Goal: Task Accomplishment & Management: Manage account settings

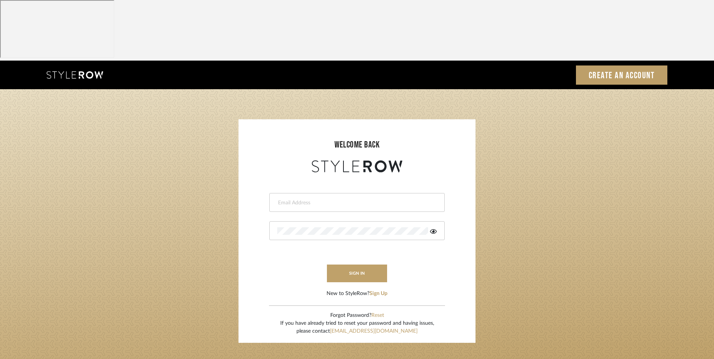
click at [298, 193] on div at bounding box center [356, 202] width 175 height 19
click at [306, 199] on input "email" at bounding box center [356, 203] width 158 height 8
type input "info@dmaestheticsdecor.com"
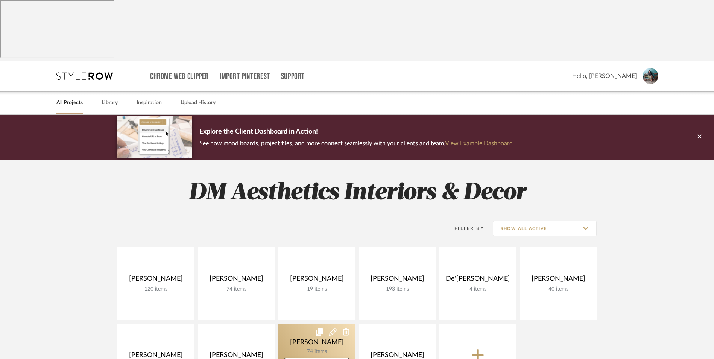
click at [313, 323] on link at bounding box center [316, 359] width 77 height 73
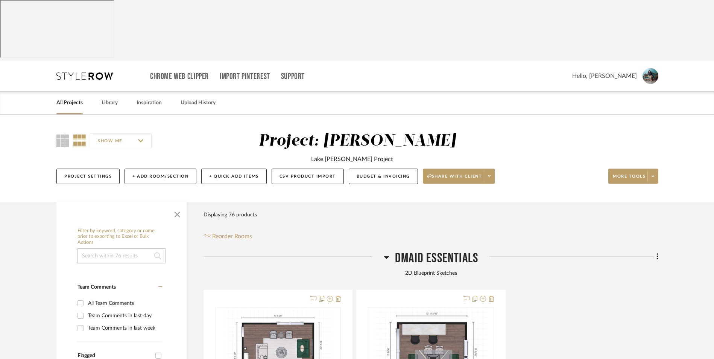
click at [385, 256] on icon at bounding box center [386, 257] width 5 height 3
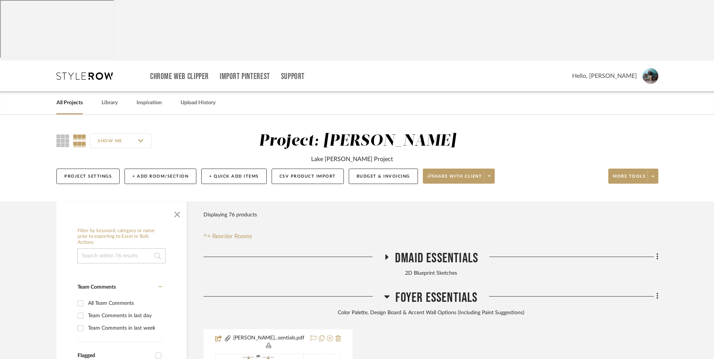
click at [386, 292] on icon at bounding box center [387, 296] width 6 height 9
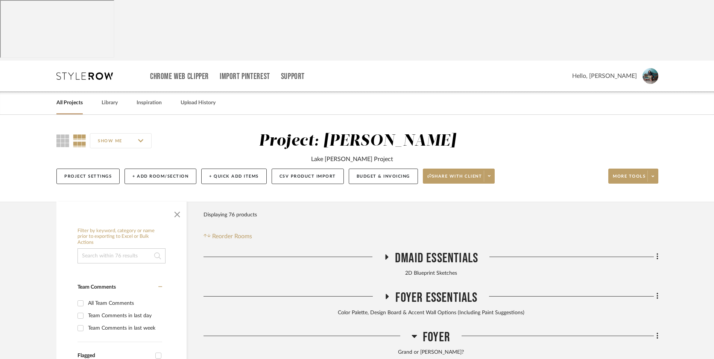
drag, startPoint x: 414, startPoint y: 276, endPoint x: 408, endPoint y: 272, distance: 7.0
click at [414, 335] on icon at bounding box center [414, 336] width 5 height 3
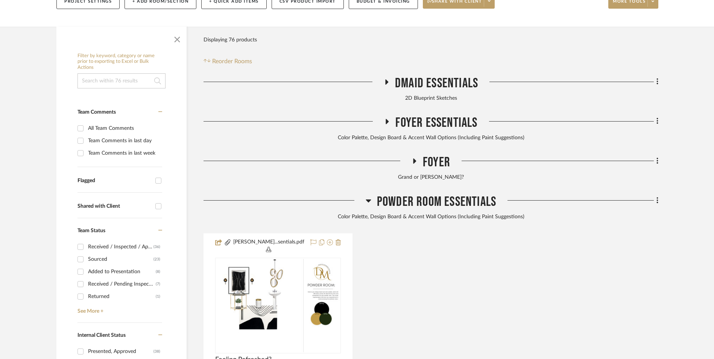
scroll to position [188, 0]
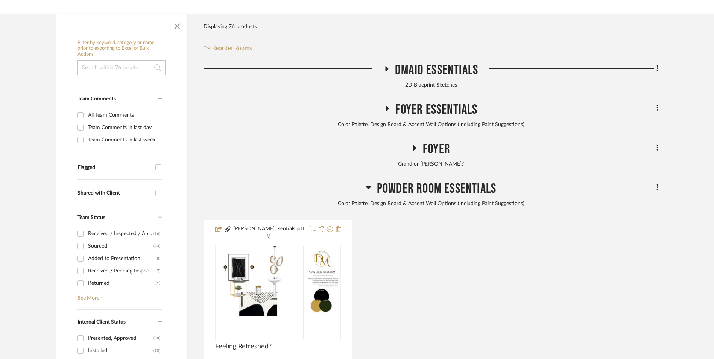
click at [367, 186] on icon at bounding box center [368, 187] width 5 height 3
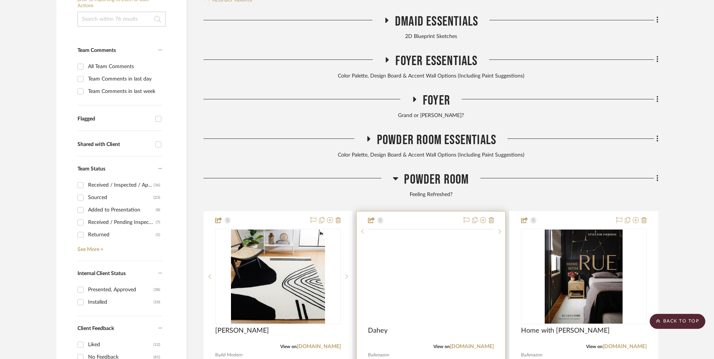
scroll to position [301, 0]
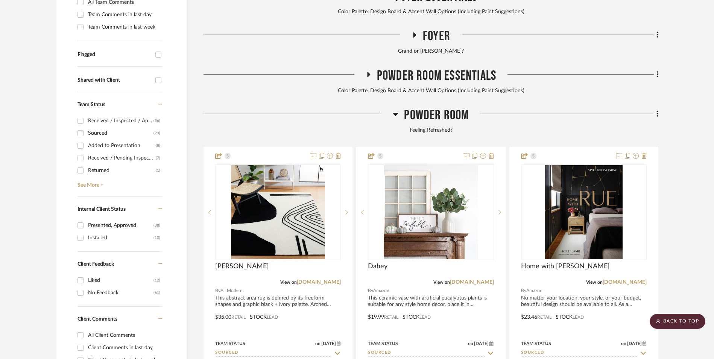
click at [397, 113] on icon at bounding box center [395, 114] width 5 height 3
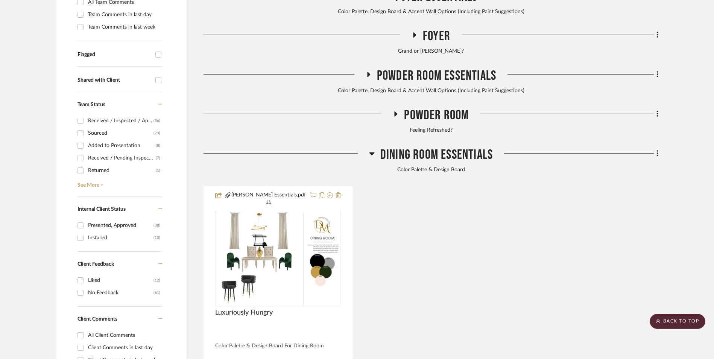
click at [371, 152] on icon at bounding box center [371, 153] width 5 height 3
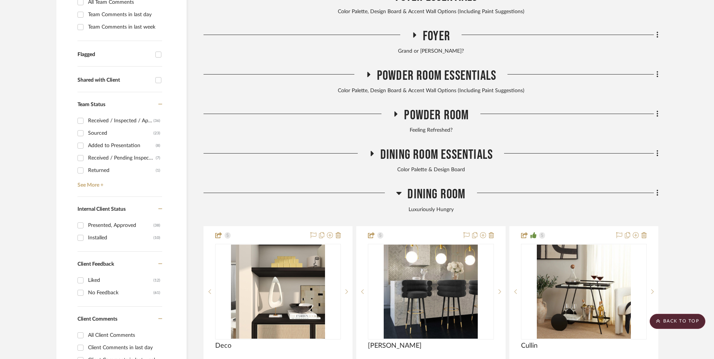
click at [402, 186] on h3 "Dining Room" at bounding box center [430, 194] width 69 height 16
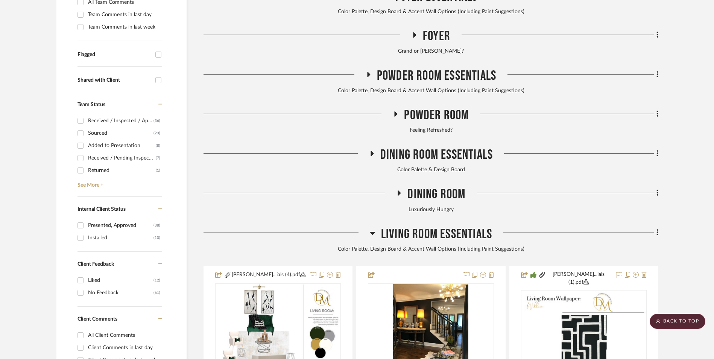
click at [370, 228] on icon at bounding box center [373, 232] width 6 height 9
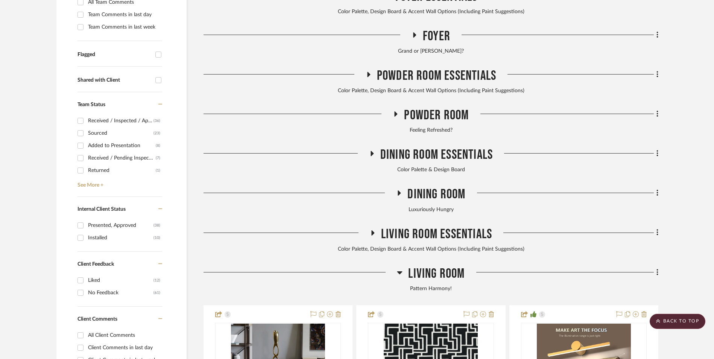
click at [401, 271] on icon at bounding box center [399, 272] width 5 height 3
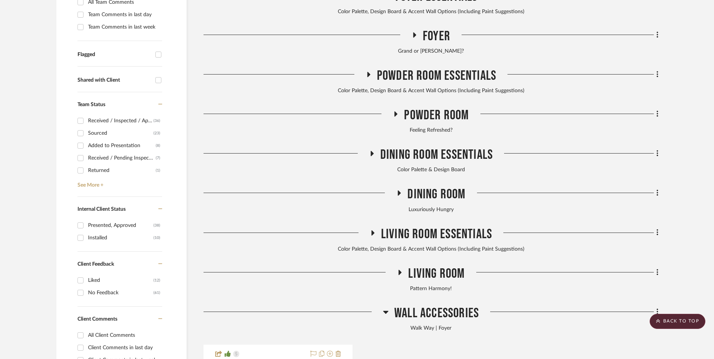
click at [386, 311] on icon at bounding box center [385, 312] width 5 height 3
drag, startPoint x: 396, startPoint y: 51, endPoint x: 403, endPoint y: 72, distance: 21.7
click at [396, 111] on icon at bounding box center [395, 114] width 9 height 6
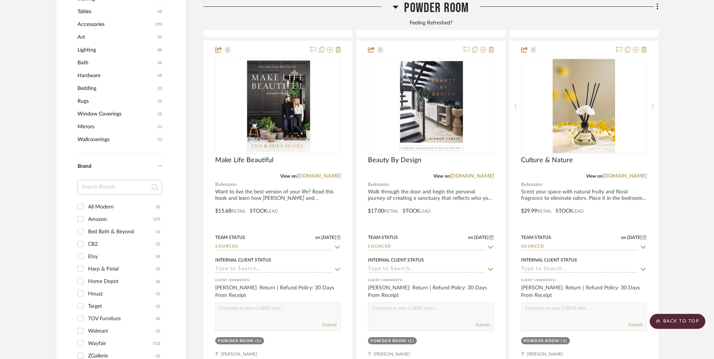
scroll to position [752, 0]
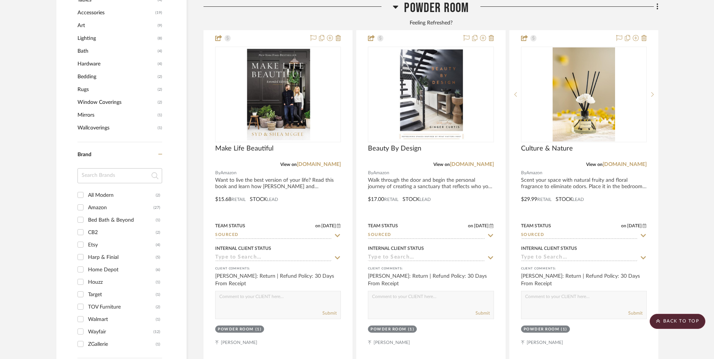
click at [82, 338] on input "ZGallerie (1)" at bounding box center [80, 344] width 12 height 12
checkbox input "true"
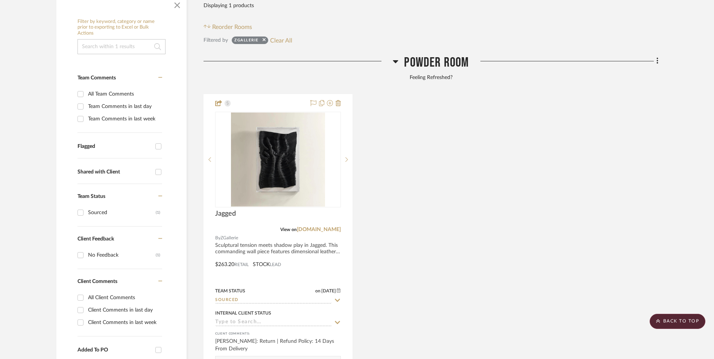
scroll to position [171, 0]
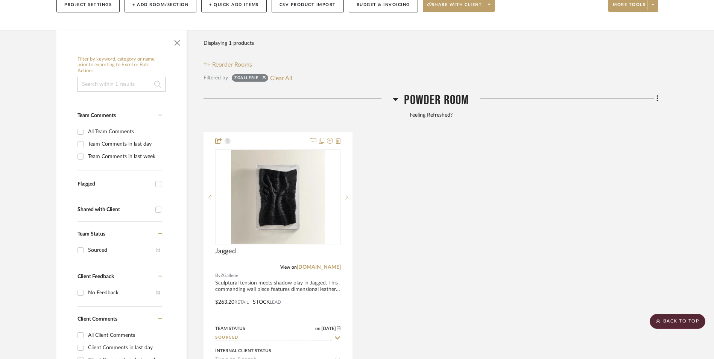
drag, startPoint x: 324, startPoint y: 208, endPoint x: 382, endPoint y: 220, distance: 60.0
click at [324, 264] on link "[DOMAIN_NAME]" at bounding box center [319, 266] width 44 height 5
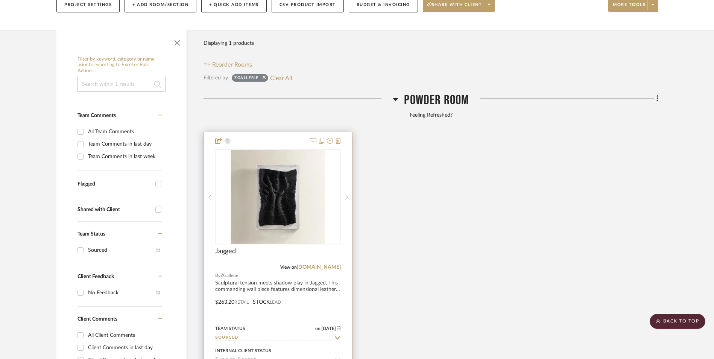
click at [303, 153] on img "0" at bounding box center [278, 197] width 94 height 94
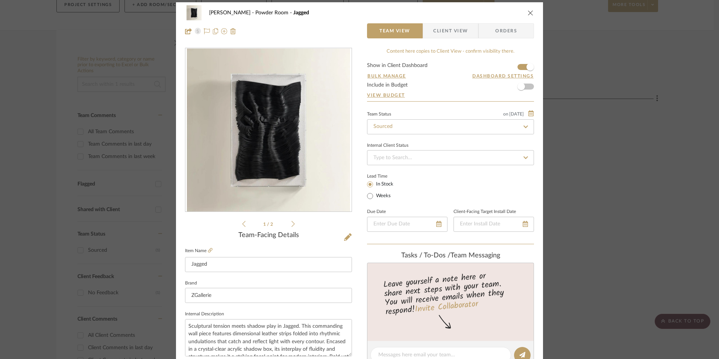
scroll to position [0, 0]
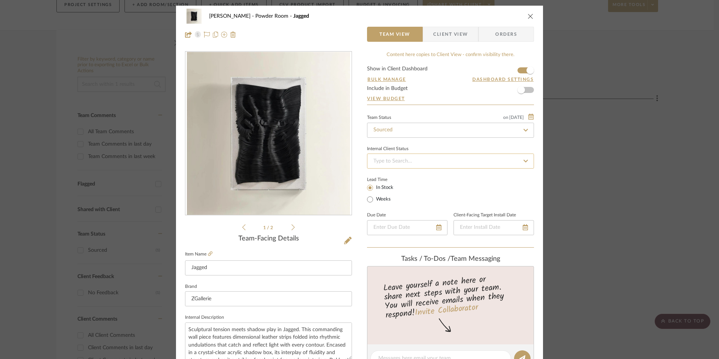
click at [410, 161] on input at bounding box center [450, 160] width 167 height 15
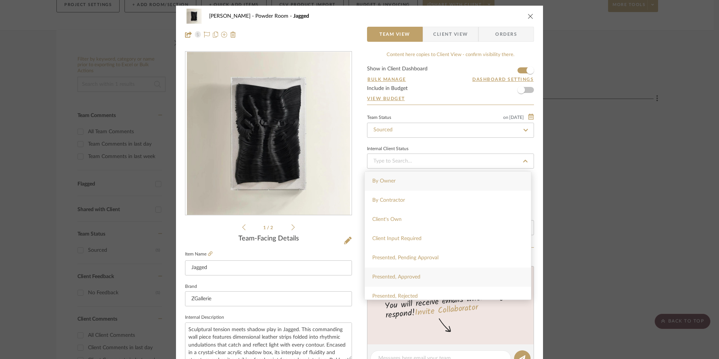
click at [410, 272] on div "Presented, Approved" at bounding box center [448, 276] width 166 height 19
type input "[DATE]"
type input "Presented, Approved"
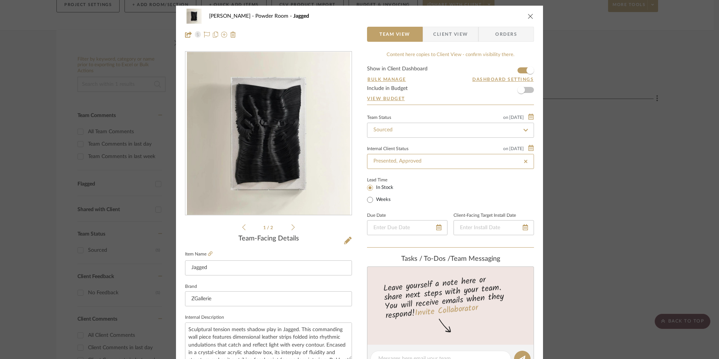
type input "[DATE]"
type input "Presented, Approved"
click at [414, 129] on input "Sourced" at bounding box center [450, 130] width 167 height 15
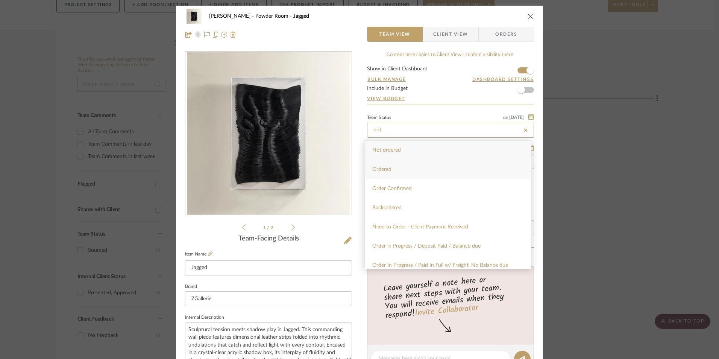
type input "ord"
click at [414, 167] on div "Ordered" at bounding box center [448, 169] width 166 height 19
type input "[DATE]"
type input "Ordered"
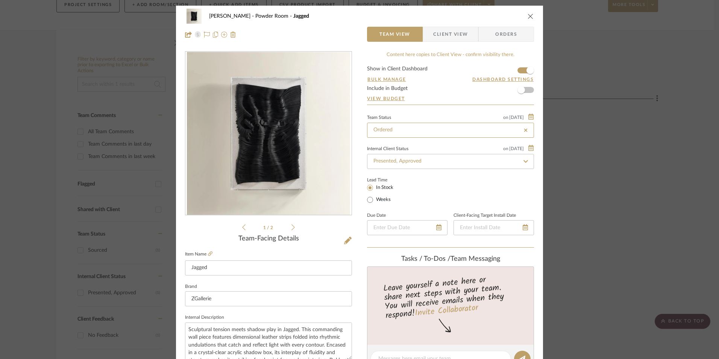
type input "[DATE]"
type input "Ordered"
click at [451, 34] on span "Client View" at bounding box center [450, 34] width 35 height 15
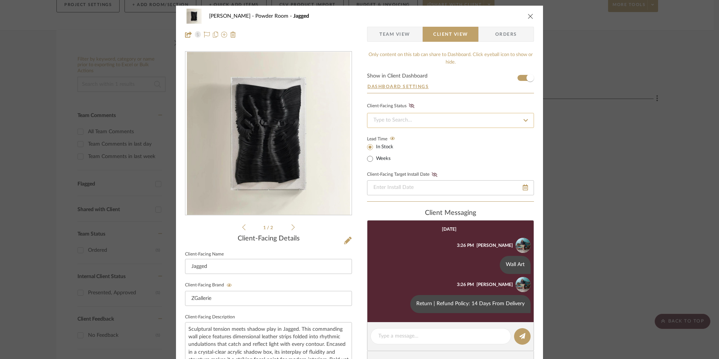
click at [445, 122] on input at bounding box center [450, 120] width 167 height 15
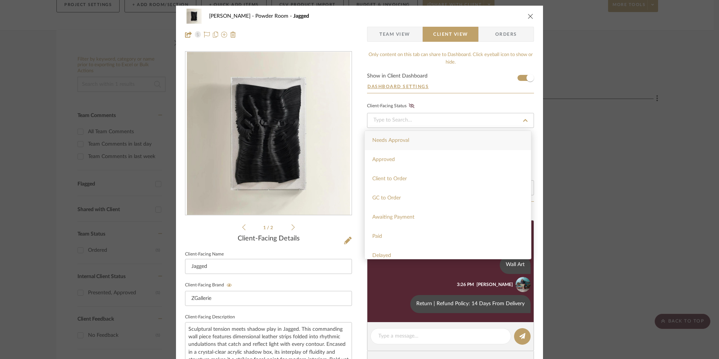
click at [454, 85] on form "Show in Client Dashboard Dashboard Settings" at bounding box center [450, 83] width 167 height 20
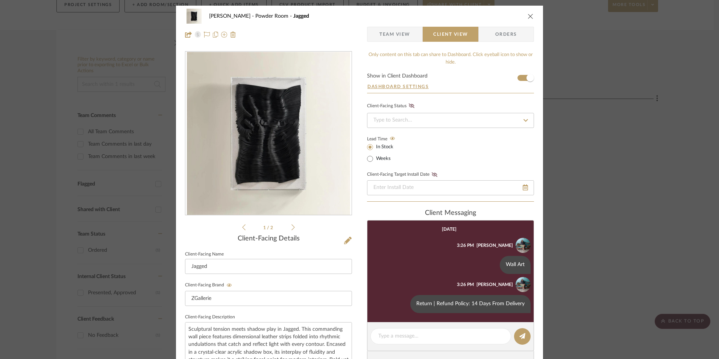
click at [528, 17] on icon "close" at bounding box center [531, 16] width 6 height 6
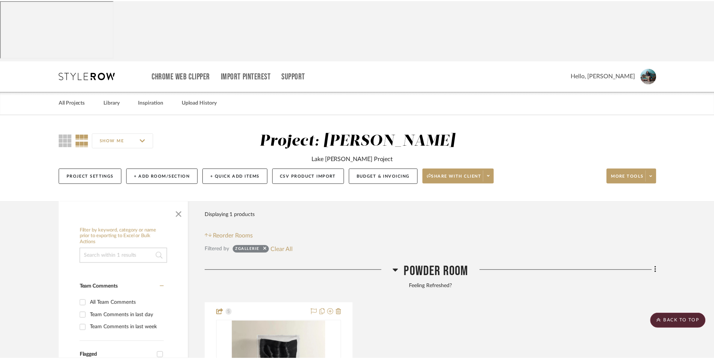
scroll to position [171, 0]
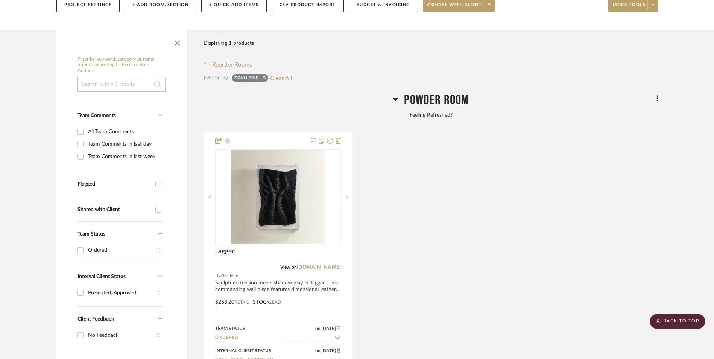
click at [561, 151] on div "Jagged View on [DOMAIN_NAME] By ZGallerie Sculptural tension meets shadow play …" at bounding box center [430, 297] width 455 height 330
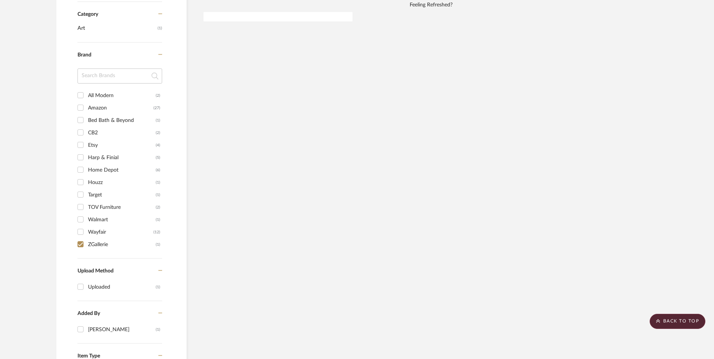
scroll to position [623, 0]
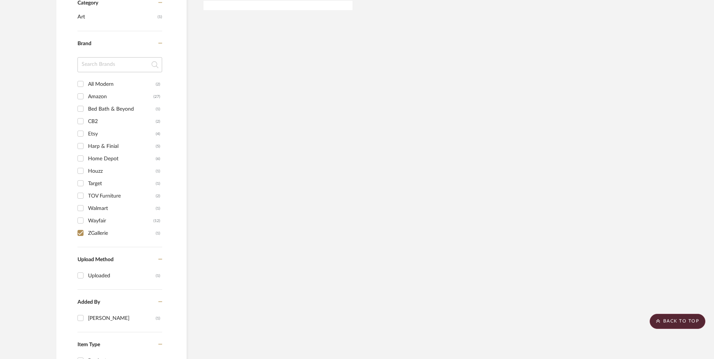
click at [80, 227] on input "ZGallerie (1)" at bounding box center [80, 233] width 12 height 12
checkbox input "false"
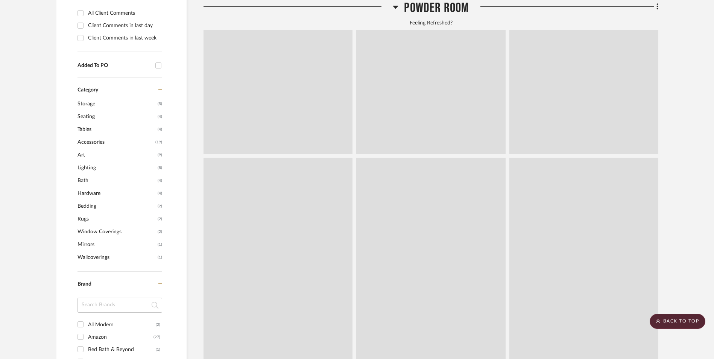
scroll to position [863, 0]
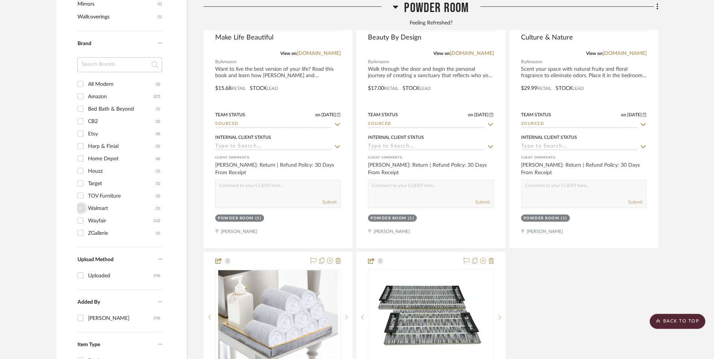
click at [83, 202] on input "Walmart (1)" at bounding box center [80, 208] width 12 height 12
checkbox input "true"
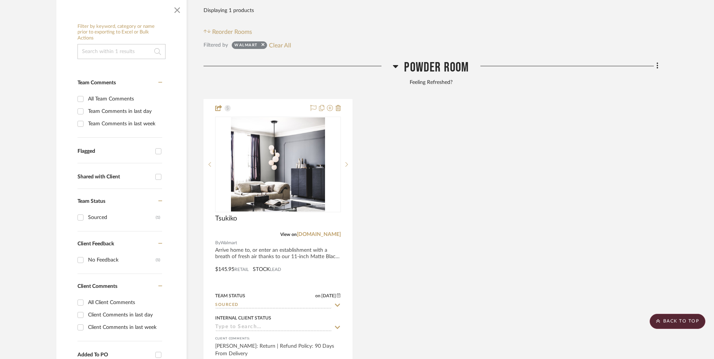
scroll to position [167, 0]
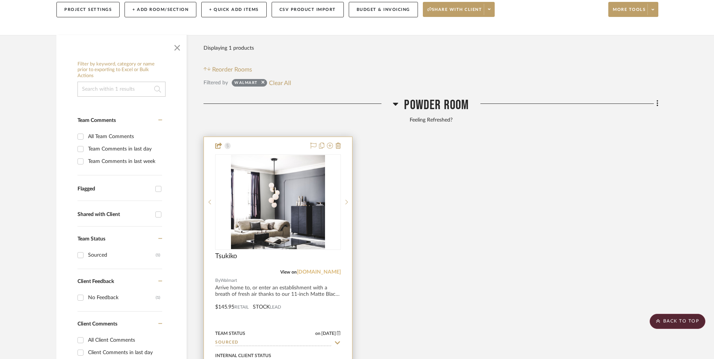
click at [320, 269] on link "[DOMAIN_NAME]" at bounding box center [319, 271] width 44 height 5
click at [259, 358] on input at bounding box center [273, 364] width 117 height 7
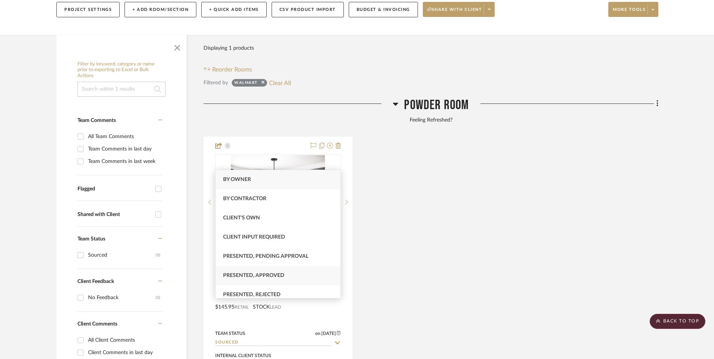
click at [265, 277] on span "Presented, Approved" at bounding box center [253, 275] width 61 height 5
type input "[DATE]"
type input "Presented, Approved"
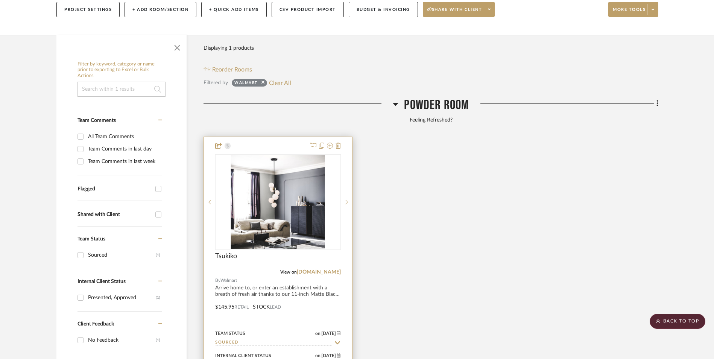
click at [269, 182] on img "0" at bounding box center [278, 202] width 94 height 94
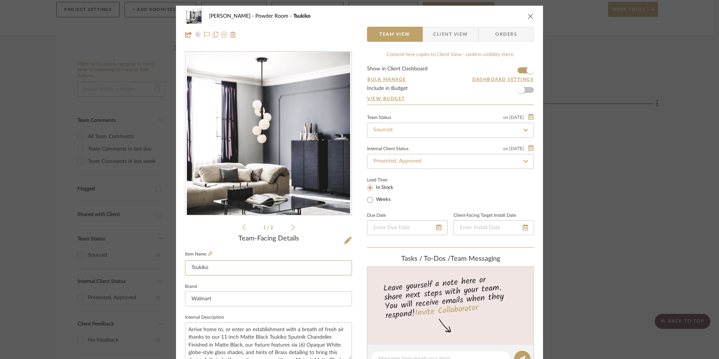
drag, startPoint x: 216, startPoint y: 270, endPoint x: 161, endPoint y: 264, distance: 55.7
click at [161, 264] on mat-dialog-content "[PERSON_NAME] Powder Room Tsukiko Team View Client View Orders 1 / 2 Team-Facin…" at bounding box center [359, 353] width 409 height 695
click at [375, 264] on div "Tasks / To-Dos / team Messaging Leave yourself a note here or share next steps …" at bounding box center [450, 323] width 167 height 137
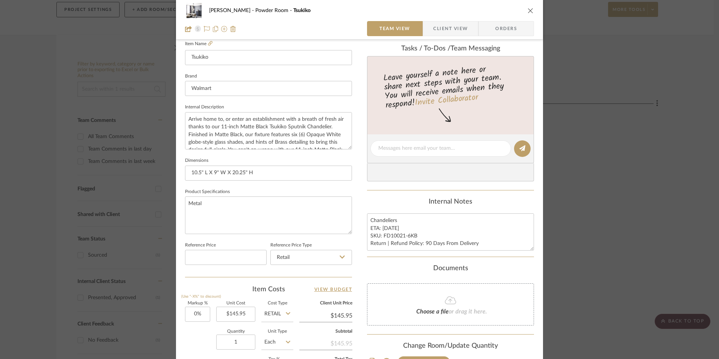
scroll to position [226, 0]
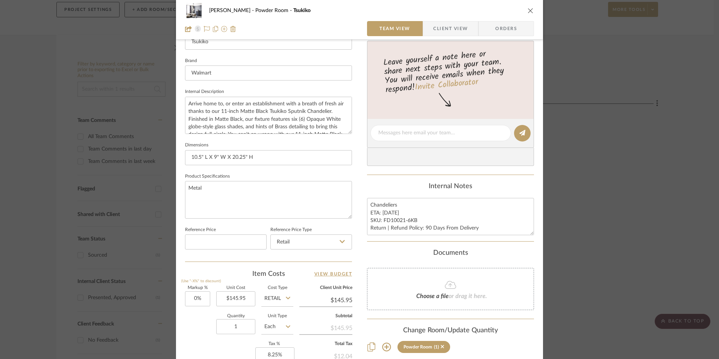
click at [586, 186] on div "[PERSON_NAME] Powder Room Tsukiko Team View Client View Orders 1 / 2 Team-Facin…" at bounding box center [359, 179] width 719 height 359
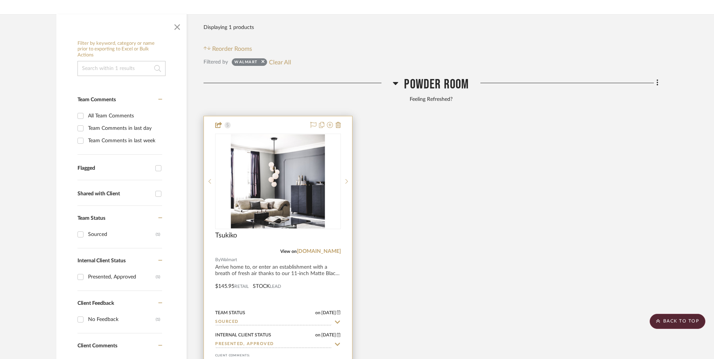
scroll to position [242, 0]
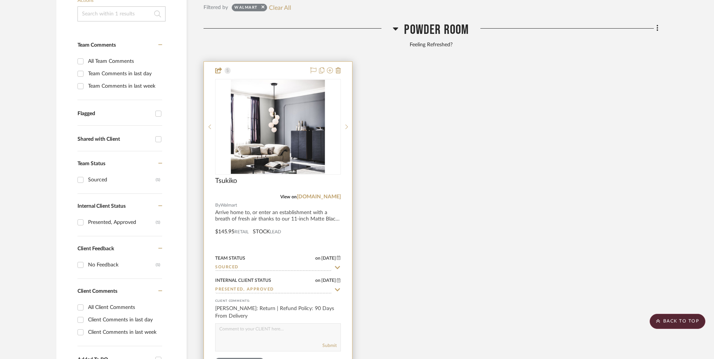
click at [268, 264] on input "Sourced" at bounding box center [273, 267] width 117 height 7
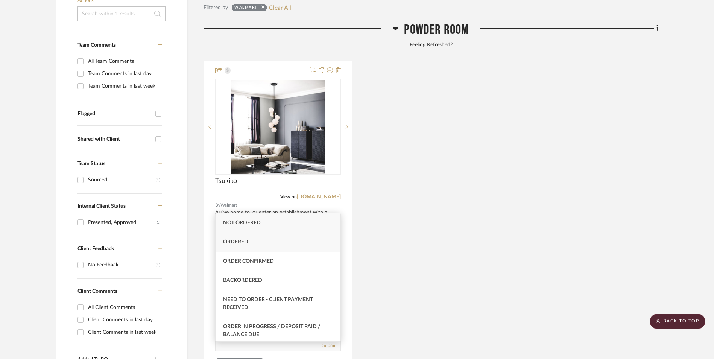
type input "ord"
click at [249, 244] on div "Ordered" at bounding box center [277, 241] width 125 height 19
type input "[DATE]"
type input "Ordered"
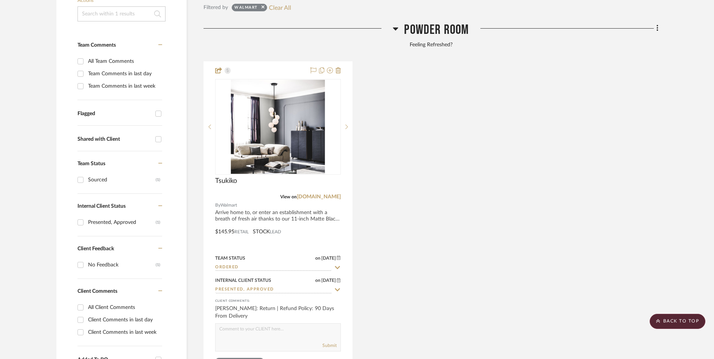
click at [404, 206] on div "Tsukiko View on [DOMAIN_NAME] By Walmart Arrive home to, or enter an establishm…" at bounding box center [430, 226] width 455 height 330
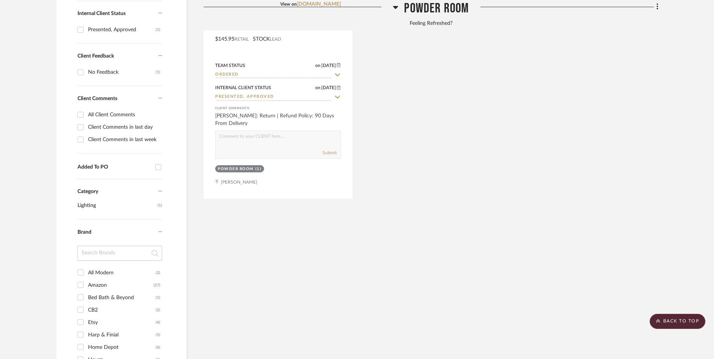
scroll to position [505, 0]
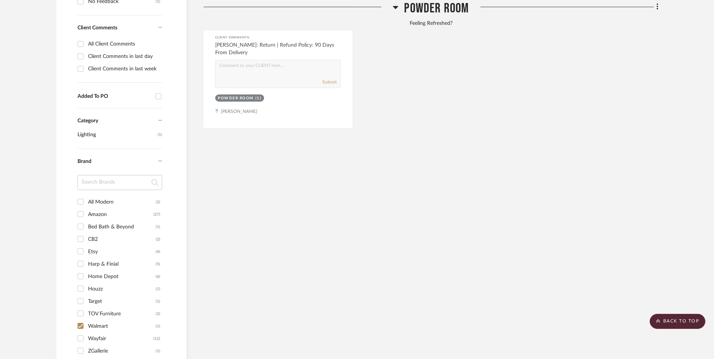
click at [81, 320] on input "Walmart (1)" at bounding box center [80, 326] width 12 height 12
checkbox input "false"
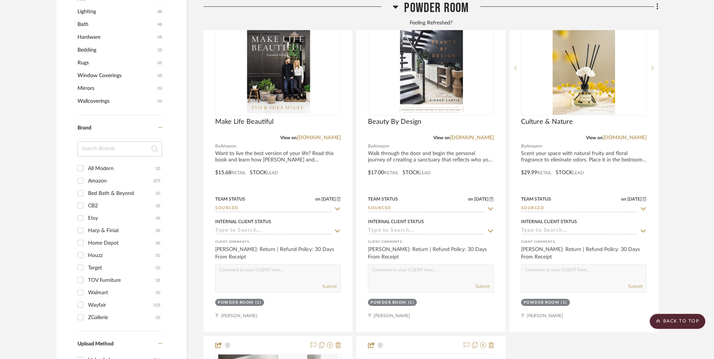
scroll to position [780, 0]
click at [82, 273] on input "TOV Furniture (2)" at bounding box center [80, 279] width 12 height 12
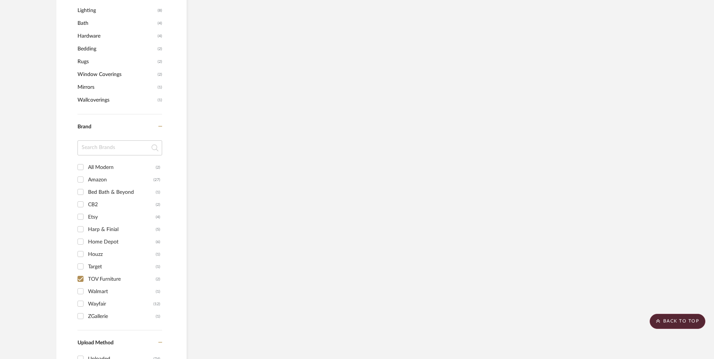
scroll to position [706, 0]
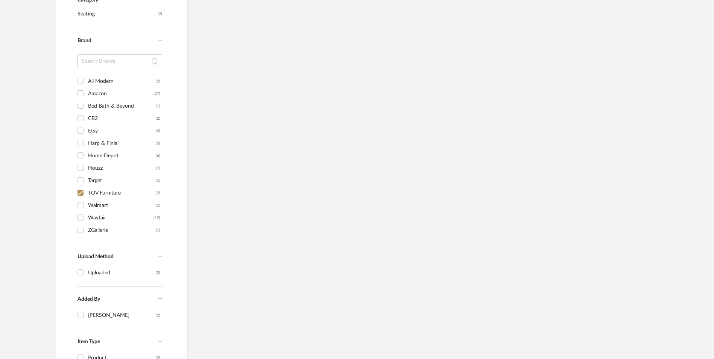
scroll to position [639, 0]
click at [82, 185] on input "TOV Furniture (2)" at bounding box center [80, 191] width 12 height 12
checkbox input "false"
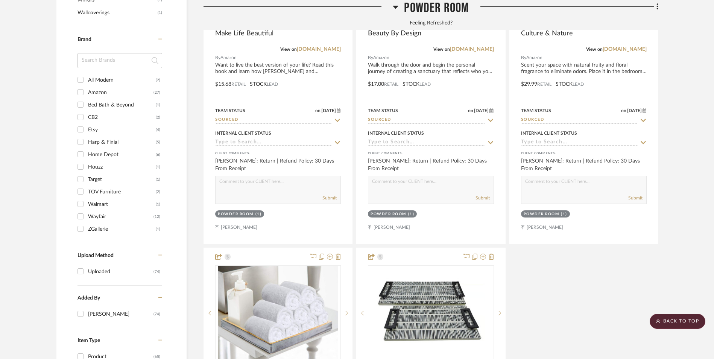
click at [81, 173] on input "Target (1)" at bounding box center [80, 179] width 12 height 12
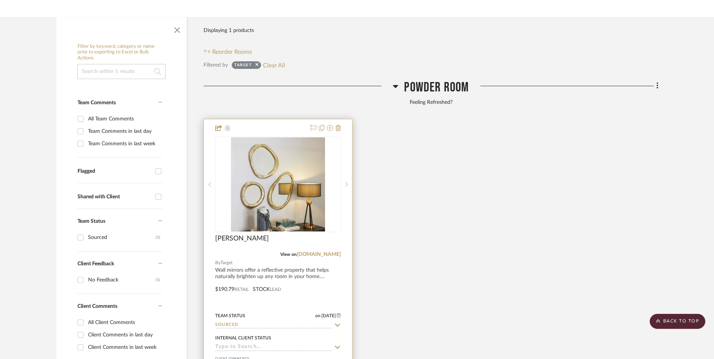
scroll to position [171, 0]
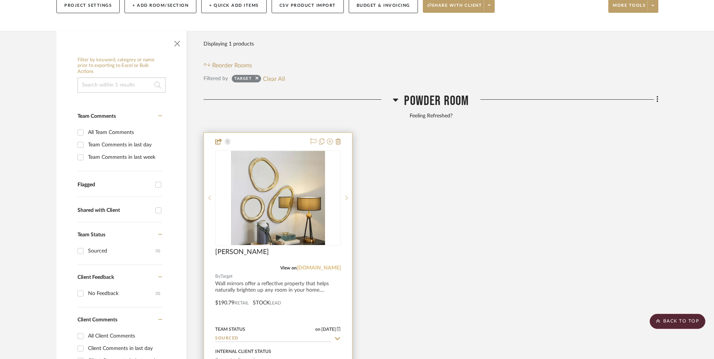
click at [325, 265] on link "[DOMAIN_NAME]" at bounding box center [319, 267] width 44 height 5
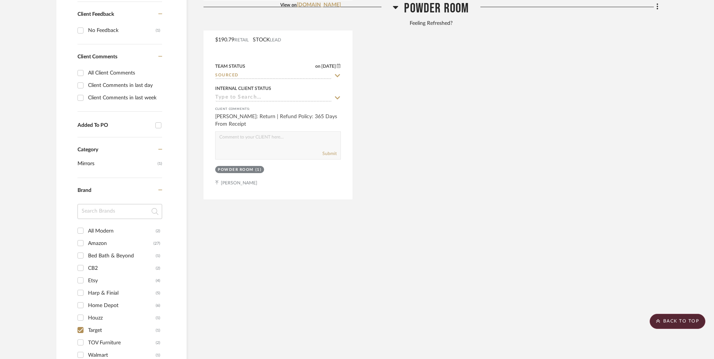
scroll to position [434, 0]
click at [80, 323] on input "Target (1)" at bounding box center [80, 329] width 12 height 12
checkbox input "false"
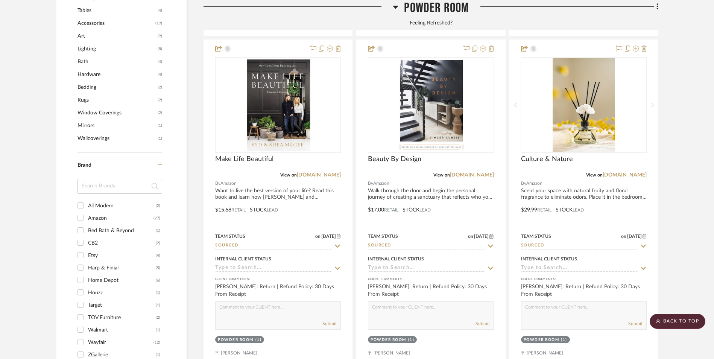
scroll to position [751, 0]
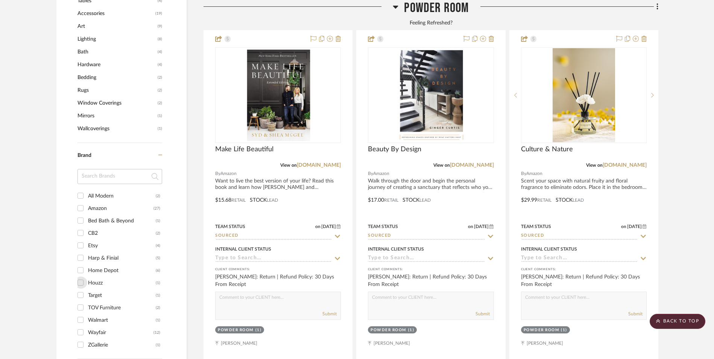
click at [79, 276] on input "Houzz (1)" at bounding box center [80, 282] width 12 height 12
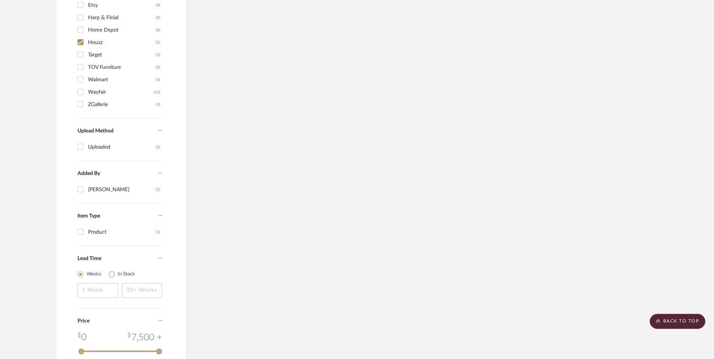
scroll to position [665, 0]
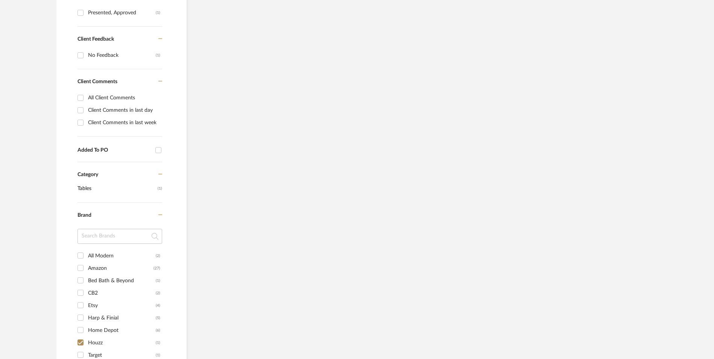
scroll to position [527, 0]
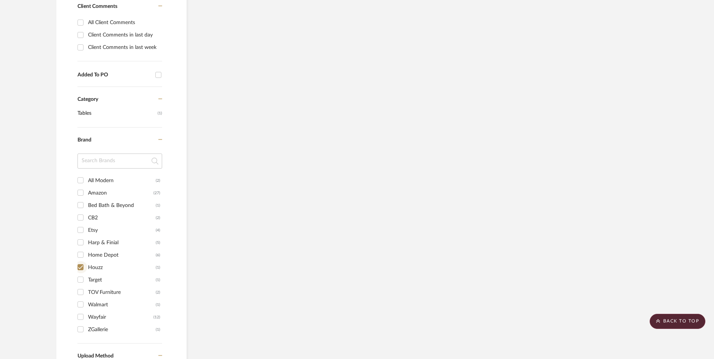
click at [81, 261] on input "Houzz (1)" at bounding box center [80, 267] width 12 height 12
checkbox input "false"
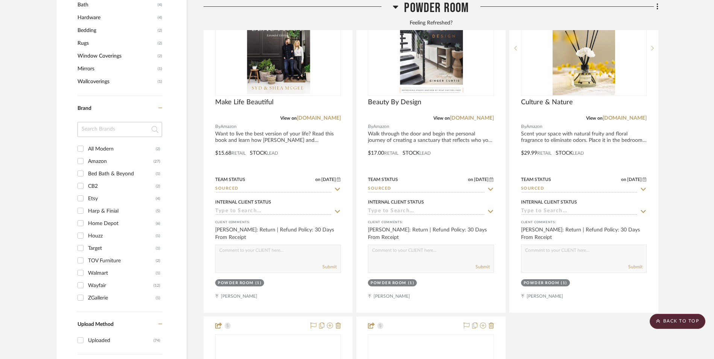
scroll to position [801, 0]
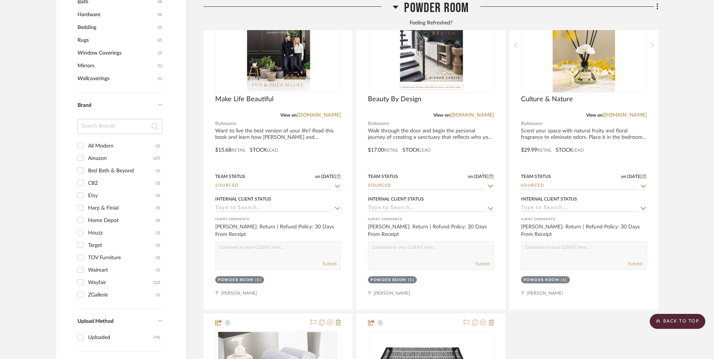
click at [80, 214] on input "Home Depot (6)" at bounding box center [80, 220] width 12 height 12
checkbox input "true"
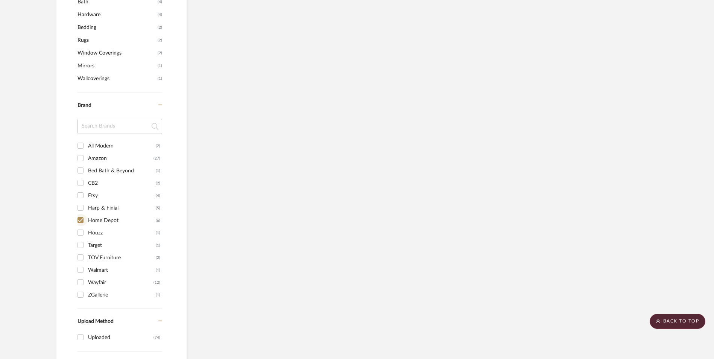
scroll to position [764, 0]
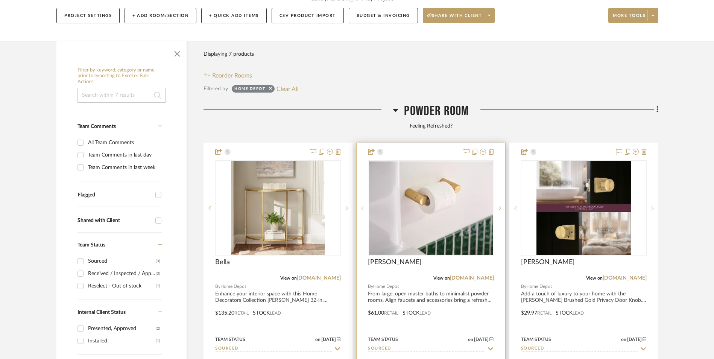
scroll to position [162, 0]
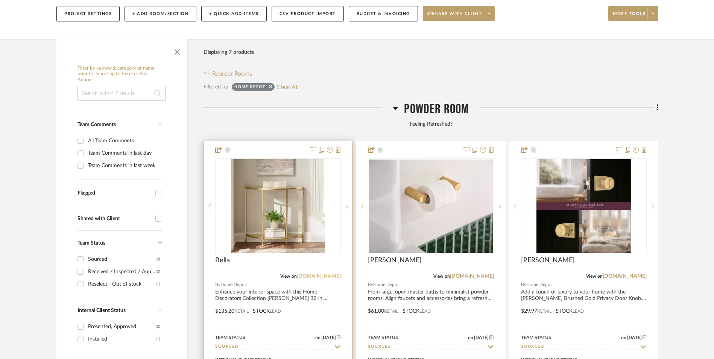
click at [326, 273] on link "[DOMAIN_NAME]" at bounding box center [319, 275] width 44 height 5
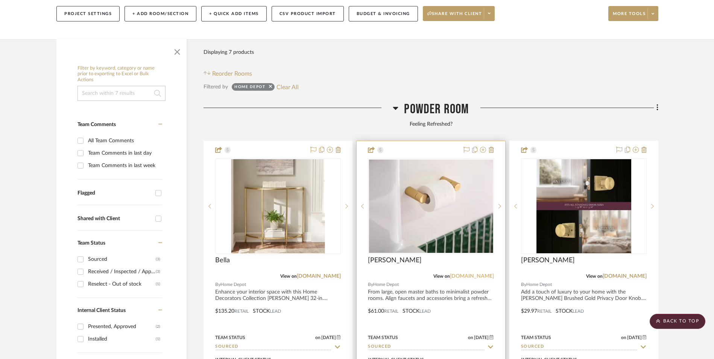
click at [480, 273] on link "[DOMAIN_NAME]" at bounding box center [472, 275] width 44 height 5
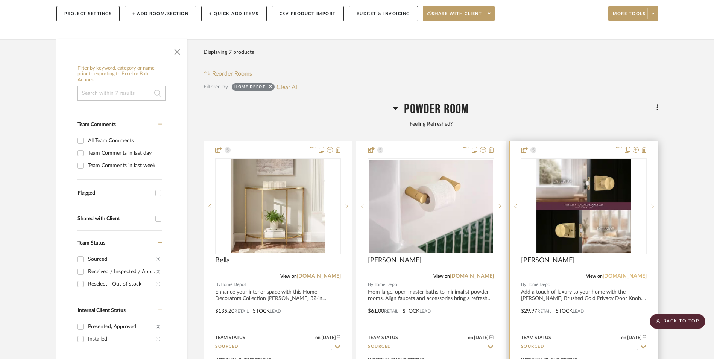
click at [627, 273] on link "[DOMAIN_NAME]" at bounding box center [624, 275] width 44 height 5
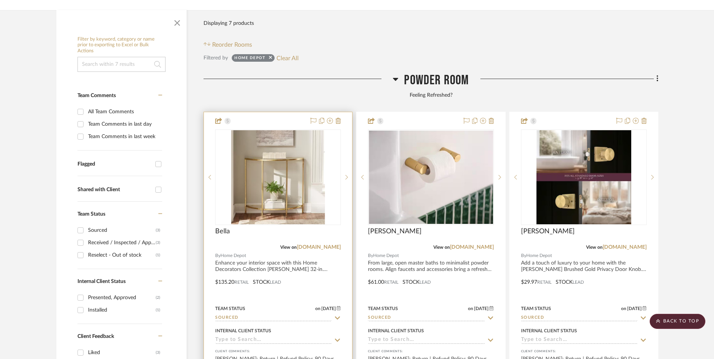
scroll to position [200, 0]
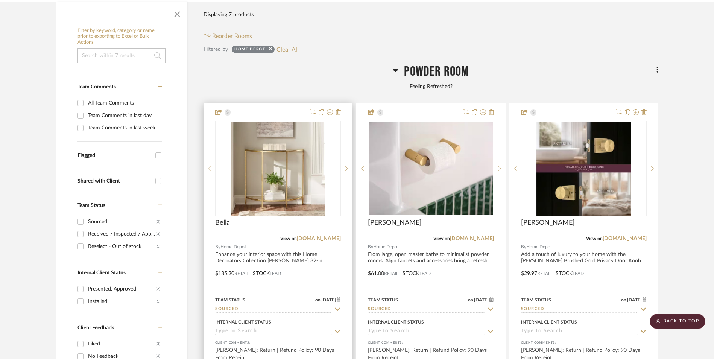
click at [251, 328] on input at bounding box center [273, 331] width 117 height 7
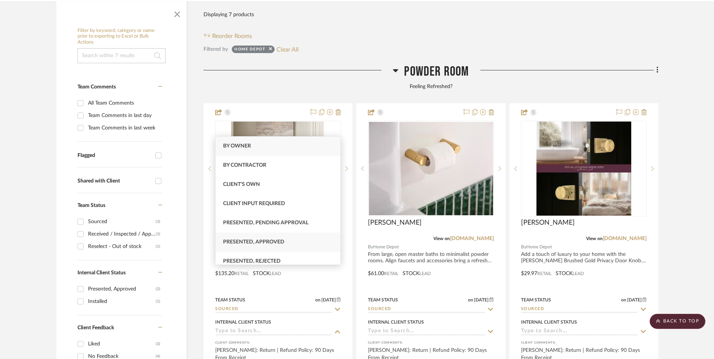
click at [272, 240] on span "Presented, Approved" at bounding box center [253, 241] width 61 height 5
type input "[DATE]"
type input "Presented, Approved"
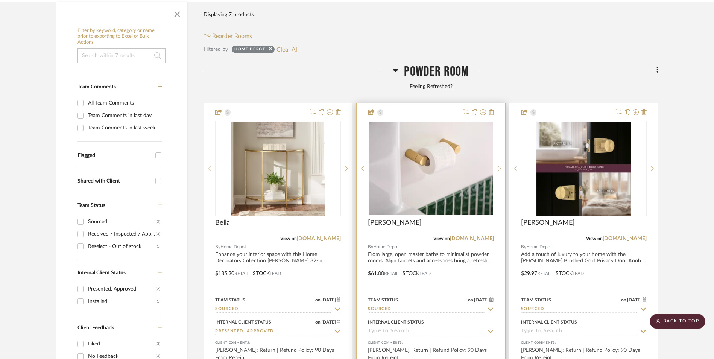
click at [398, 328] on input at bounding box center [426, 331] width 117 height 7
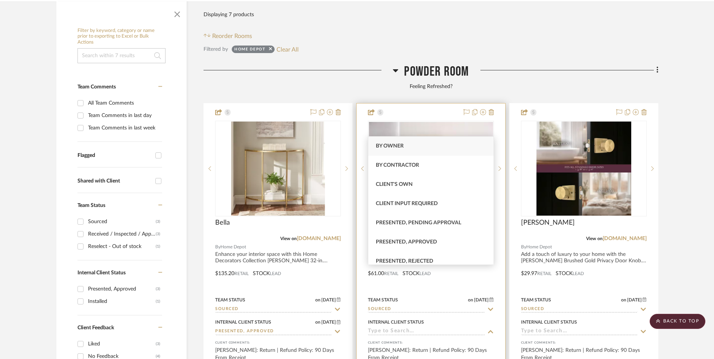
click at [425, 241] on span "Presented, Approved" at bounding box center [406, 241] width 61 height 5
type input "[DATE]"
type input "Presented, Approved"
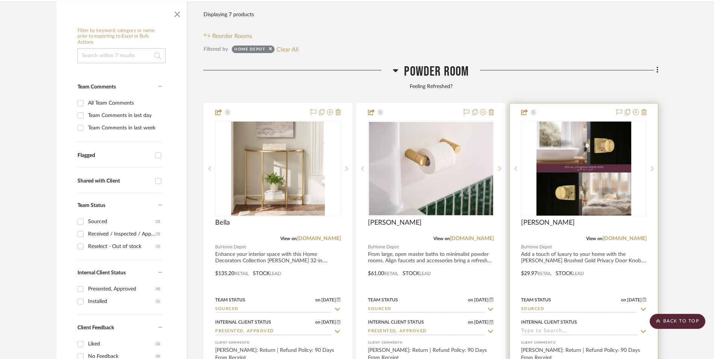
click at [566, 328] on input at bounding box center [579, 331] width 117 height 7
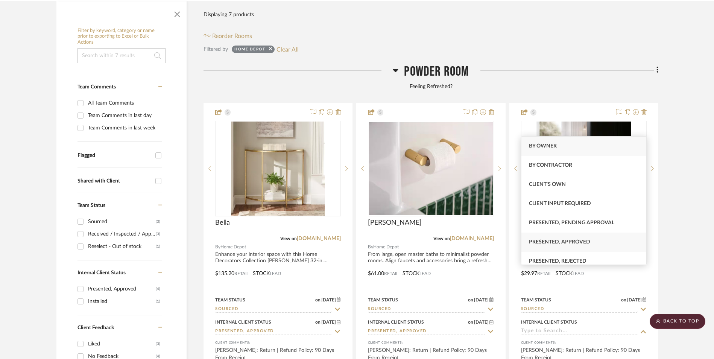
click at [577, 240] on span "Presented, Approved" at bounding box center [559, 241] width 61 height 5
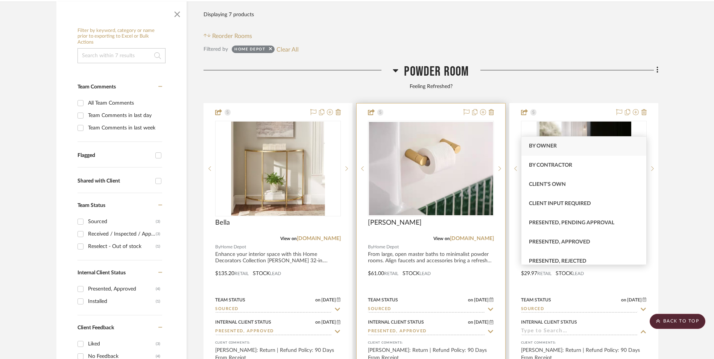
type input "[DATE]"
type input "Presented, Approved"
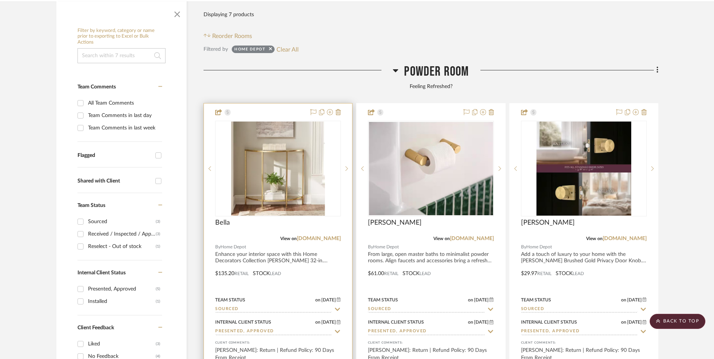
click at [253, 306] on input "Sourced" at bounding box center [273, 309] width 117 height 7
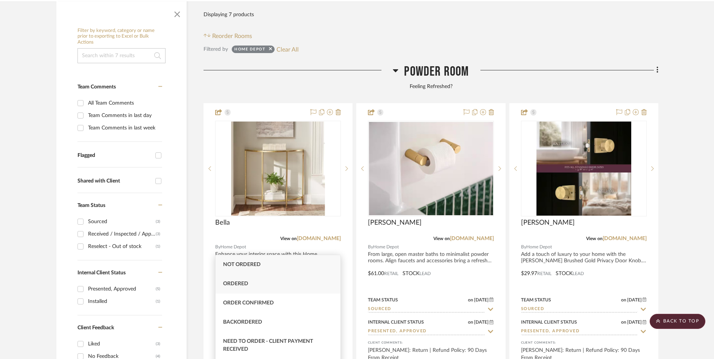
type input "order"
click at [246, 285] on span "Ordered" at bounding box center [235, 283] width 25 height 5
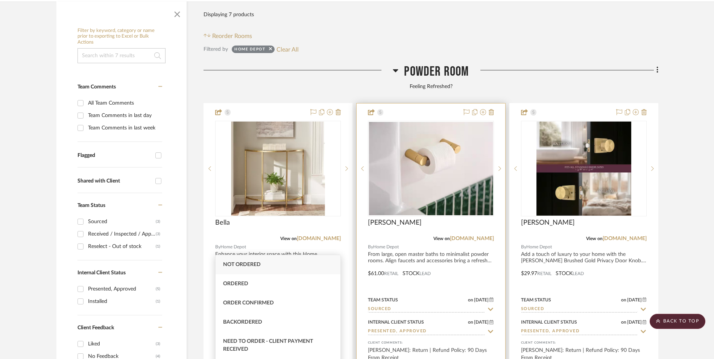
type input "[DATE]"
type input "Ordered"
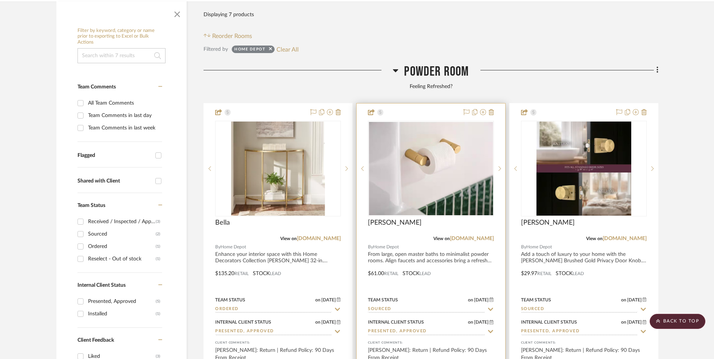
click at [407, 306] on input "Sourced" at bounding box center [426, 309] width 117 height 7
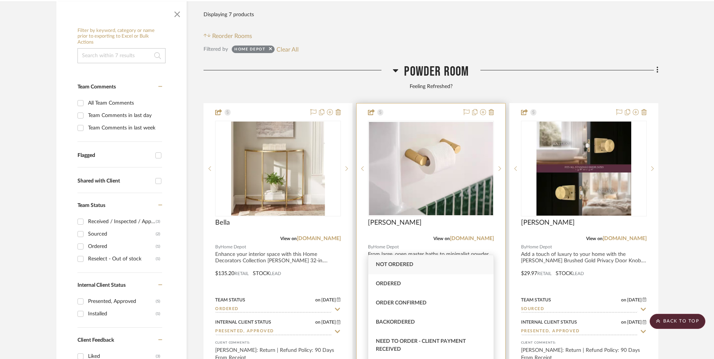
type input "order"
click at [402, 282] on div "Ordered" at bounding box center [430, 283] width 125 height 19
type input "[DATE]"
type input "Ordered"
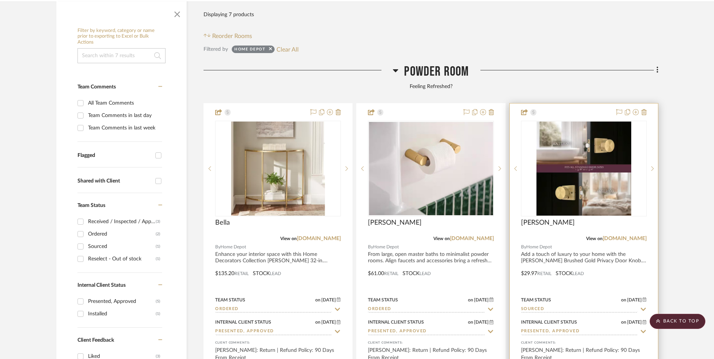
click at [544, 306] on input "Sourced" at bounding box center [579, 309] width 117 height 7
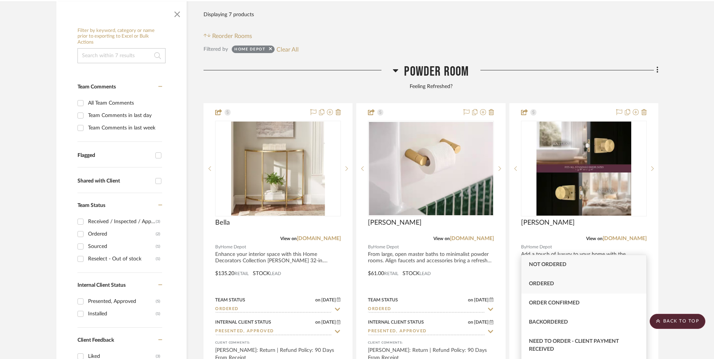
type input "order"
click at [545, 282] on span "Ordered" at bounding box center [541, 283] width 25 height 5
type input "[DATE]"
type input "Ordered"
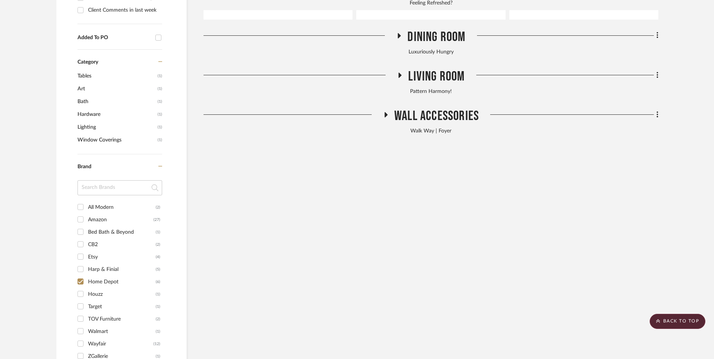
scroll to position [614, 0]
click at [80, 275] on input "Home Depot (6)" at bounding box center [80, 281] width 12 height 12
checkbox input "false"
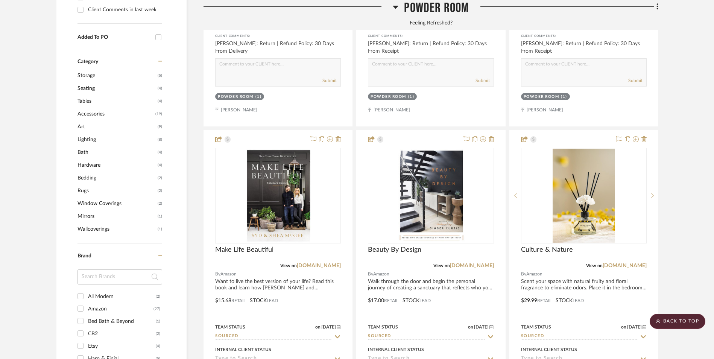
scroll to position [726, 0]
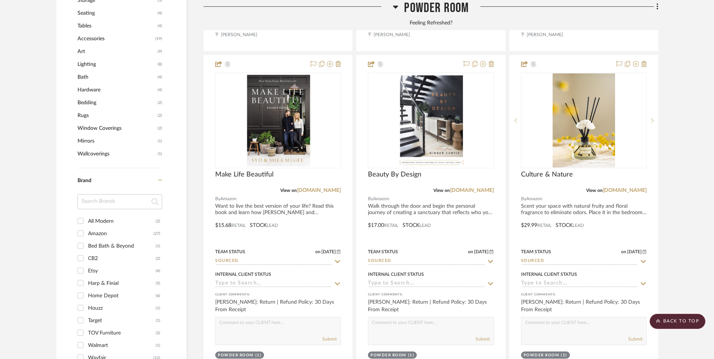
click at [81, 264] on input "Etsy (4)" at bounding box center [80, 270] width 12 height 12
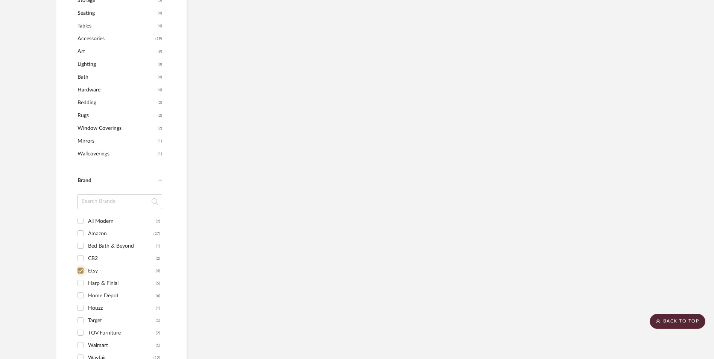
scroll to position [664, 0]
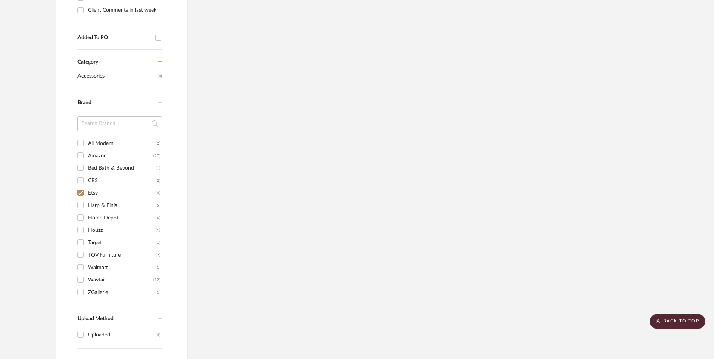
scroll to position [602, 0]
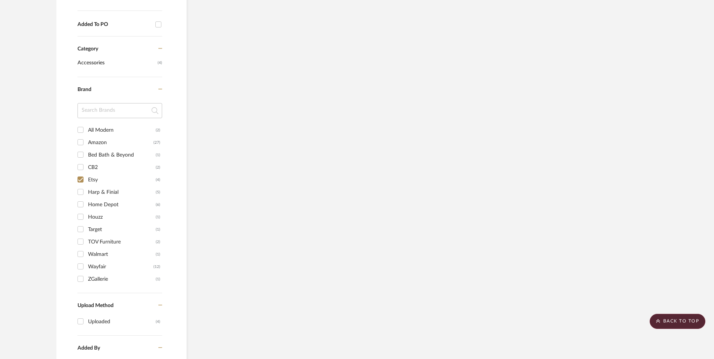
click at [82, 173] on input "Etsy (4)" at bounding box center [80, 179] width 12 height 12
checkbox input "false"
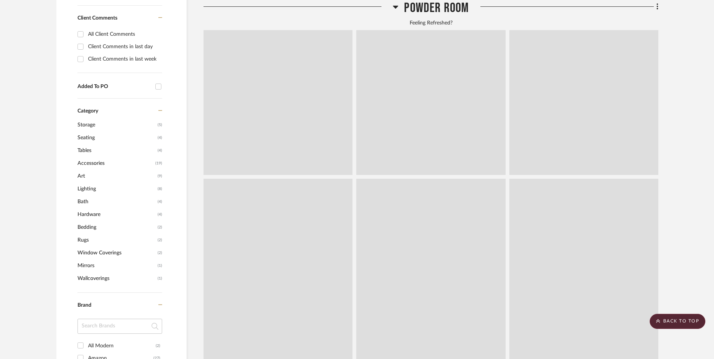
scroll to position [702, 0]
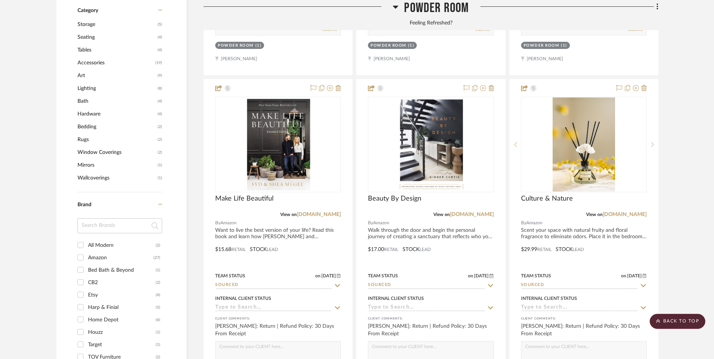
click at [83, 276] on input "CB2 (2)" at bounding box center [80, 282] width 12 height 12
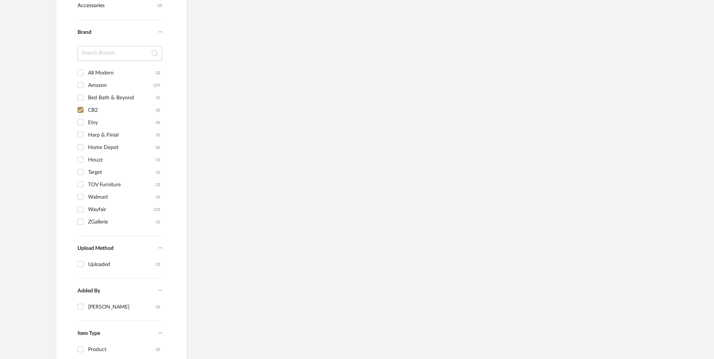
scroll to position [639, 0]
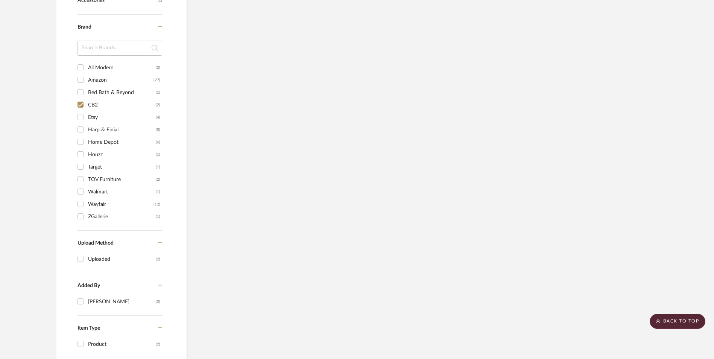
click at [80, 99] on input "CB2 (2)" at bounding box center [80, 105] width 12 height 12
checkbox input "false"
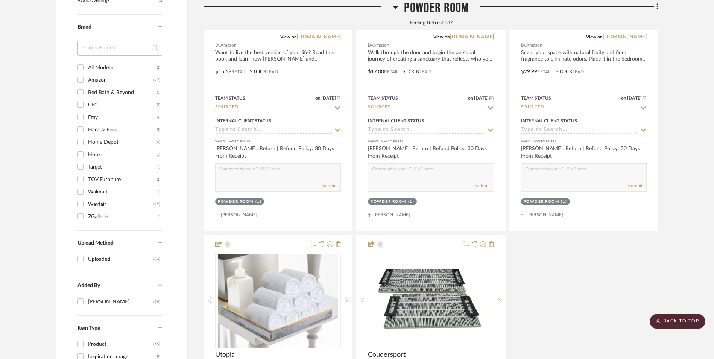
click at [82, 86] on input "Bed Bath & Beyond (1)" at bounding box center [80, 92] width 12 height 12
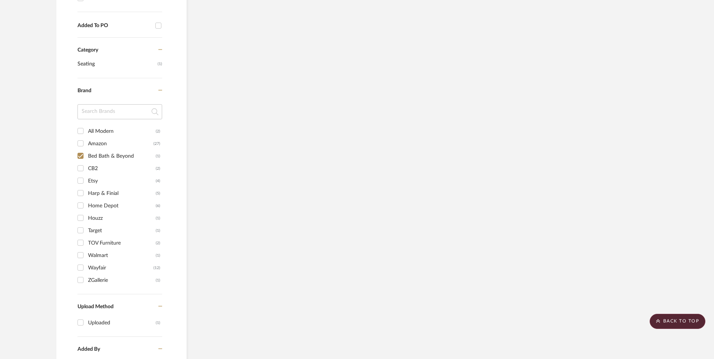
scroll to position [602, 0]
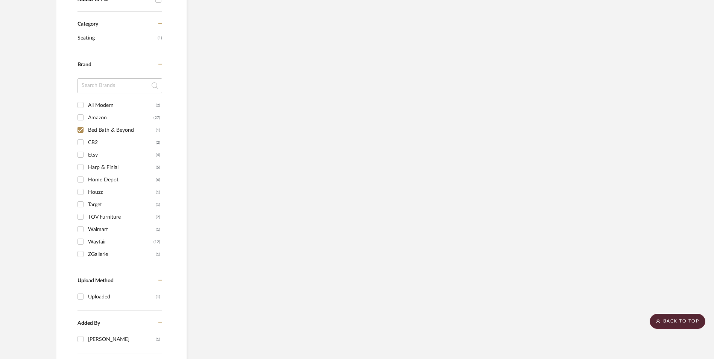
click at [79, 124] on input "Bed Bath & Beyond (1)" at bounding box center [80, 130] width 12 height 12
checkbox input "false"
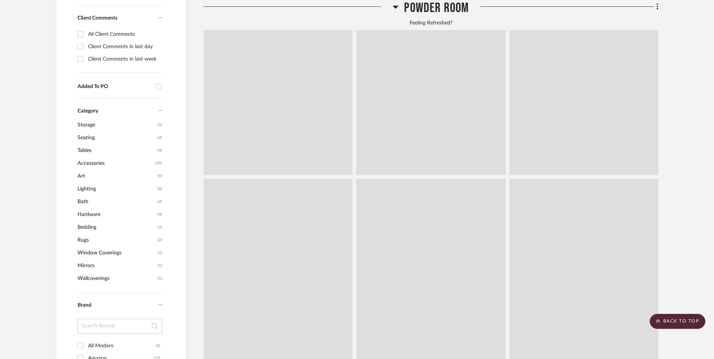
scroll to position [842, 0]
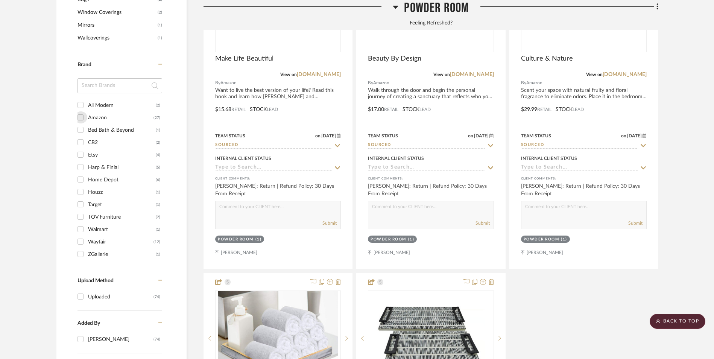
click at [80, 111] on input "Amazon (27)" at bounding box center [80, 117] width 12 height 12
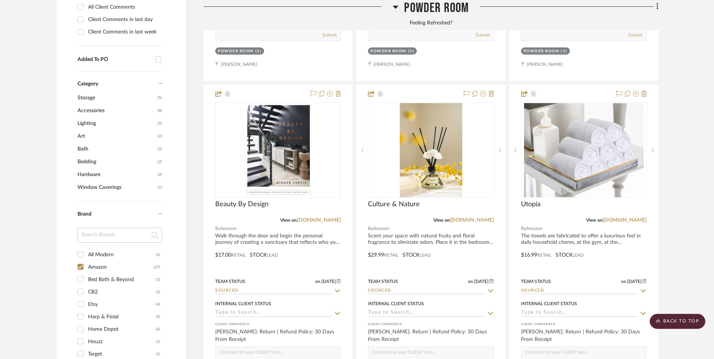
scroll to position [666, 0]
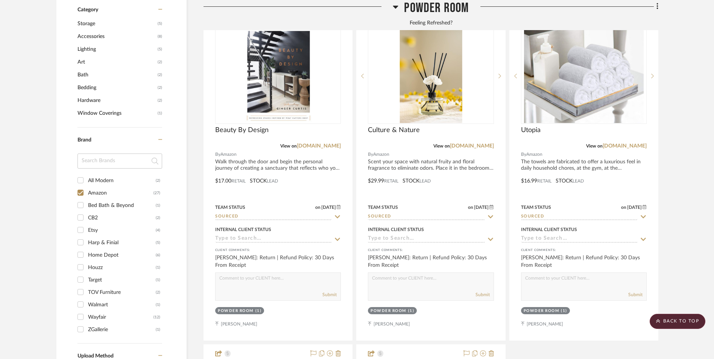
click at [80, 187] on input "Amazon (27)" at bounding box center [80, 193] width 12 height 12
checkbox input "false"
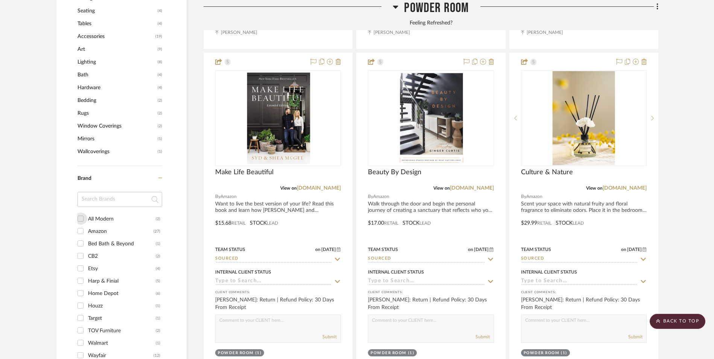
click at [82, 212] on input "All Modern (2)" at bounding box center [80, 218] width 12 height 12
checkbox input "true"
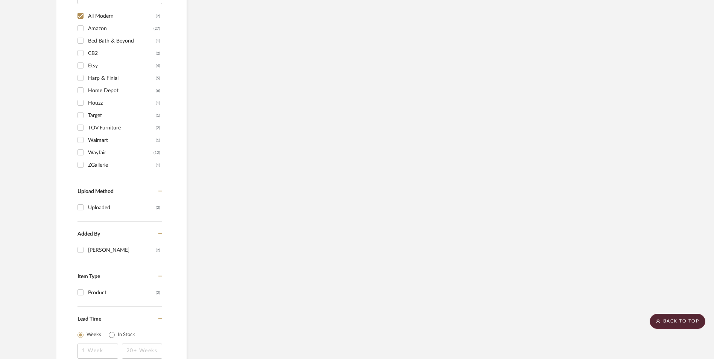
scroll to position [564, 0]
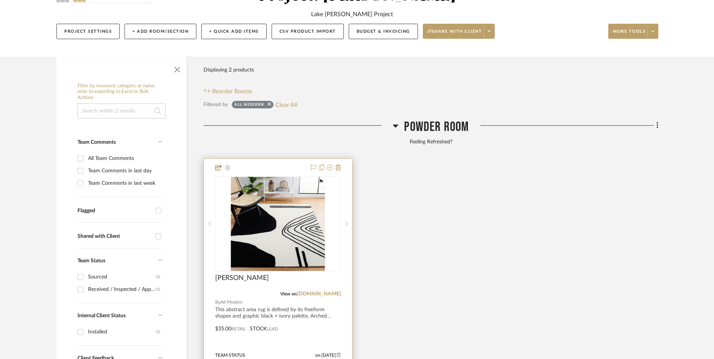
scroll to position [188, 0]
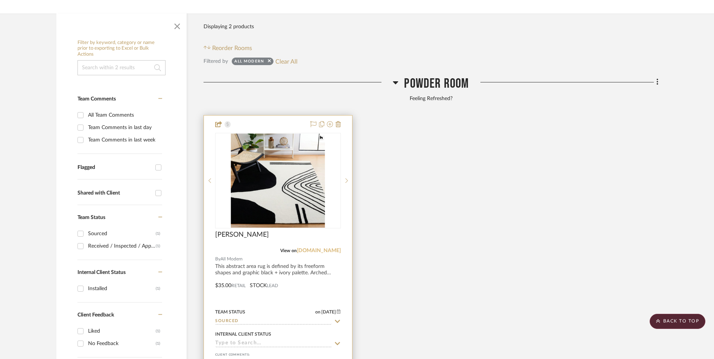
click at [323, 248] on link "[DOMAIN_NAME]" at bounding box center [319, 250] width 44 height 5
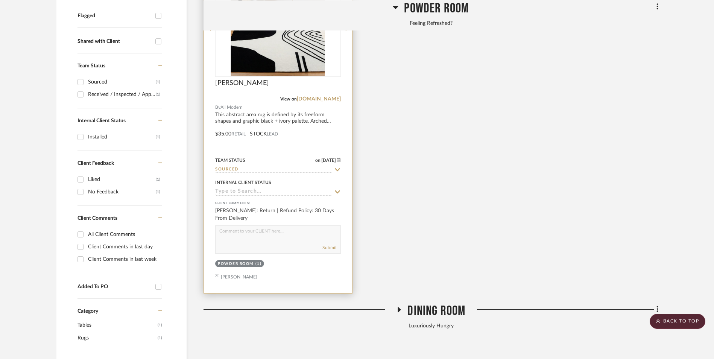
scroll to position [226, 0]
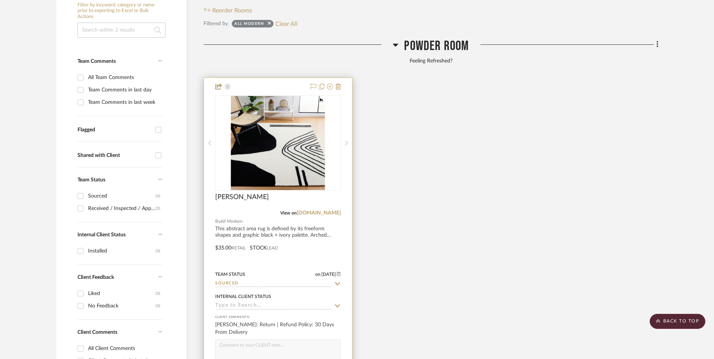
click at [257, 302] on input at bounding box center [273, 305] width 117 height 7
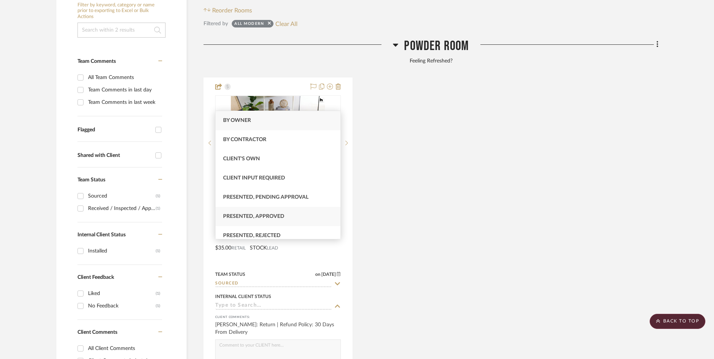
click at [269, 214] on span "Presented, Approved" at bounding box center [253, 216] width 61 height 5
type input "[DATE]"
type input "Presented, Approved"
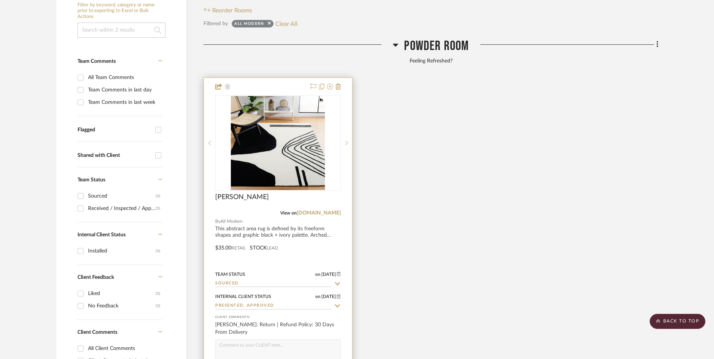
click at [243, 280] on input "Sourced" at bounding box center [273, 283] width 117 height 7
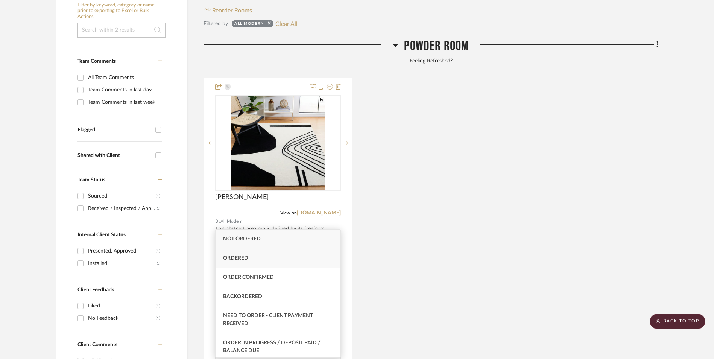
type input "ord"
click at [251, 258] on div "Ordered" at bounding box center [277, 258] width 125 height 19
type input "[DATE]"
type input "Ordered"
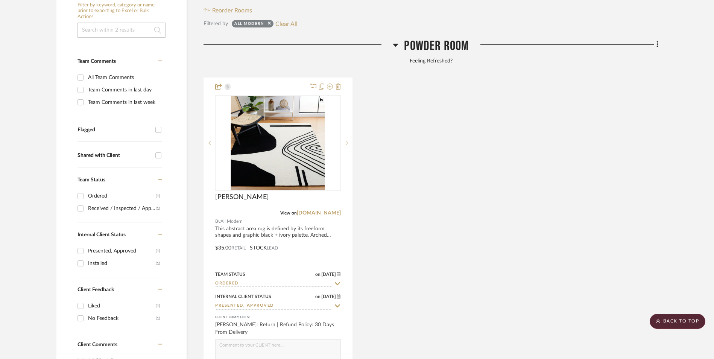
click at [414, 183] on div "[PERSON_NAME] View on [DOMAIN_NAME] By All Modern This abstract area rug is def…" at bounding box center [430, 242] width 455 height 330
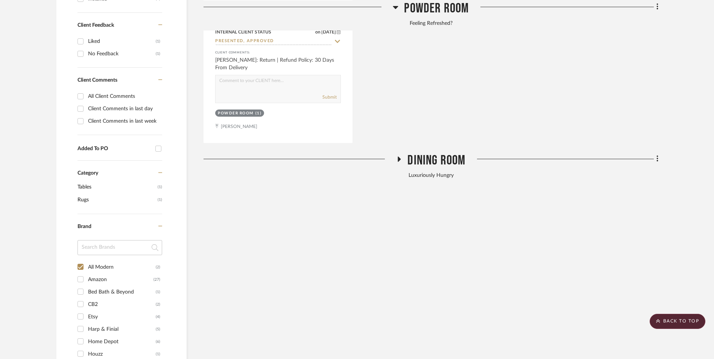
scroll to position [527, 0]
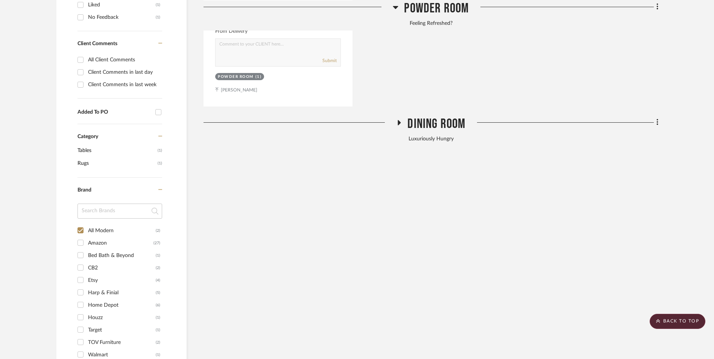
click at [82, 224] on input "All Modern (2)" at bounding box center [80, 230] width 12 height 12
checkbox input "false"
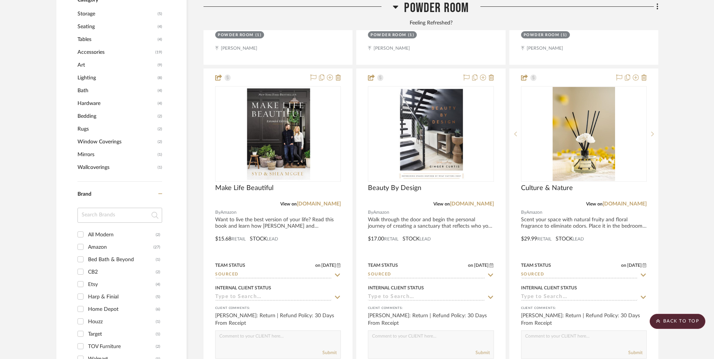
scroll to position [802, 0]
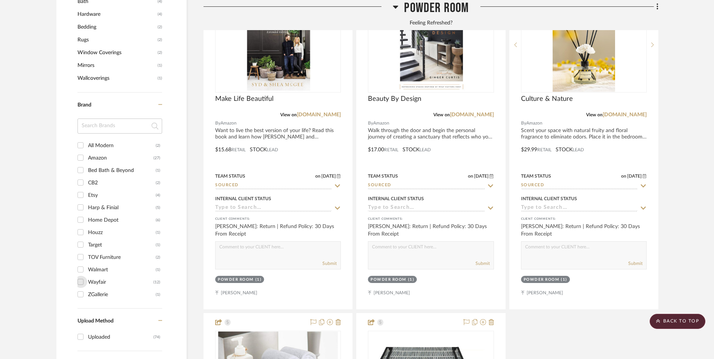
click at [82, 276] on input "Wayfair (12)" at bounding box center [80, 282] width 12 height 12
checkbox input "true"
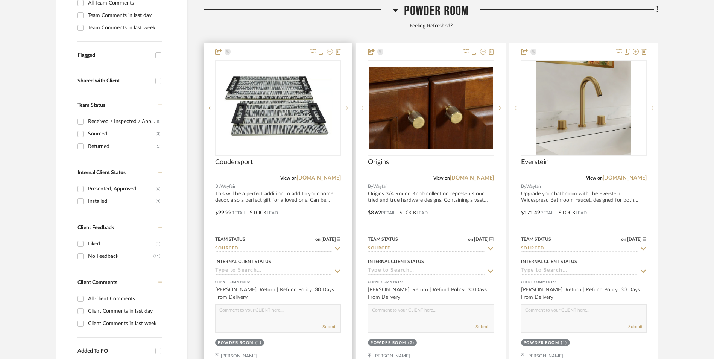
scroll to position [301, 0]
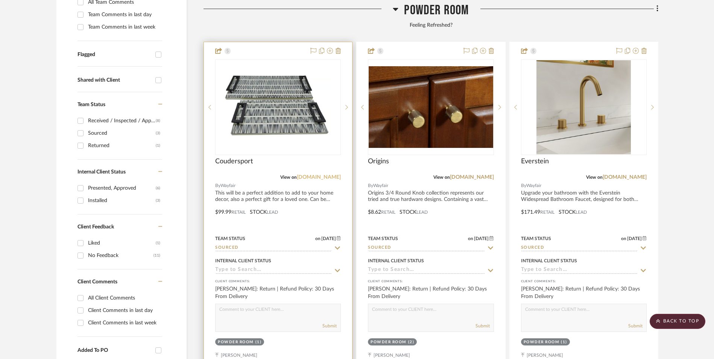
click at [325, 175] on link "[DOMAIN_NAME]" at bounding box center [319, 177] width 44 height 5
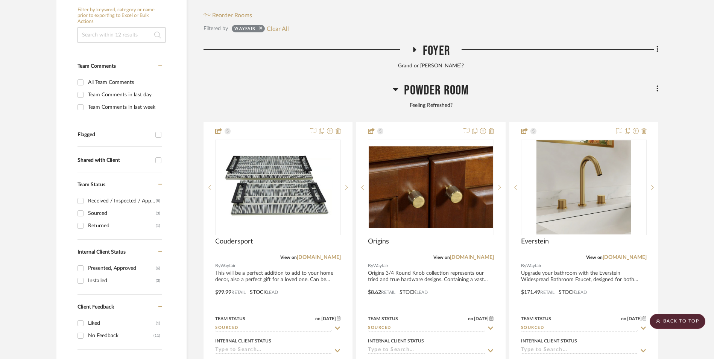
scroll to position [188, 0]
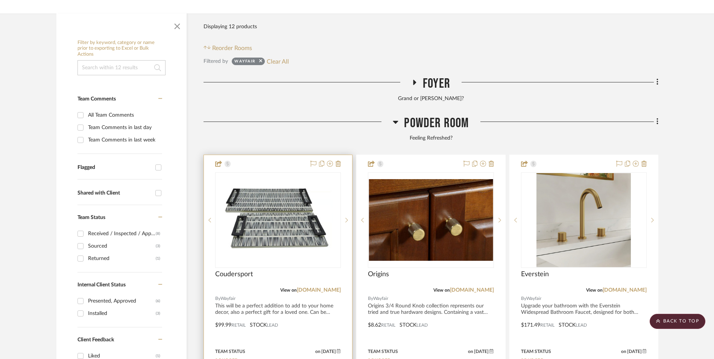
click at [280, 173] on img "0" at bounding box center [278, 220] width 109 height 94
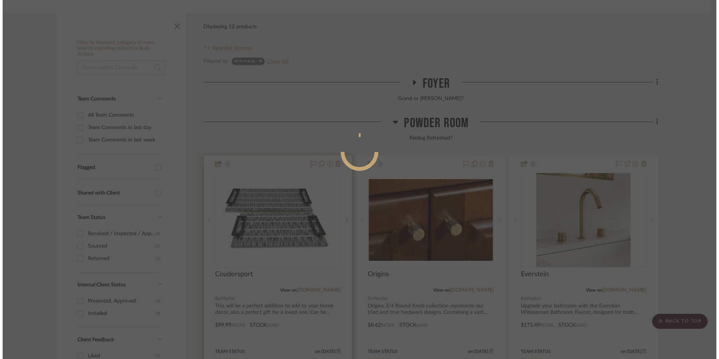
scroll to position [0, 0]
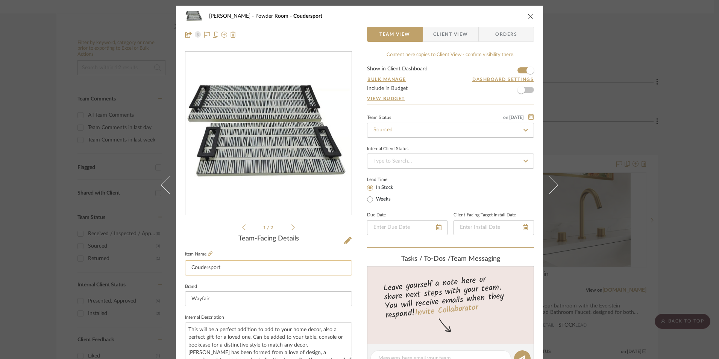
drag, startPoint x: 232, startPoint y: 267, endPoint x: 185, endPoint y: 267, distance: 46.3
click at [186, 267] on input "Coudersport" at bounding box center [268, 267] width 167 height 15
click at [528, 18] on icon "close" at bounding box center [531, 16] width 6 height 6
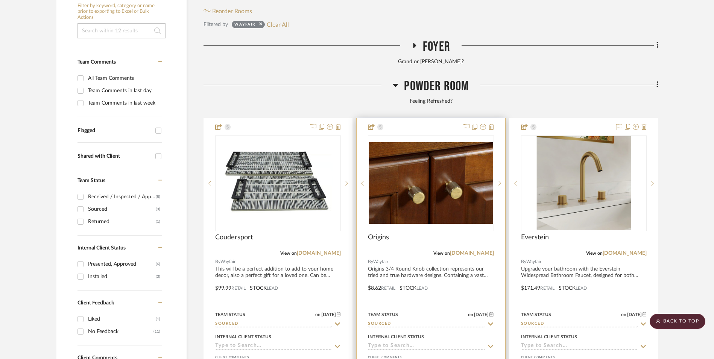
scroll to position [263, 0]
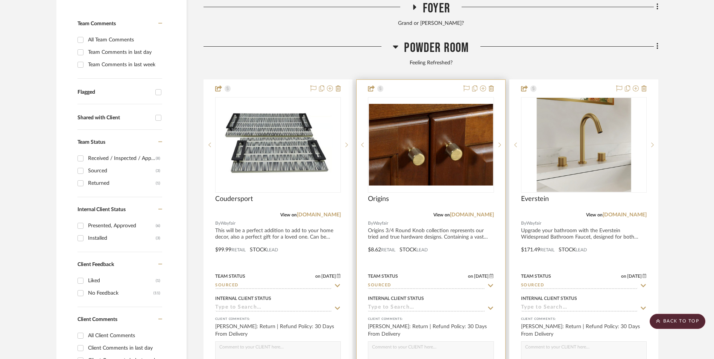
click at [482, 212] on link "[DOMAIN_NAME]" at bounding box center [472, 214] width 44 height 5
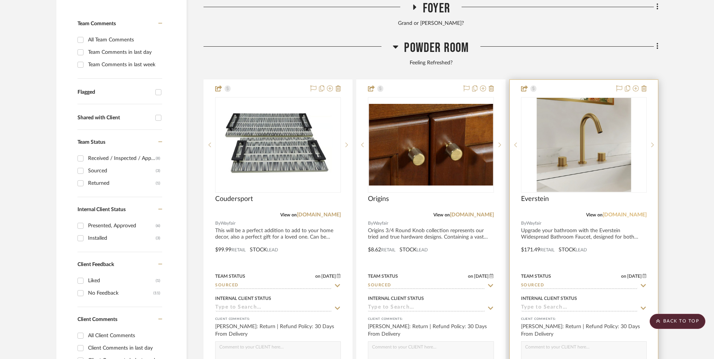
click at [635, 212] on link "[DOMAIN_NAME]" at bounding box center [624, 214] width 44 height 5
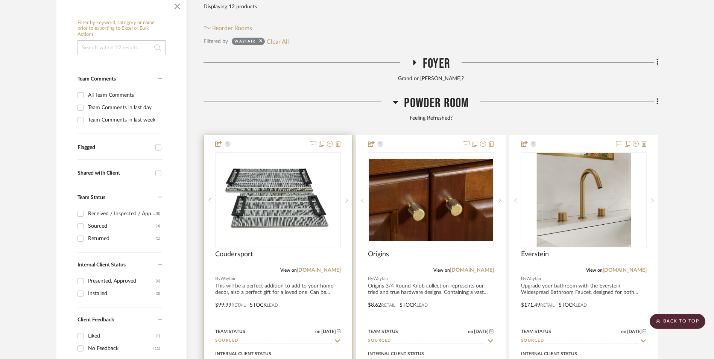
scroll to position [301, 0]
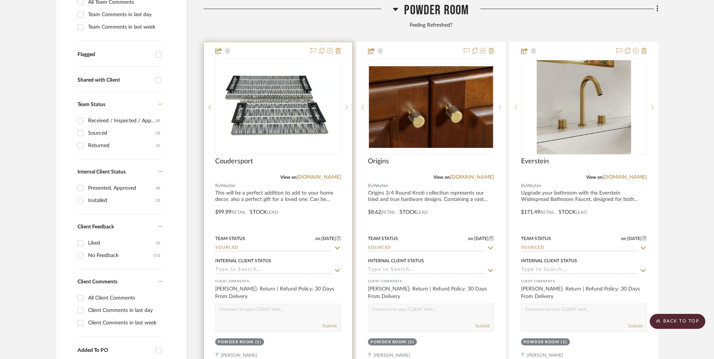
click at [259, 267] on input at bounding box center [273, 270] width 117 height 7
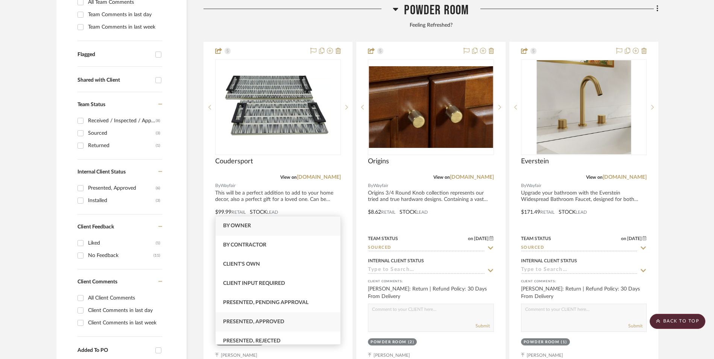
click at [274, 318] on div "Presented, Approved" at bounding box center [277, 321] width 125 height 19
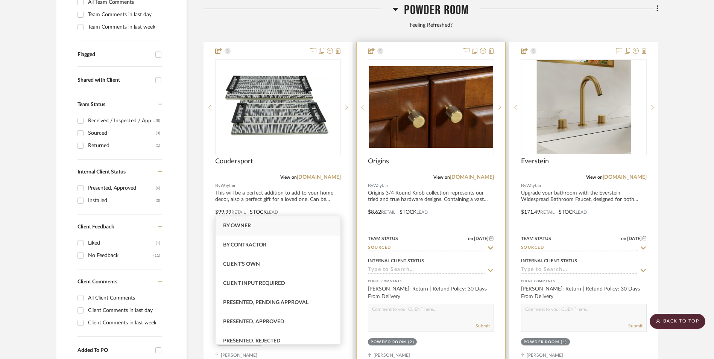
type input "[DATE]"
type input "Presented, Approved"
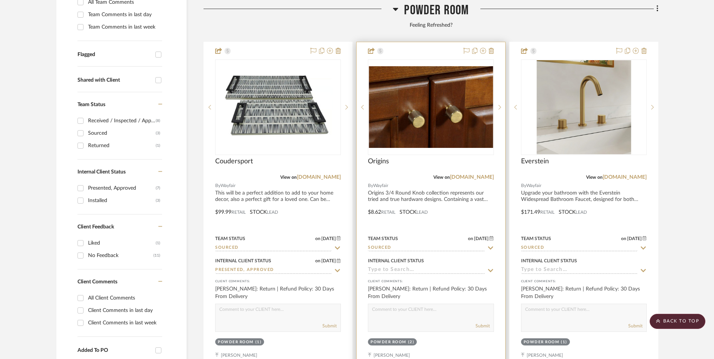
click at [399, 267] on input at bounding box center [426, 270] width 117 height 7
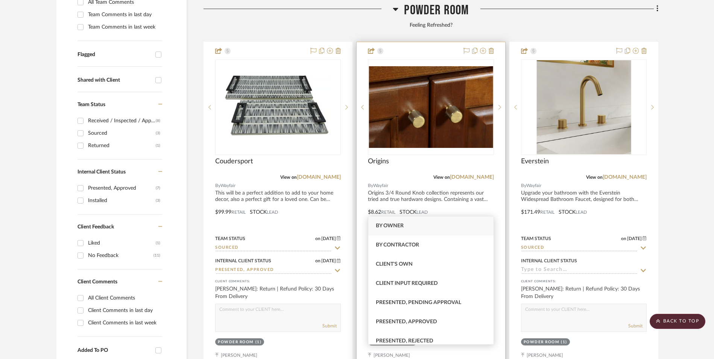
click at [416, 319] on span "Presented, Approved" at bounding box center [406, 321] width 61 height 5
type input "[DATE]"
type input "Presented, Approved"
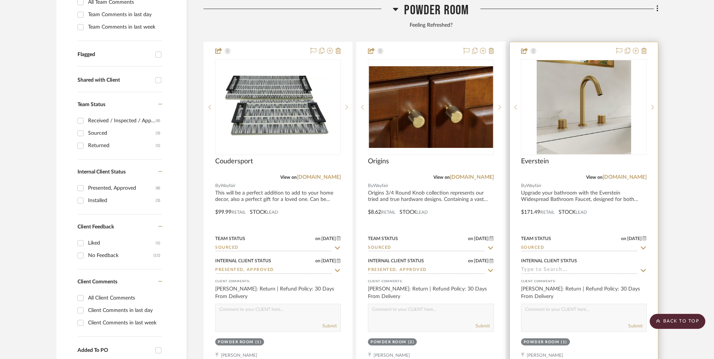
click at [535, 267] on input at bounding box center [579, 270] width 117 height 7
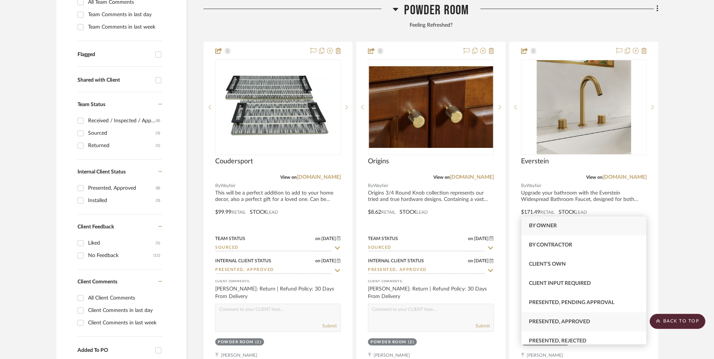
click at [562, 322] on span "Presented, Approved" at bounding box center [559, 321] width 61 height 5
type input "[DATE]"
type input "Presented, Approved"
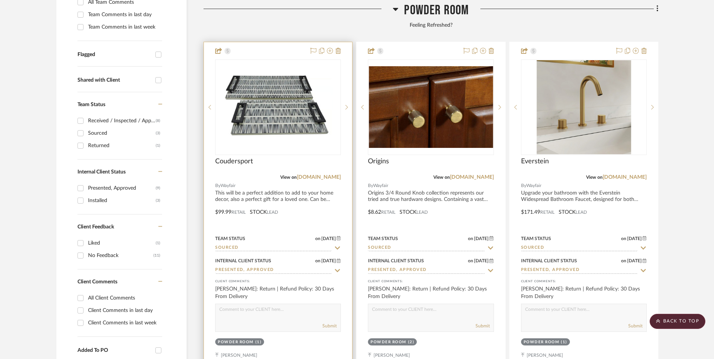
click at [253, 244] on input "Sourced" at bounding box center [273, 247] width 117 height 7
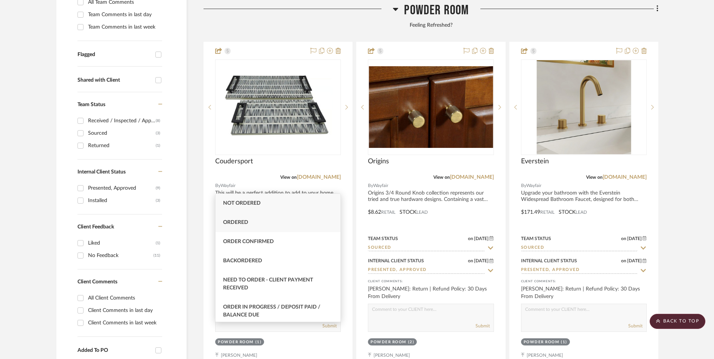
type input "ord"
click at [249, 221] on div "Ordered" at bounding box center [277, 222] width 125 height 19
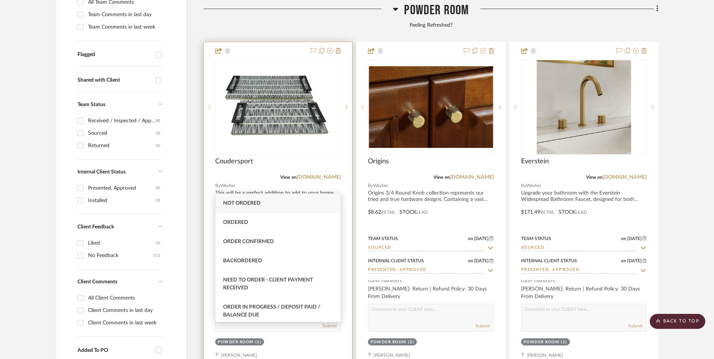
type input "[DATE]"
type input "Ordered"
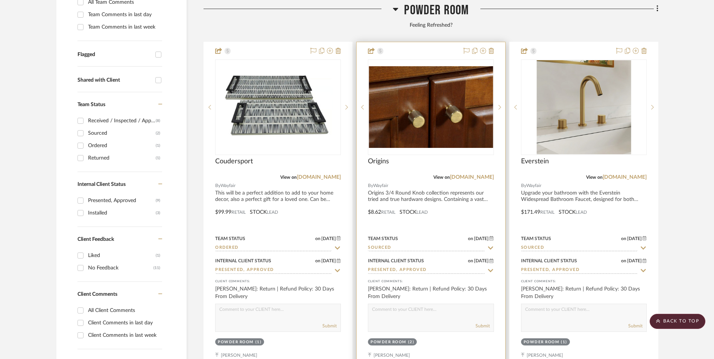
click at [381, 244] on input "Sourced" at bounding box center [426, 247] width 117 height 7
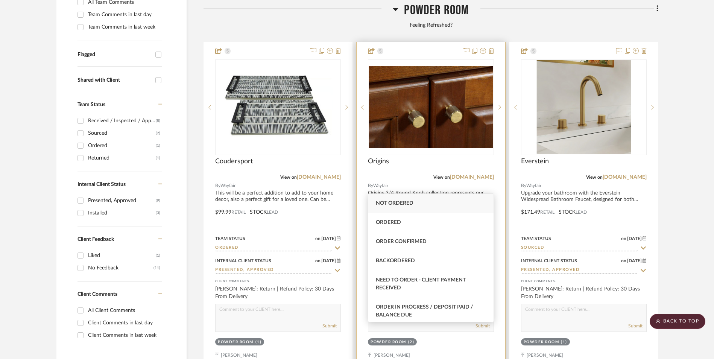
type input "ord"
click at [385, 220] on span "Ordered" at bounding box center [388, 222] width 25 height 5
type input "[DATE]"
type input "Ordered"
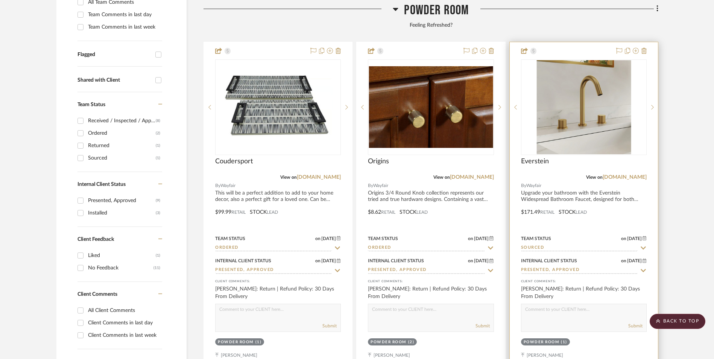
click at [531, 244] on input "Sourced" at bounding box center [579, 247] width 117 height 7
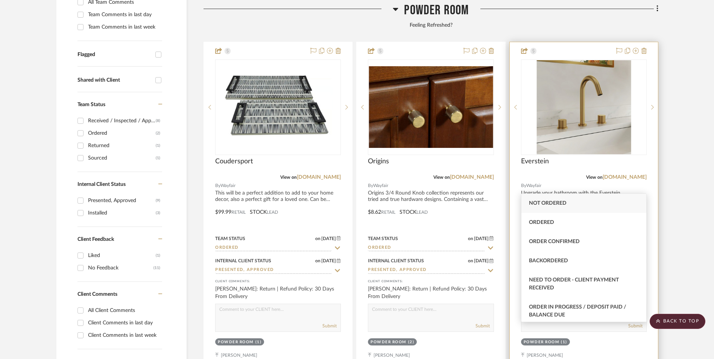
type input "ord"
click at [543, 228] on div "Ordered" at bounding box center [583, 222] width 125 height 19
type input "[DATE]"
type input "Ordered"
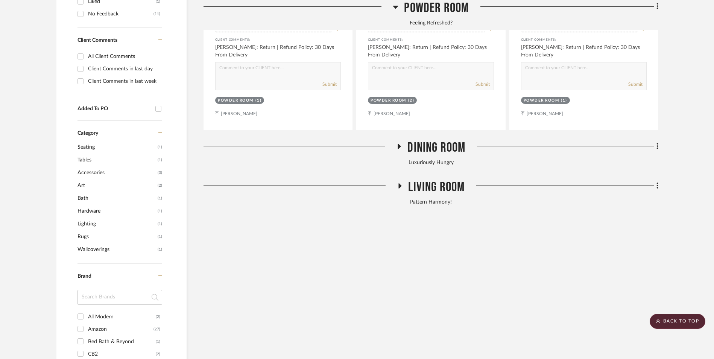
scroll to position [677, 0]
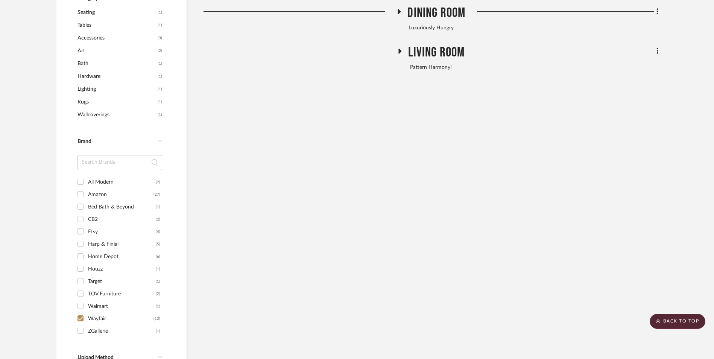
click at [82, 312] on input "Wayfair (12)" at bounding box center [80, 318] width 12 height 12
checkbox input "false"
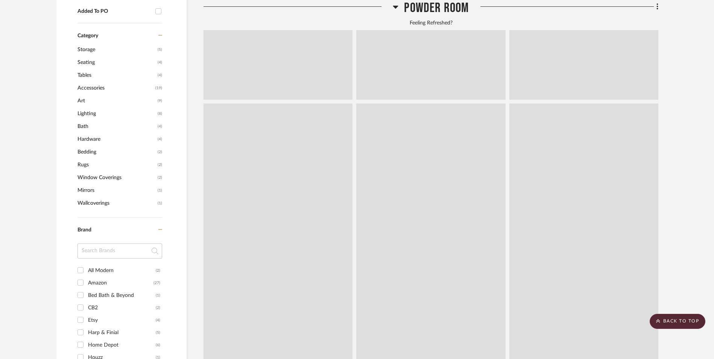
scroll to position [740, 0]
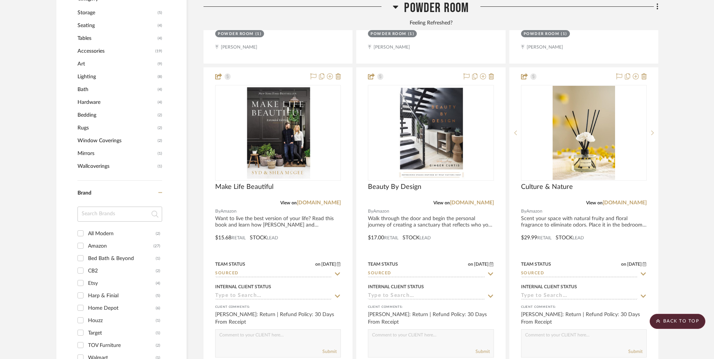
scroll to position [702, 0]
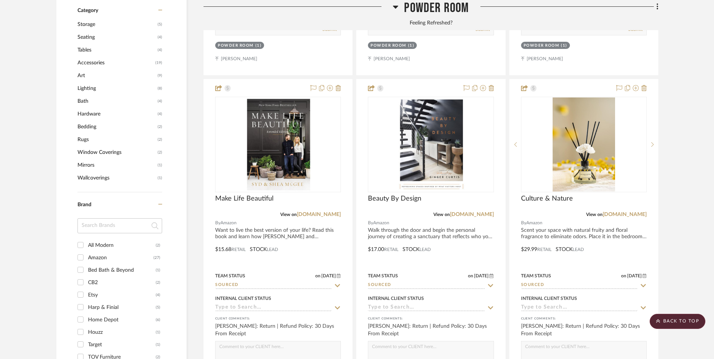
click at [81, 239] on input "All Modern (2)" at bounding box center [80, 245] width 12 height 12
checkbox input "true"
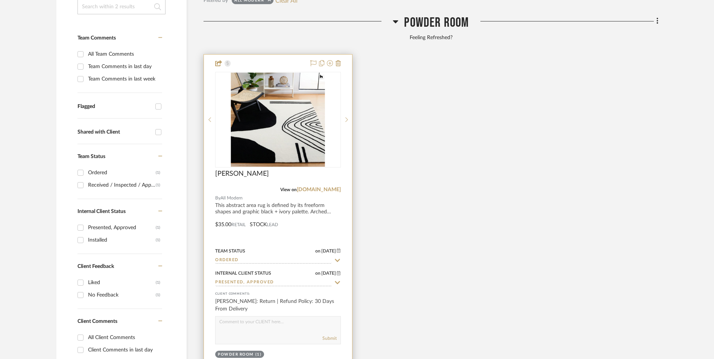
scroll to position [249, 0]
click at [279, 80] on img "0" at bounding box center [278, 119] width 94 height 94
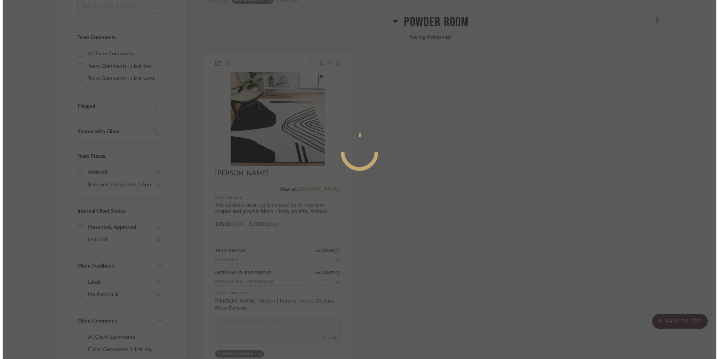
scroll to position [0, 0]
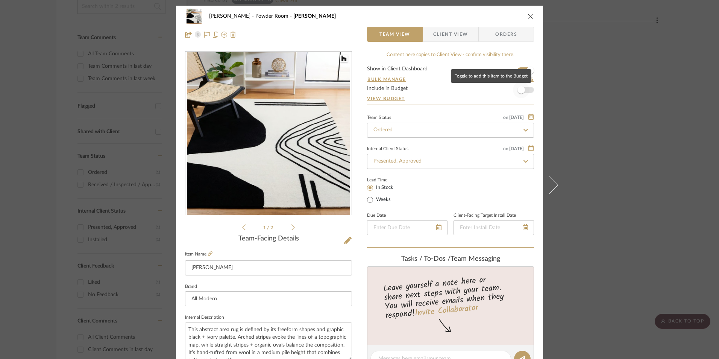
click at [525, 88] on span "button" at bounding box center [521, 90] width 17 height 17
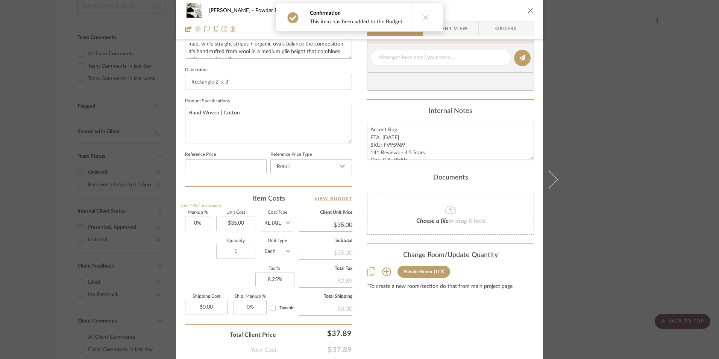
scroll to position [341, 0]
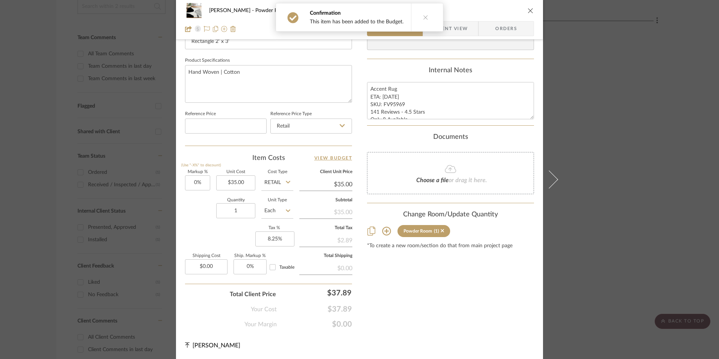
click at [528, 14] on button "close" at bounding box center [530, 10] width 7 height 7
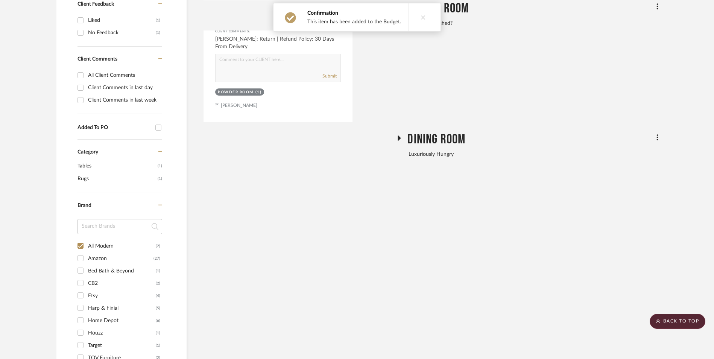
scroll to position [513, 0]
click at [83, 238] on input "All Modern (2)" at bounding box center [80, 244] width 12 height 12
checkbox input "false"
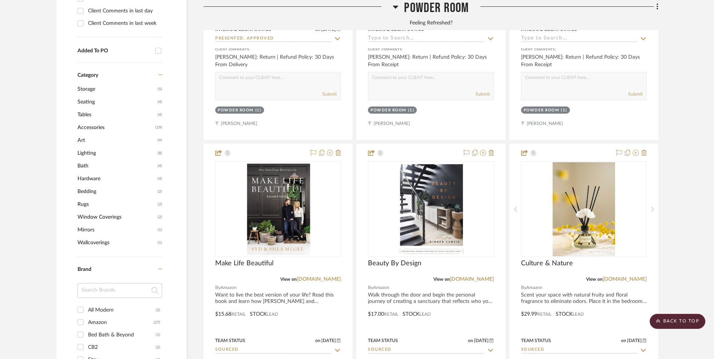
click at [80, 328] on input "Bed Bath & Beyond (1)" at bounding box center [80, 334] width 12 height 12
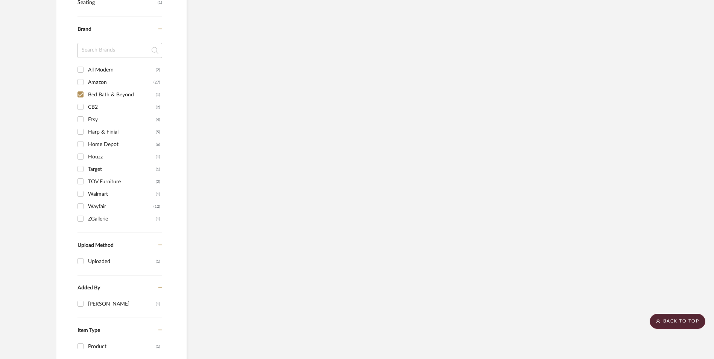
scroll to position [513, 0]
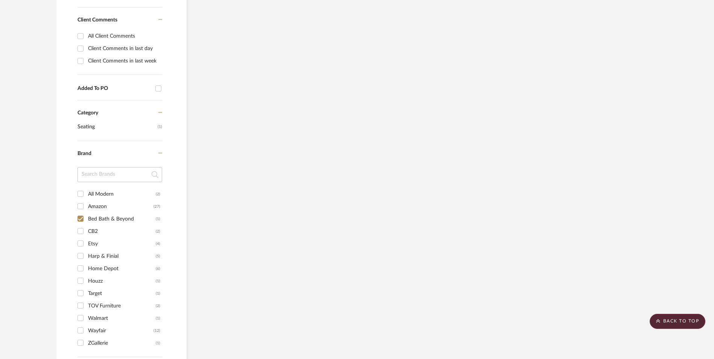
click at [82, 212] on input "Bed Bath & Beyond (1)" at bounding box center [80, 218] width 12 height 12
checkbox input "false"
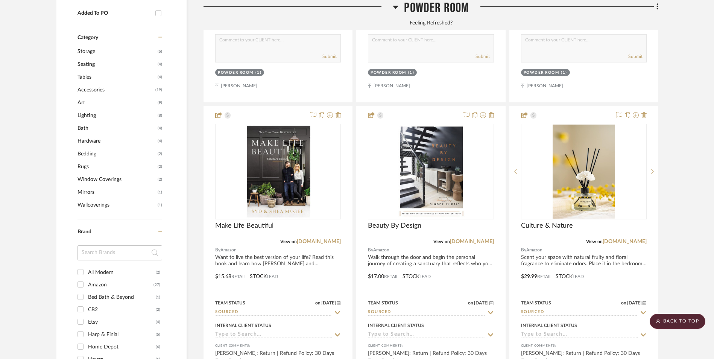
click at [82, 303] on input "CB2 (2)" at bounding box center [80, 309] width 12 height 12
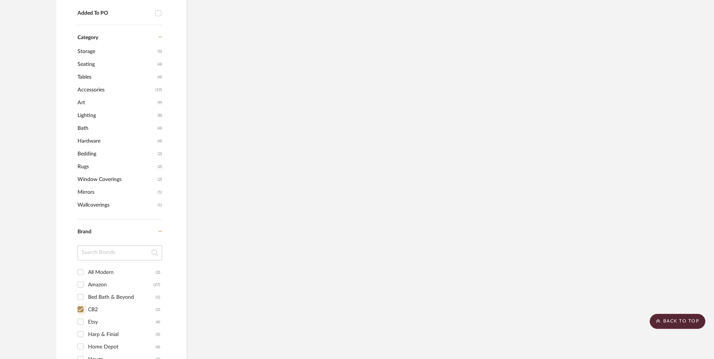
scroll to position [550, 0]
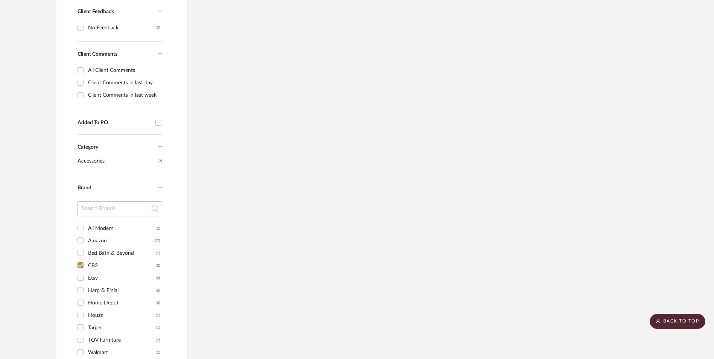
scroll to position [550, 0]
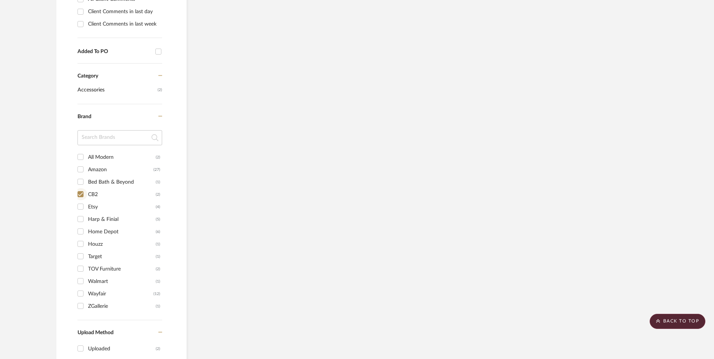
click at [81, 188] on input "CB2 (2)" at bounding box center [80, 194] width 12 height 12
checkbox input "false"
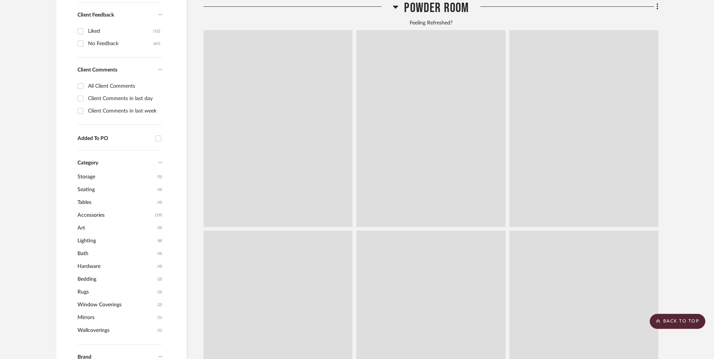
scroll to position [637, 0]
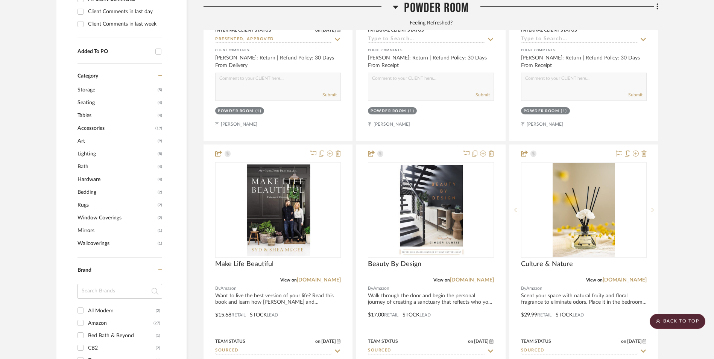
click at [80, 354] on input "Etsy (4)" at bounding box center [80, 360] width 12 height 12
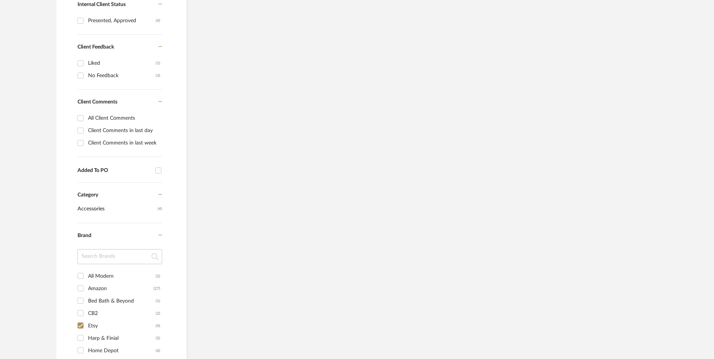
scroll to position [537, 0]
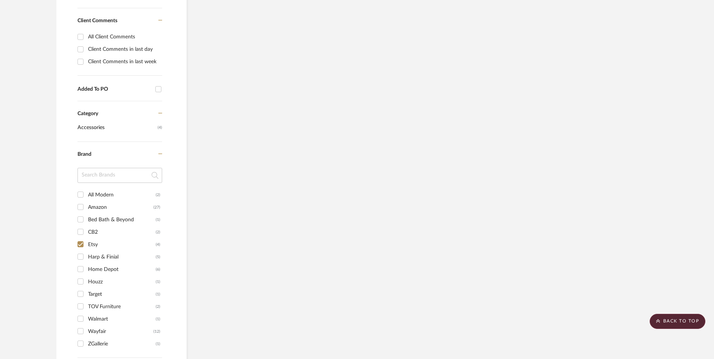
click at [82, 238] on input "Etsy (4)" at bounding box center [80, 244] width 12 height 12
checkbox input "false"
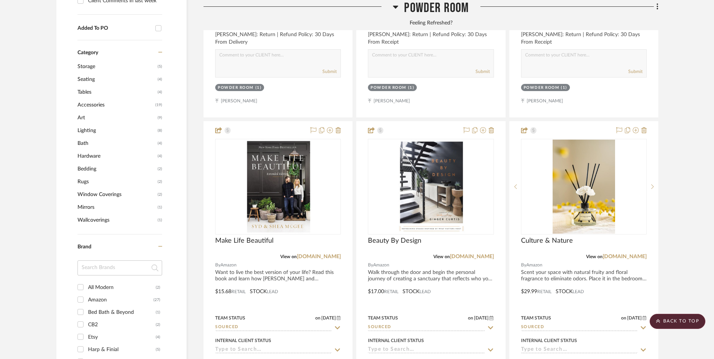
scroll to position [750, 0]
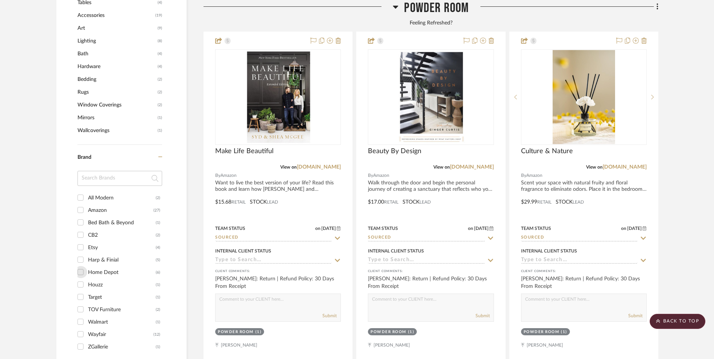
click at [80, 266] on input "Home Depot (6)" at bounding box center [80, 272] width 12 height 12
checkbox input "true"
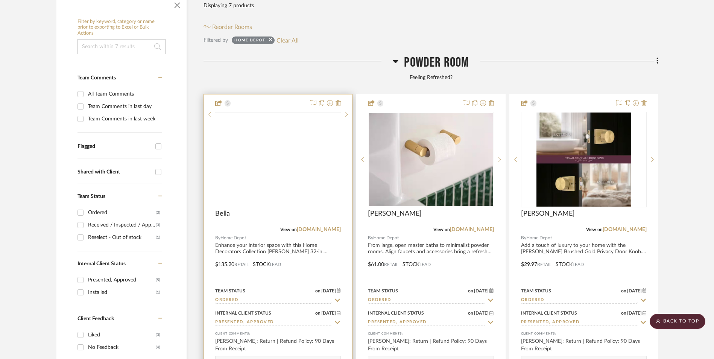
scroll to position [197, 0]
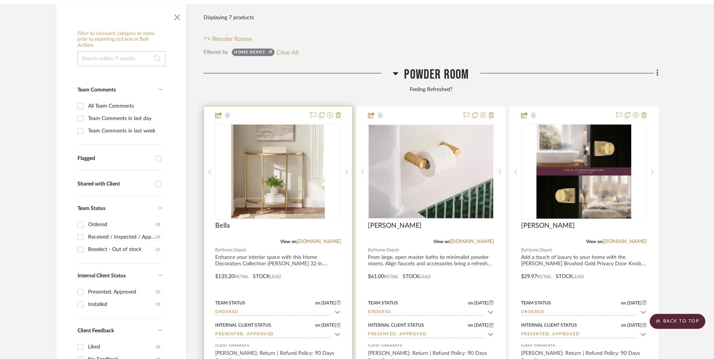
click at [0, 0] on img at bounding box center [0, 0] width 0 height 0
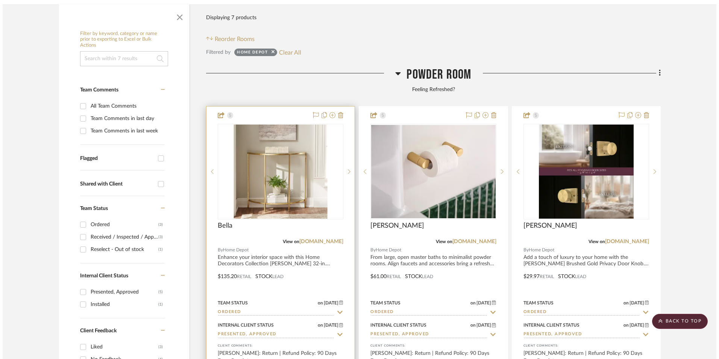
scroll to position [0, 0]
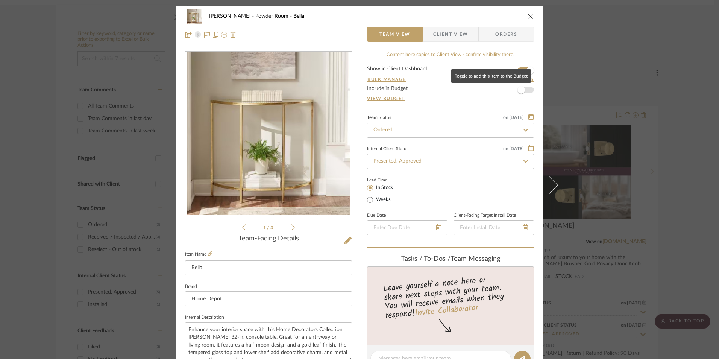
drag, startPoint x: 521, startPoint y: 90, endPoint x: 533, endPoint y: 56, distance: 35.6
click at [521, 90] on span "button" at bounding box center [521, 90] width 8 height 8
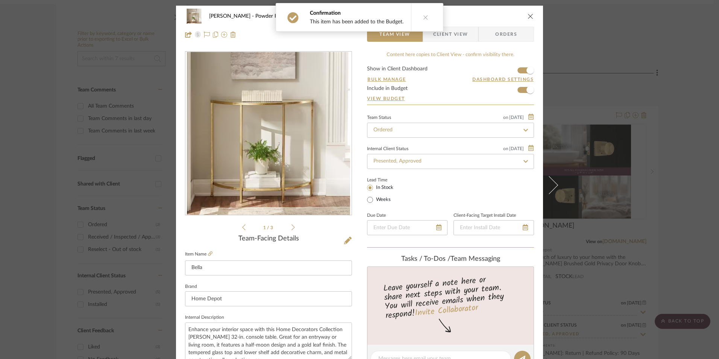
click at [528, 17] on icon "close" at bounding box center [531, 16] width 6 height 6
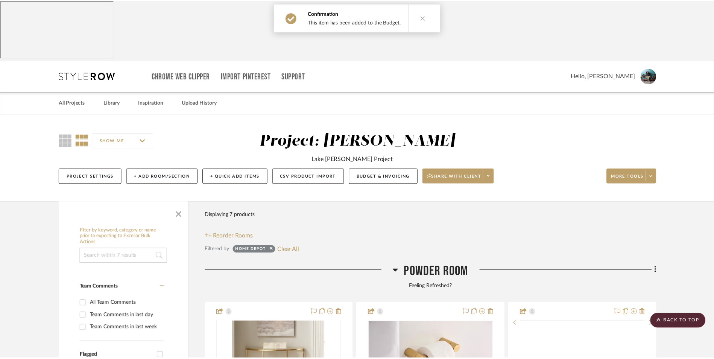
scroll to position [197, 0]
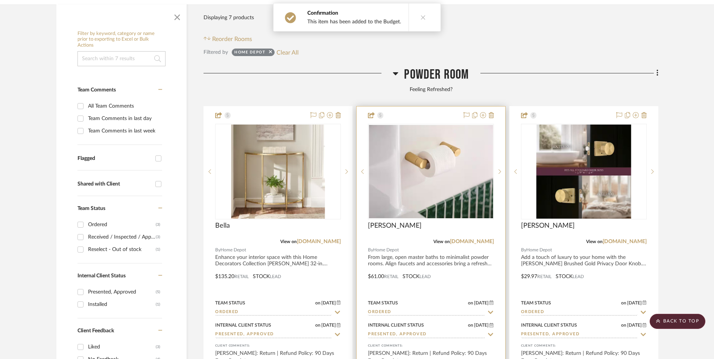
click at [0, 0] on img at bounding box center [0, 0] width 0 height 0
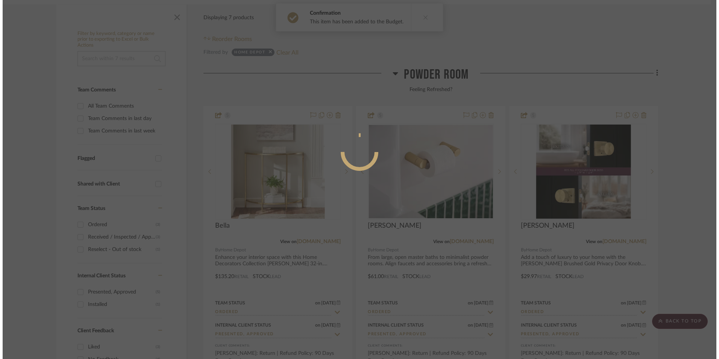
scroll to position [0, 0]
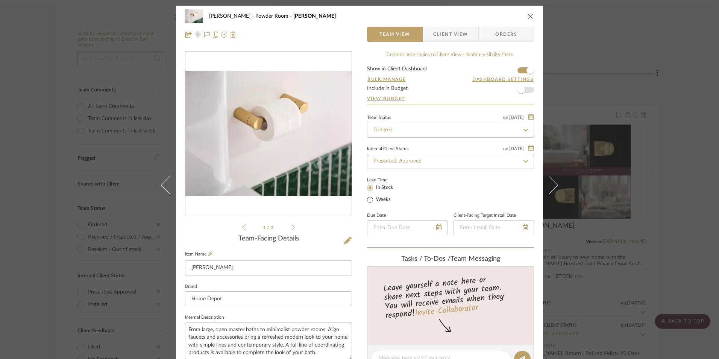
click at [526, 91] on span "button" at bounding box center [521, 90] width 17 height 17
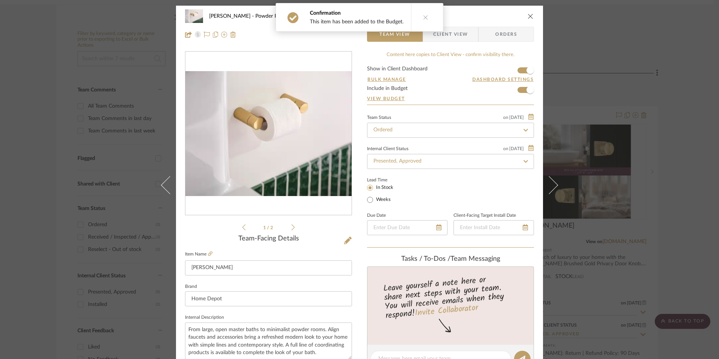
click at [528, 18] on icon "close" at bounding box center [531, 16] width 6 height 6
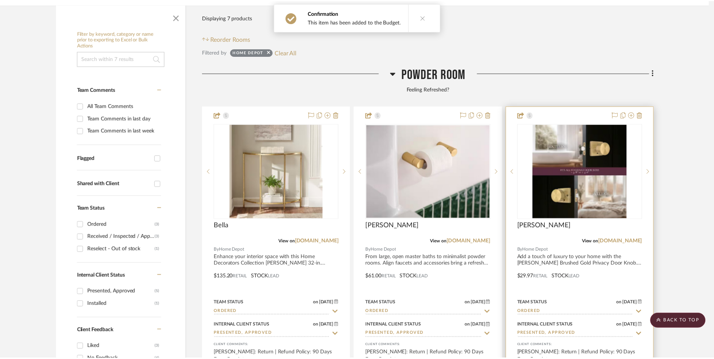
scroll to position [197, 0]
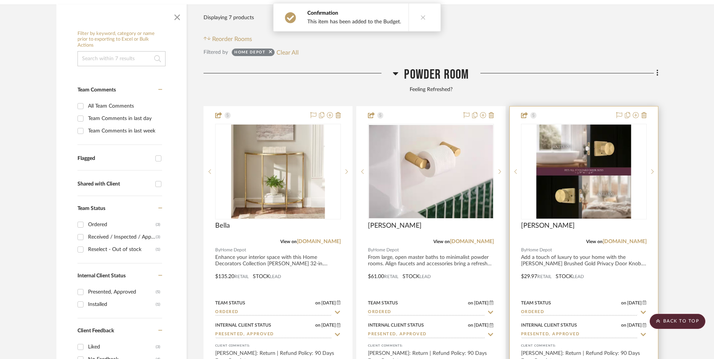
click at [609, 138] on img "0" at bounding box center [583, 171] width 94 height 94
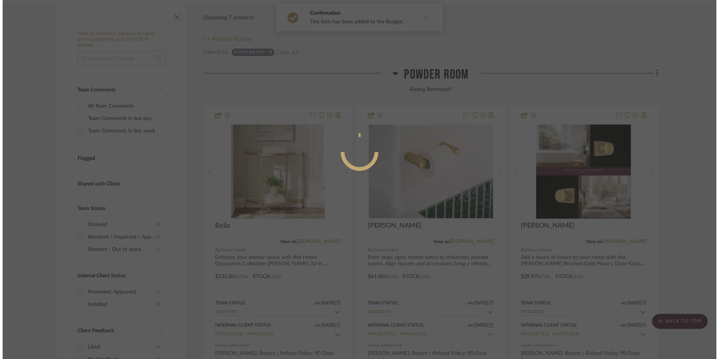
scroll to position [0, 0]
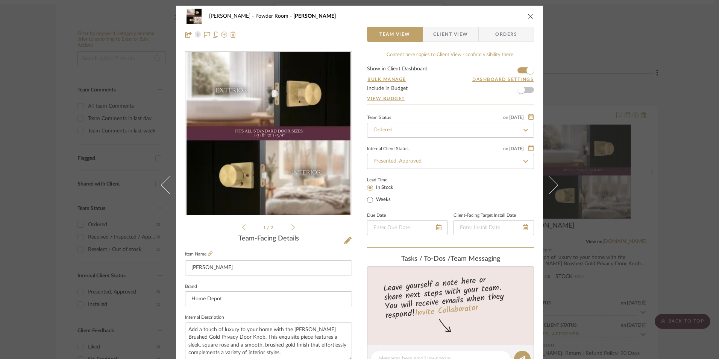
click at [528, 90] on form "Show in Client Dashboard Bulk Manage Dashboard Settings Include in Budget View …" at bounding box center [450, 85] width 167 height 38
drag, startPoint x: 518, startPoint y: 90, endPoint x: 536, endPoint y: 64, distance: 31.0
click at [519, 90] on span "button" at bounding box center [521, 90] width 8 height 8
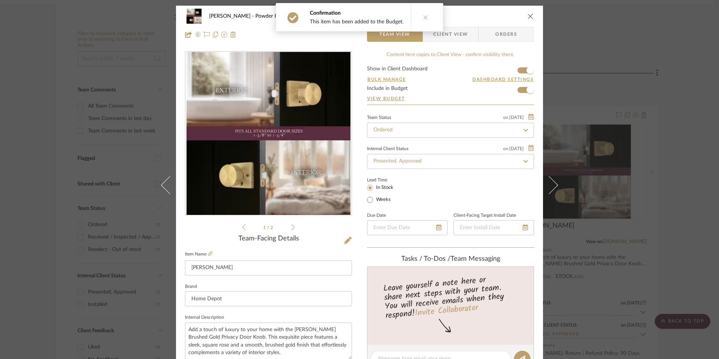
click at [528, 16] on icon "close" at bounding box center [531, 16] width 6 height 6
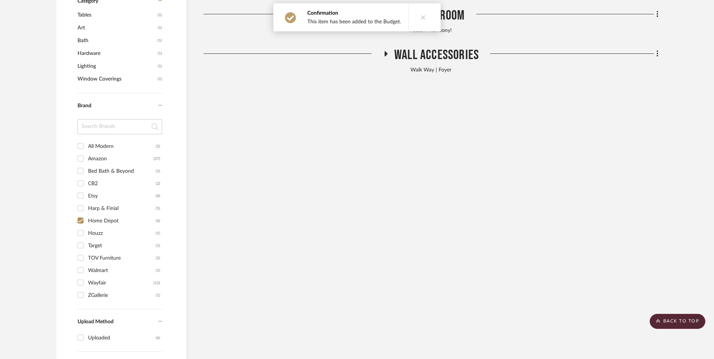
scroll to position [686, 0]
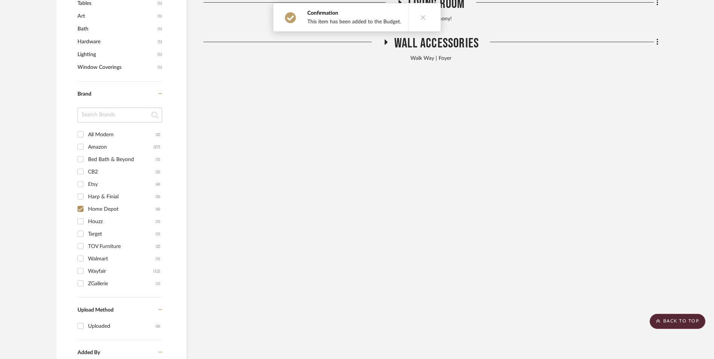
drag, startPoint x: 82, startPoint y: 150, endPoint x: 100, endPoint y: 160, distance: 20.2
click at [82, 203] on input "Home Depot (6)" at bounding box center [80, 209] width 12 height 12
checkbox input "false"
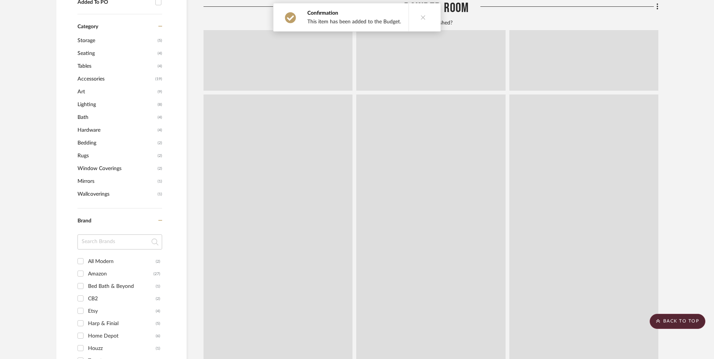
scroll to position [787, 0]
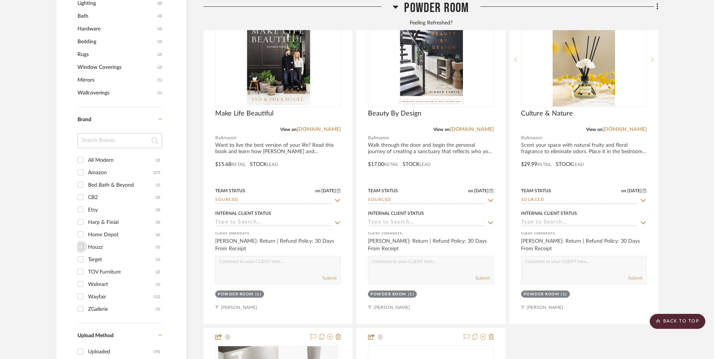
click at [80, 241] on input "Houzz (1)" at bounding box center [80, 247] width 12 height 12
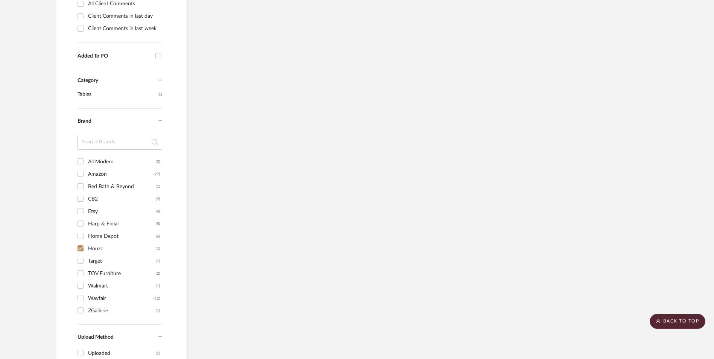
scroll to position [639, 0]
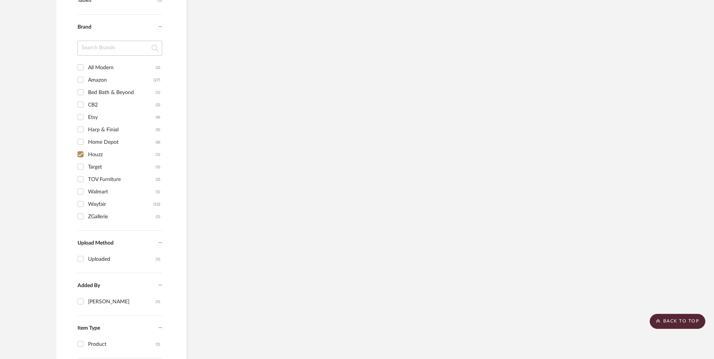
click at [80, 148] on input "Houzz (1)" at bounding box center [80, 154] width 12 height 12
checkbox input "false"
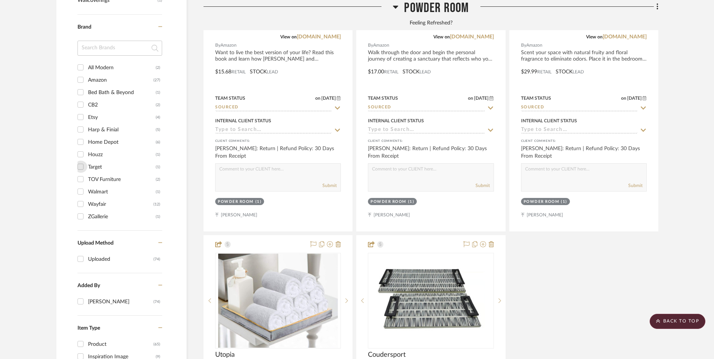
click at [80, 161] on input "Target (1)" at bounding box center [80, 167] width 12 height 12
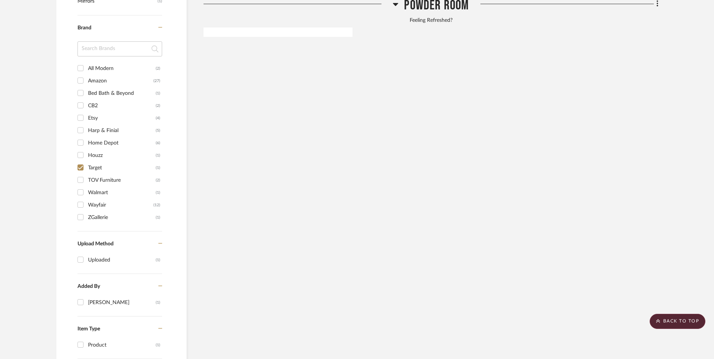
scroll to position [597, 0]
click at [80, 161] on input "Target (1)" at bounding box center [80, 167] width 12 height 12
checkbox input "false"
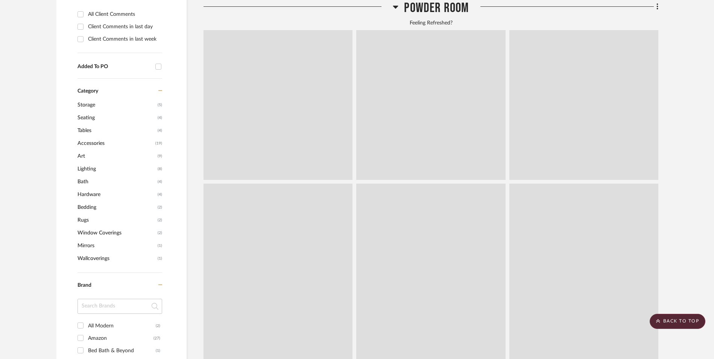
scroll to position [880, 0]
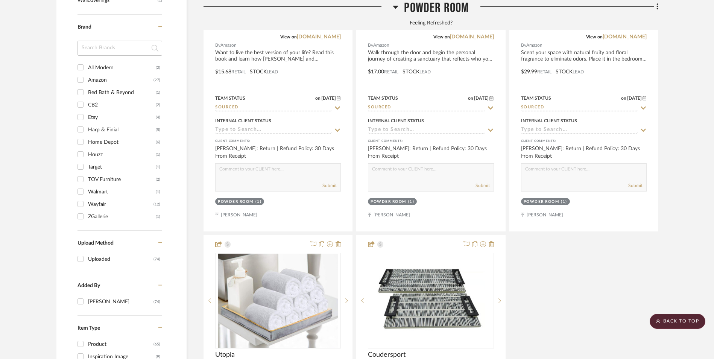
click at [80, 173] on input "TOV Furniture (2)" at bounding box center [80, 179] width 12 height 12
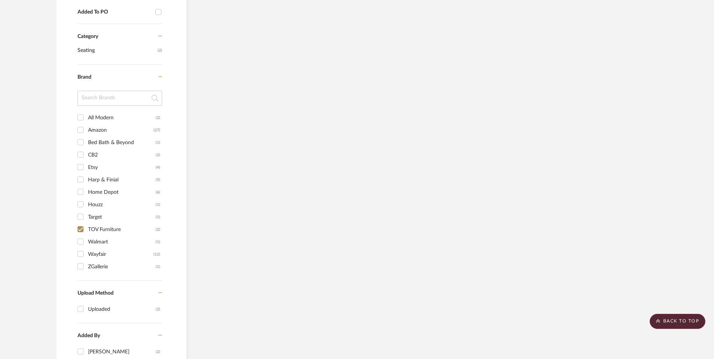
scroll to position [677, 0]
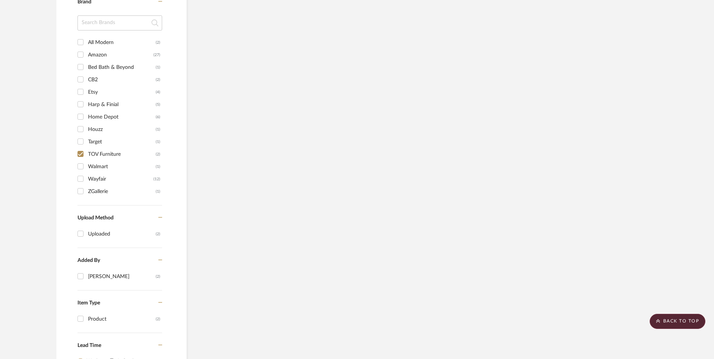
click at [81, 148] on input "TOV Furniture (2)" at bounding box center [80, 154] width 12 height 12
checkbox input "false"
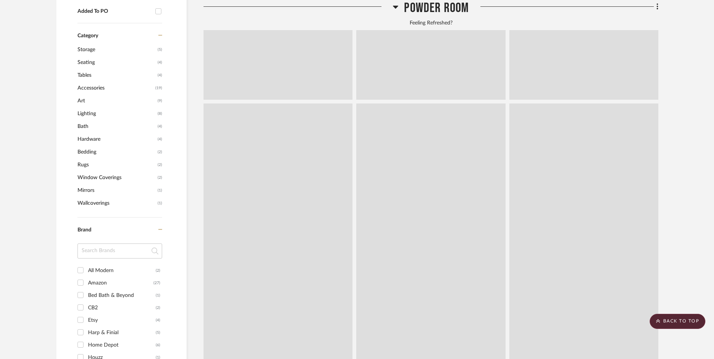
scroll to position [905, 0]
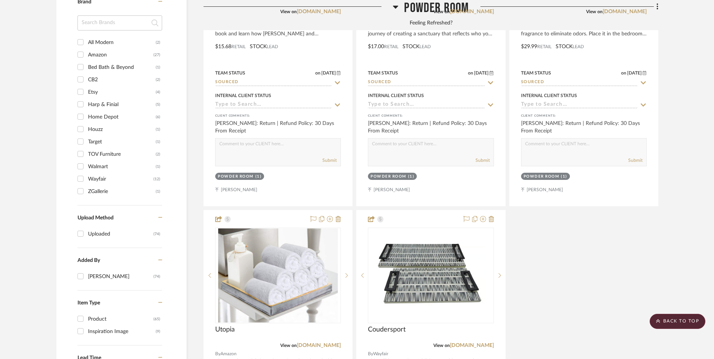
click at [80, 160] on input "Walmart (1)" at bounding box center [80, 166] width 12 height 12
checkbox input "true"
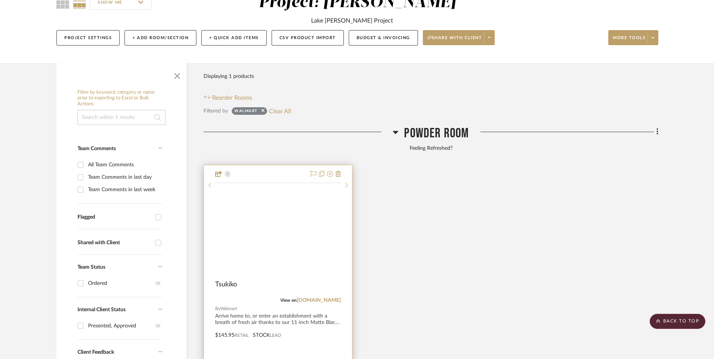
scroll to position [138, 0]
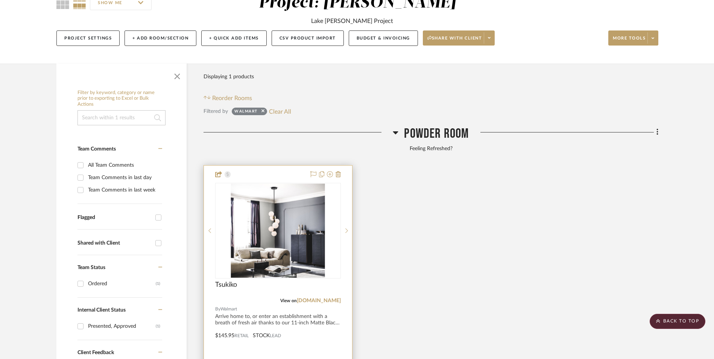
click at [0, 0] on img at bounding box center [0, 0] width 0 height 0
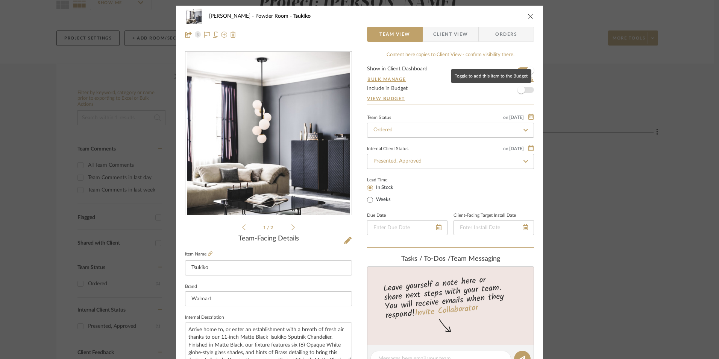
drag, startPoint x: 525, startPoint y: 89, endPoint x: 545, endPoint y: 91, distance: 20.8
click at [525, 89] on span "button" at bounding box center [521, 90] width 17 height 17
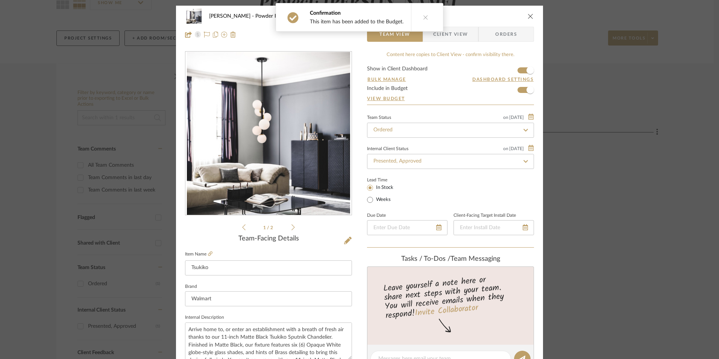
click at [528, 17] on icon "close" at bounding box center [531, 16] width 6 height 6
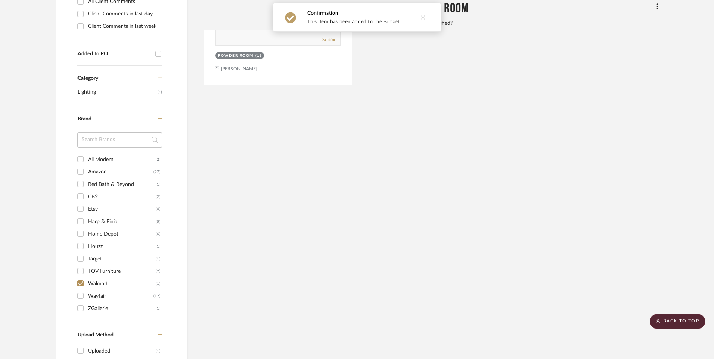
scroll to position [589, 0]
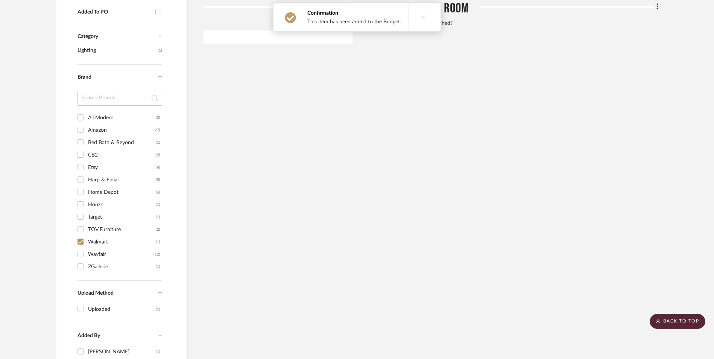
click at [83, 235] on input "Walmart (1)" at bounding box center [80, 241] width 12 height 12
checkbox input "false"
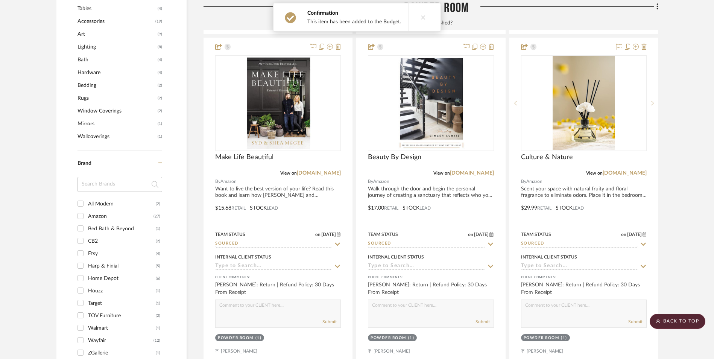
scroll to position [827, 0]
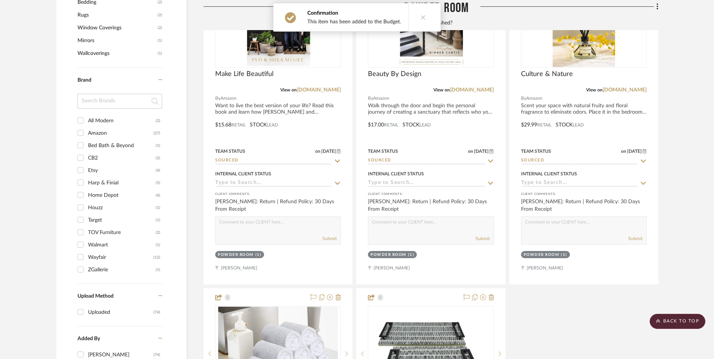
click at [81, 251] on input "Wayfair (12)" at bounding box center [80, 257] width 12 height 12
checkbox input "true"
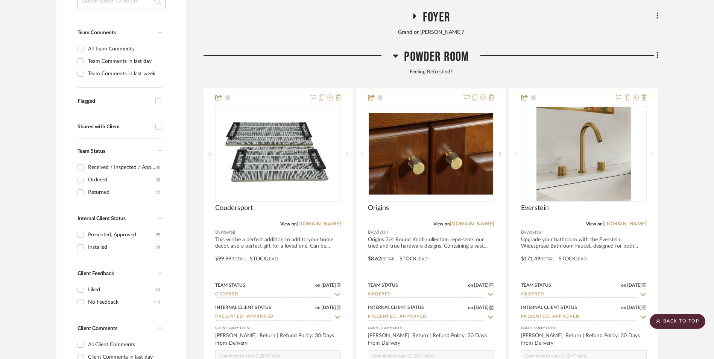
scroll to position [263, 0]
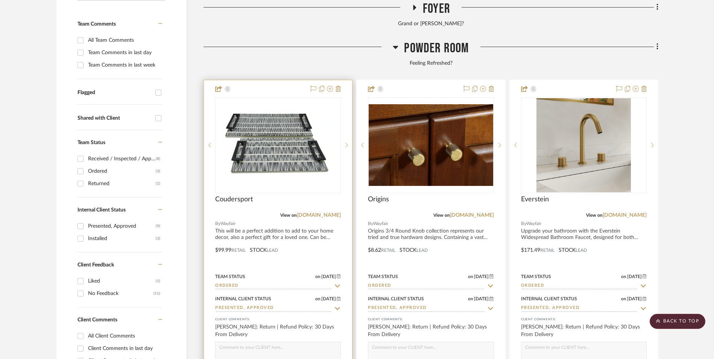
click at [0, 0] on img at bounding box center [0, 0] width 0 height 0
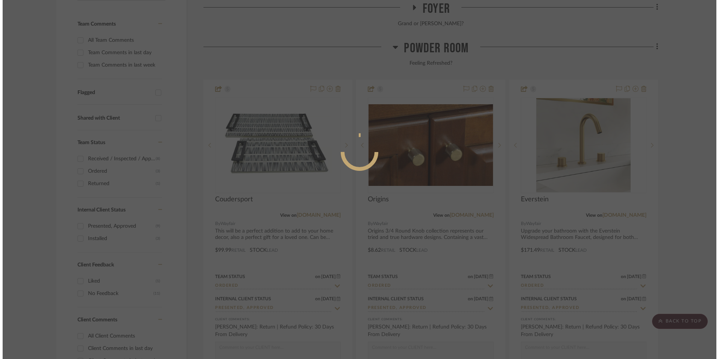
scroll to position [0, 0]
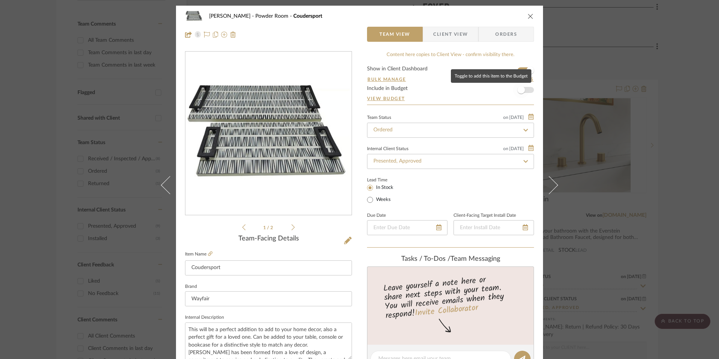
click at [521, 90] on span "button" at bounding box center [521, 90] width 8 height 8
click at [528, 15] on icon "close" at bounding box center [531, 16] width 6 height 6
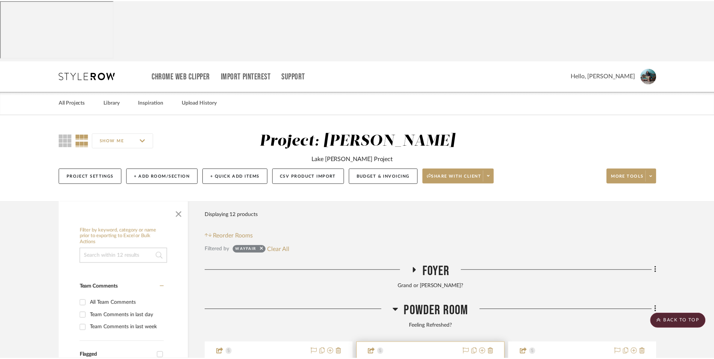
scroll to position [263, 0]
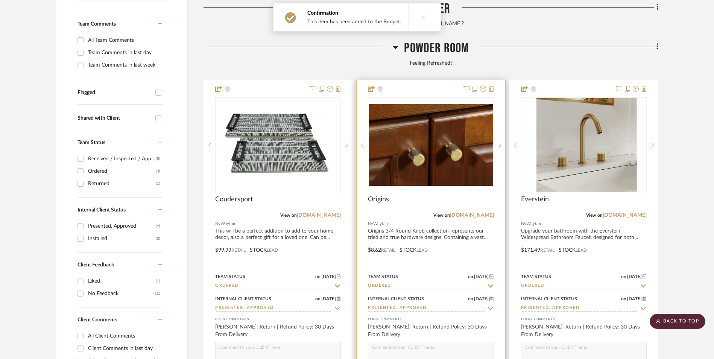
click at [0, 0] on img at bounding box center [0, 0] width 0 height 0
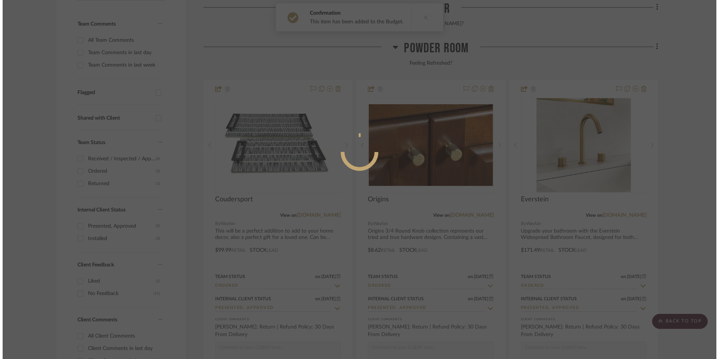
scroll to position [0, 0]
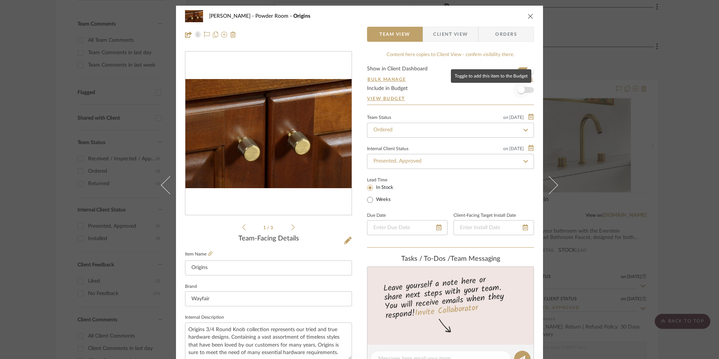
click at [519, 88] on span "button" at bounding box center [521, 90] width 8 height 8
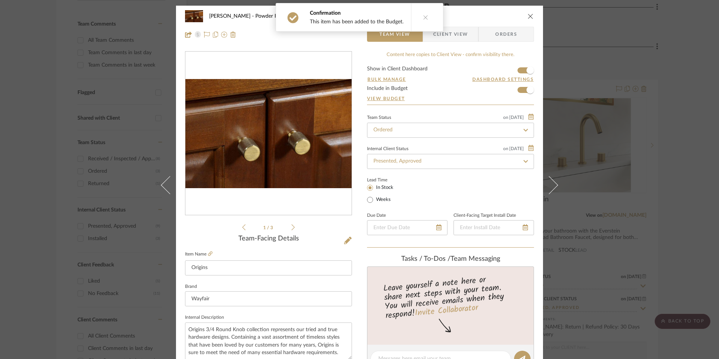
click at [528, 15] on icon "close" at bounding box center [531, 16] width 6 height 6
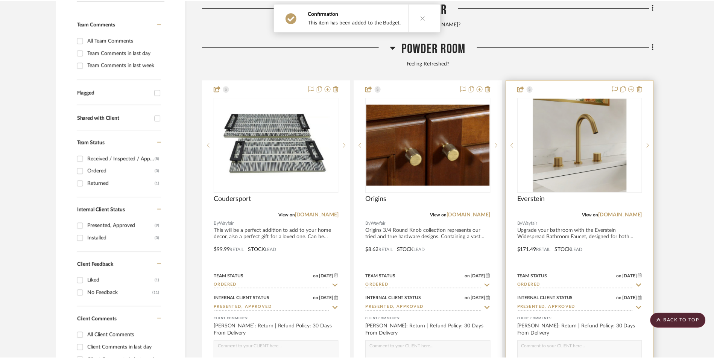
scroll to position [263, 0]
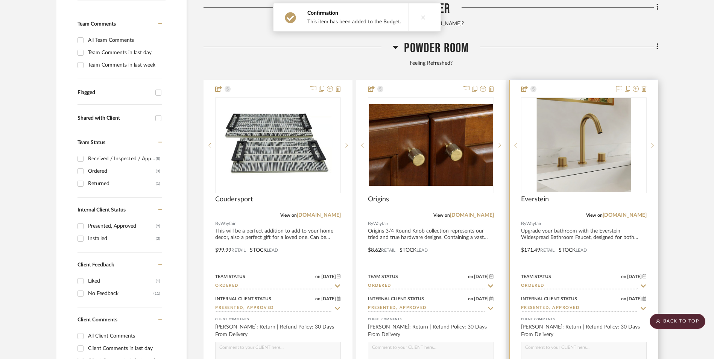
click at [590, 113] on img "0" at bounding box center [583, 145] width 94 height 94
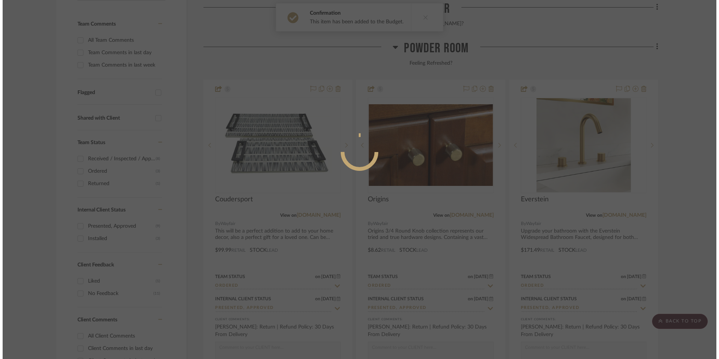
scroll to position [0, 0]
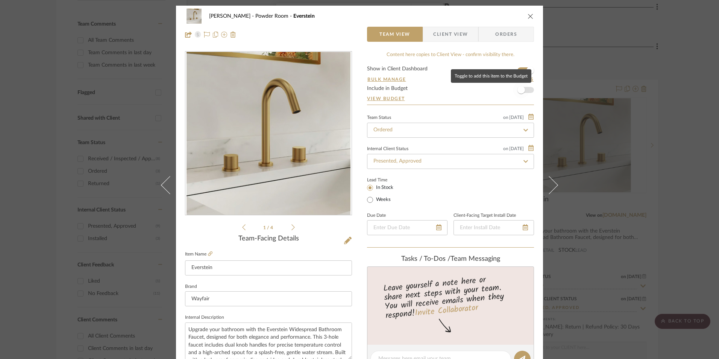
click at [522, 91] on span "button" at bounding box center [521, 90] width 17 height 17
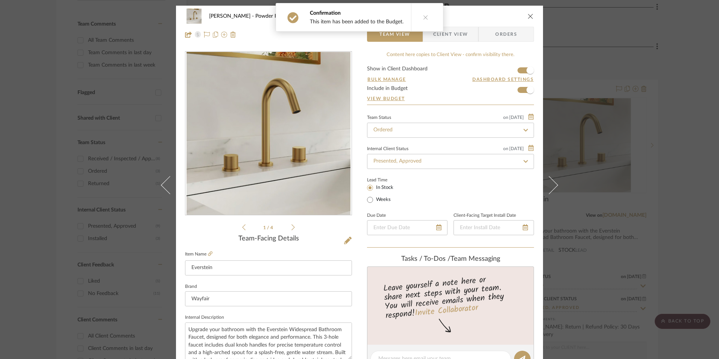
click at [528, 16] on icon "close" at bounding box center [531, 16] width 6 height 6
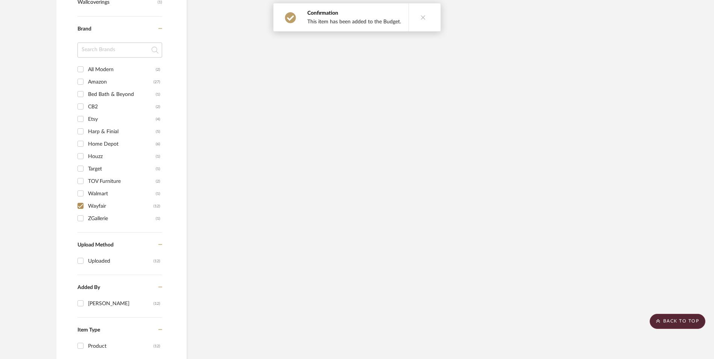
click at [81, 200] on input "Wayfair (12)" at bounding box center [80, 206] width 12 height 12
checkbox input "false"
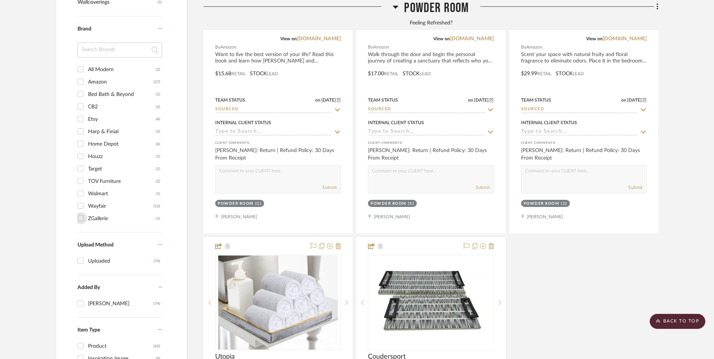
click at [82, 212] on input "ZGallerie (1)" at bounding box center [80, 218] width 12 height 12
checkbox input "true"
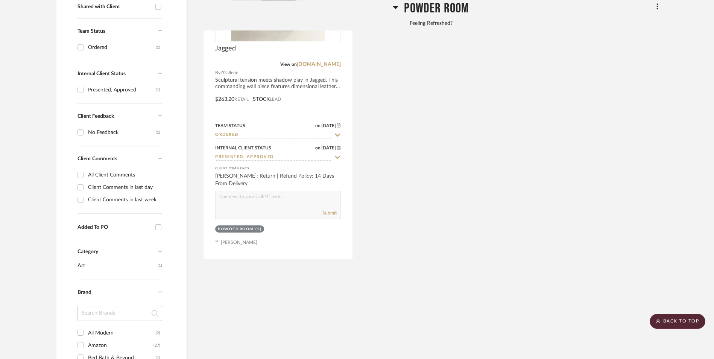
scroll to position [186, 0]
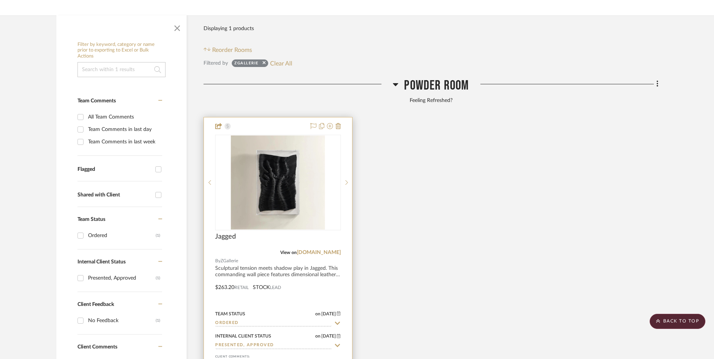
click at [0, 0] on img at bounding box center [0, 0] width 0 height 0
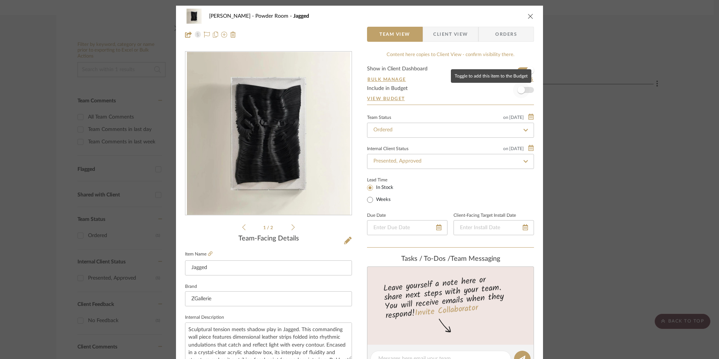
click at [524, 91] on span "button" at bounding box center [521, 90] width 17 height 17
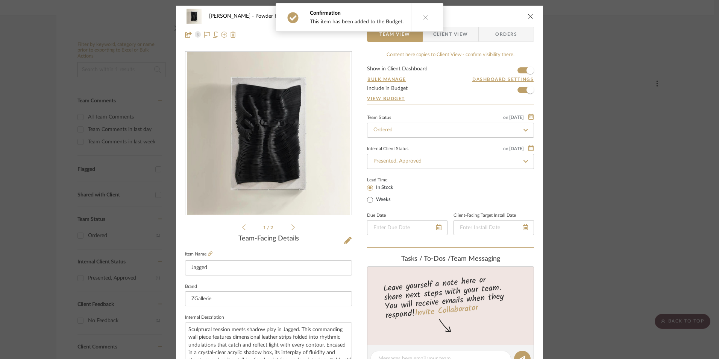
click at [528, 16] on icon "close" at bounding box center [531, 16] width 6 height 6
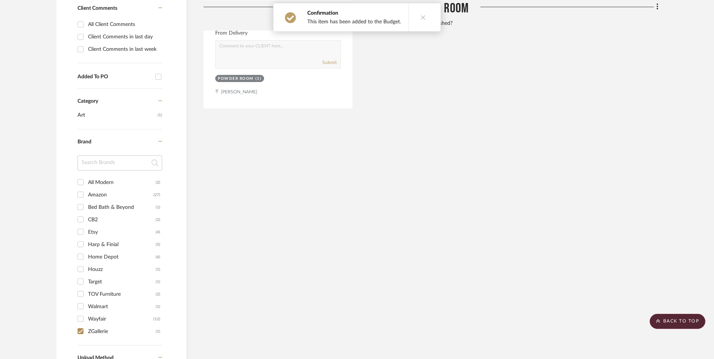
click at [82, 325] on input "ZGallerie (1)" at bounding box center [80, 331] width 12 height 12
checkbox input "false"
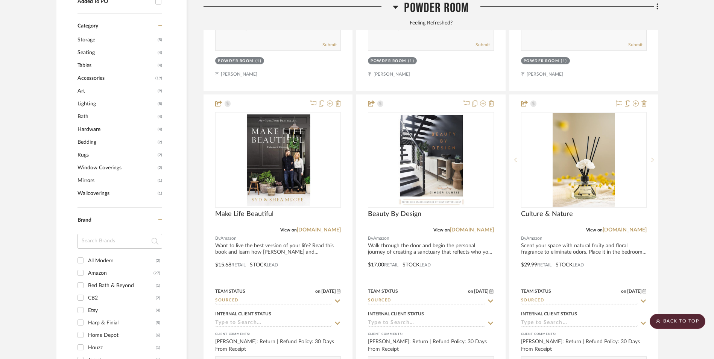
click at [81, 267] on input "Amazon (27)" at bounding box center [80, 273] width 12 height 12
checkbox input "true"
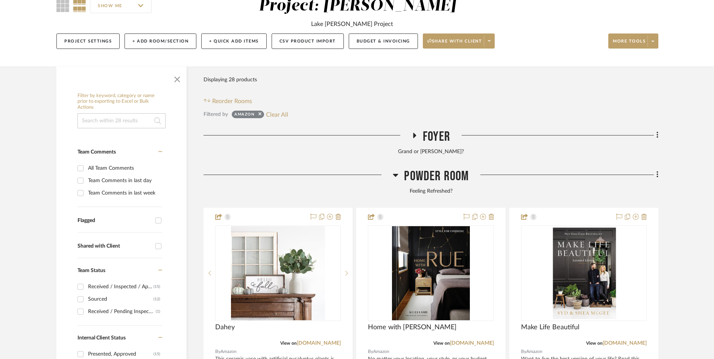
scroll to position [173, 0]
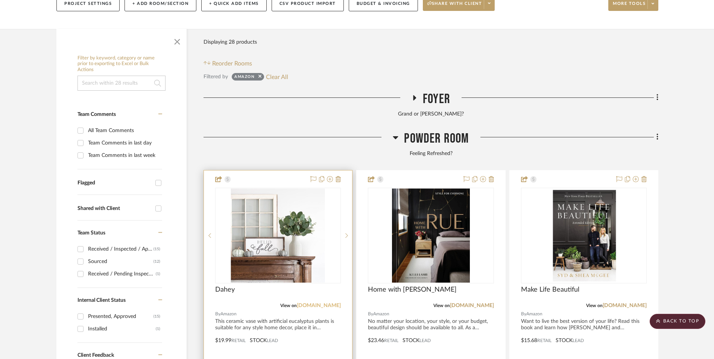
click at [317, 303] on link "[DOMAIN_NAME]" at bounding box center [319, 305] width 44 height 5
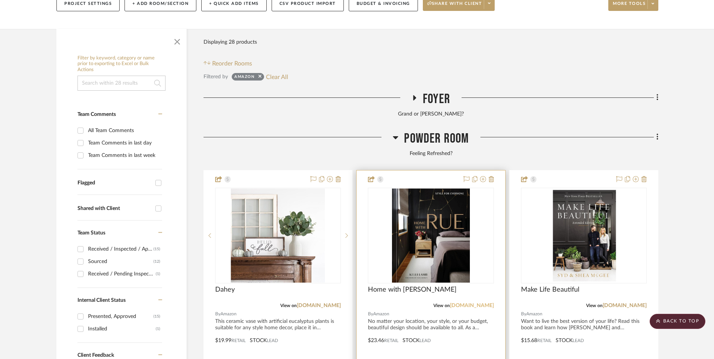
click at [483, 303] on link "[DOMAIN_NAME]" at bounding box center [472, 305] width 44 height 5
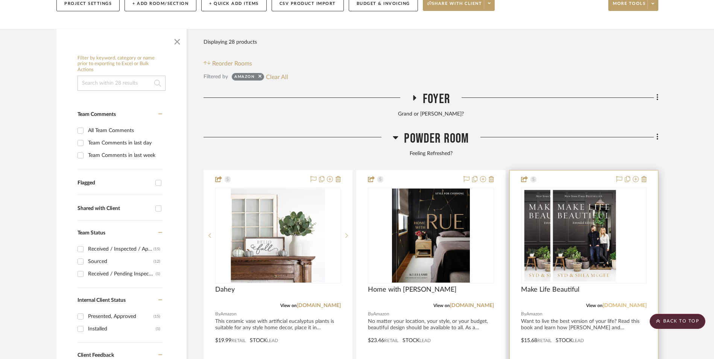
drag, startPoint x: 630, startPoint y: 244, endPoint x: 624, endPoint y: 245, distance: 6.1
click at [630, 303] on link "[DOMAIN_NAME]" at bounding box center [624, 305] width 44 height 5
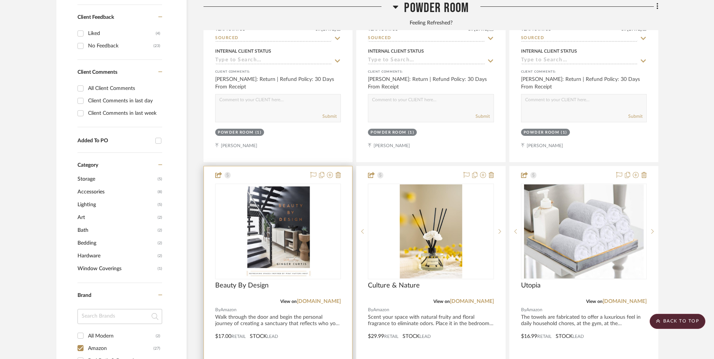
scroll to position [549, 0]
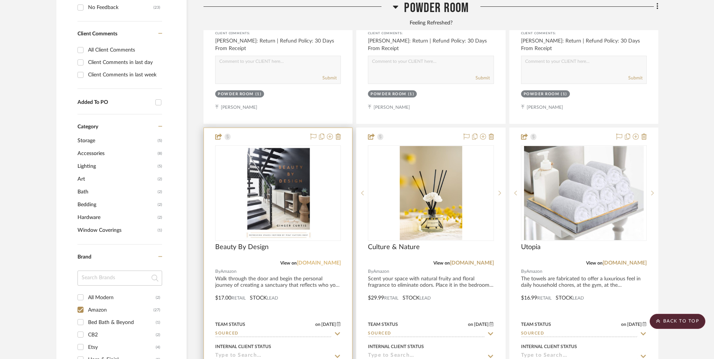
click at [331, 260] on link "[DOMAIN_NAME]" at bounding box center [319, 262] width 44 height 5
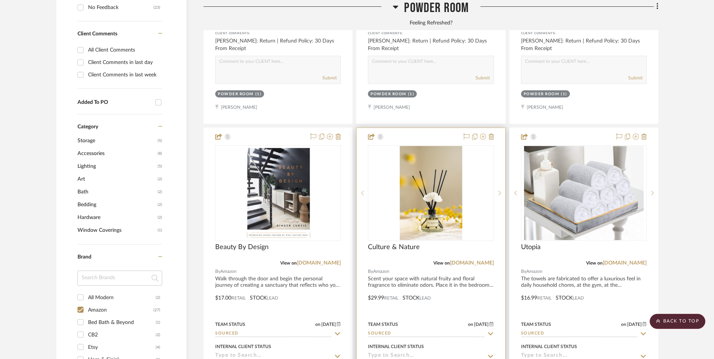
scroll to position [624, 0]
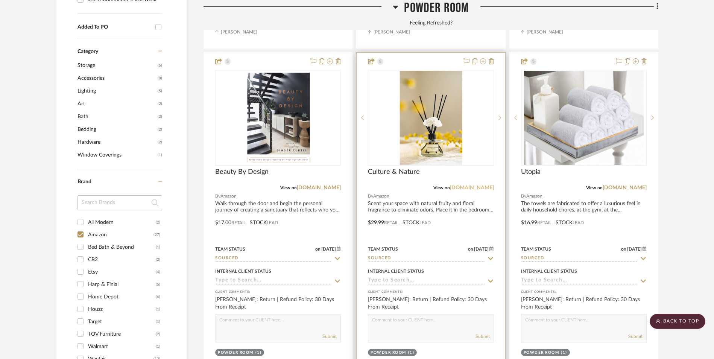
click at [481, 185] on link "[DOMAIN_NAME]" at bounding box center [472, 187] width 44 height 5
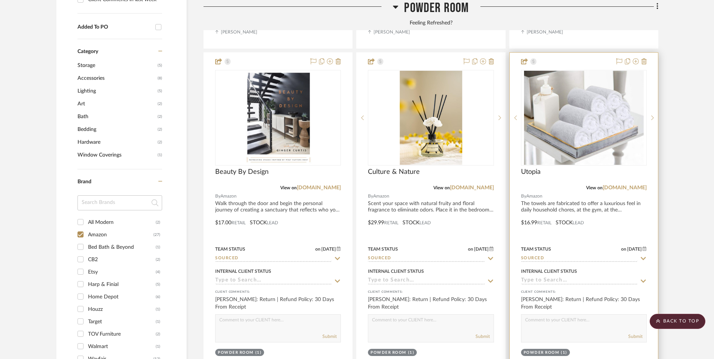
click at [634, 184] on div "View on [DOMAIN_NAME]" at bounding box center [584, 187] width 126 height 7
click at [630, 185] on link "[DOMAIN_NAME]" at bounding box center [624, 187] width 44 height 5
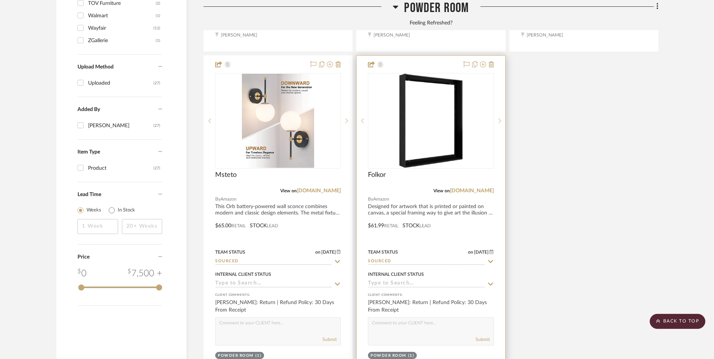
scroll to position [1000, 0]
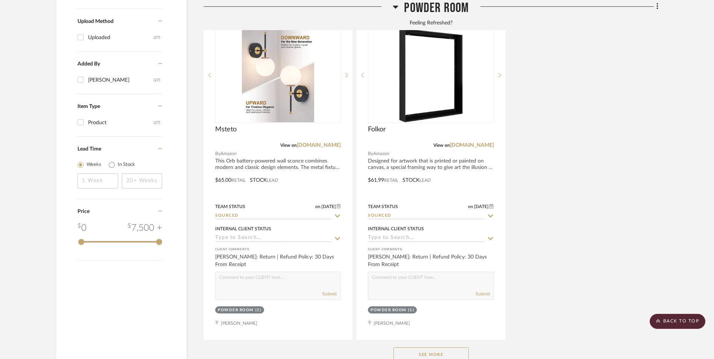
click at [443, 347] on button "See More" at bounding box center [430, 354] width 75 height 15
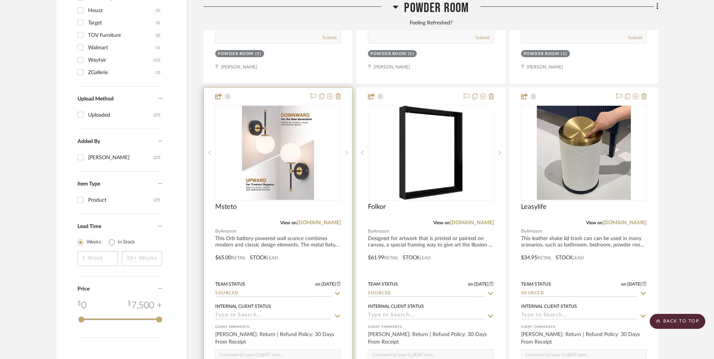
scroll to position [887, 0]
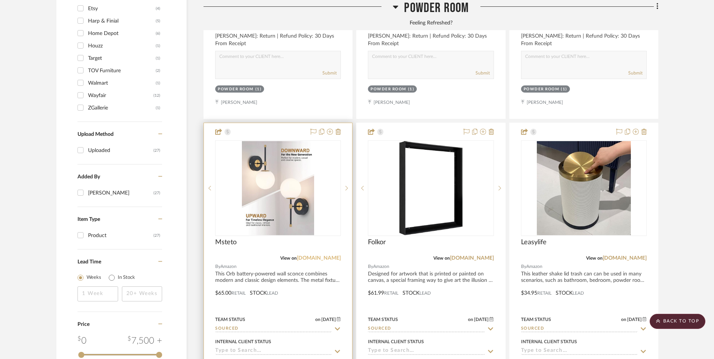
click at [329, 255] on link "[DOMAIN_NAME]" at bounding box center [319, 257] width 44 height 5
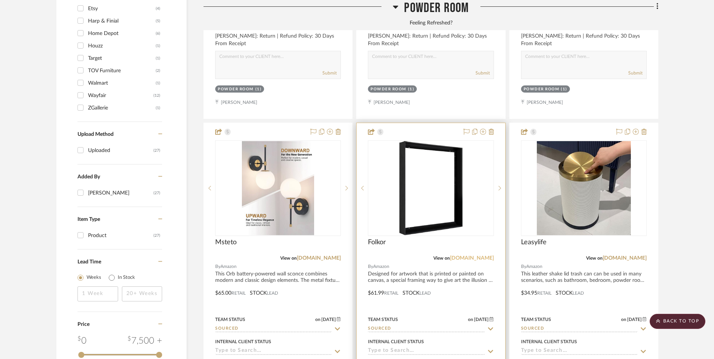
click at [487, 255] on link "[DOMAIN_NAME]" at bounding box center [472, 257] width 44 height 5
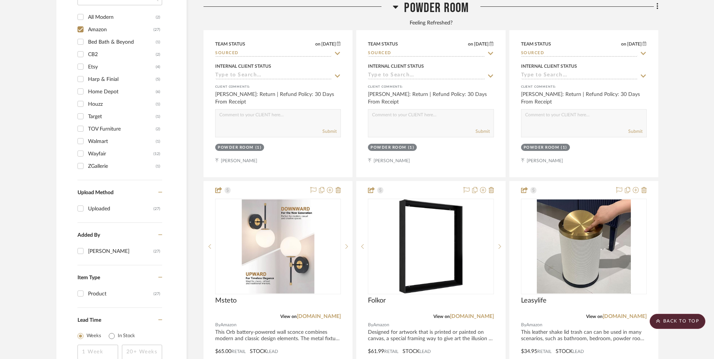
scroll to position [812, 0]
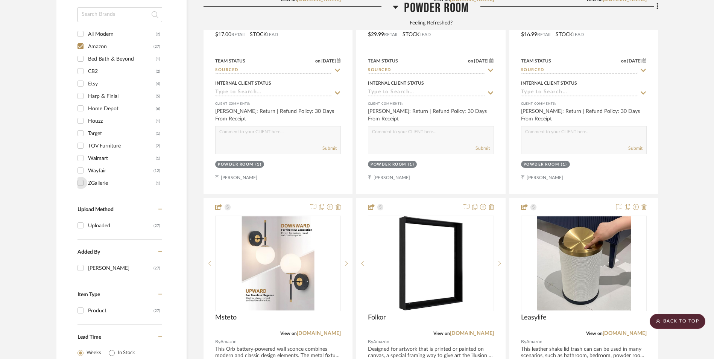
click at [82, 177] on input "ZGallerie (1)" at bounding box center [80, 183] width 12 height 12
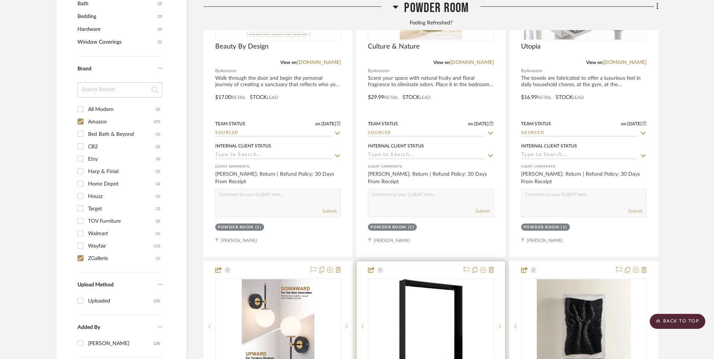
scroll to position [937, 0]
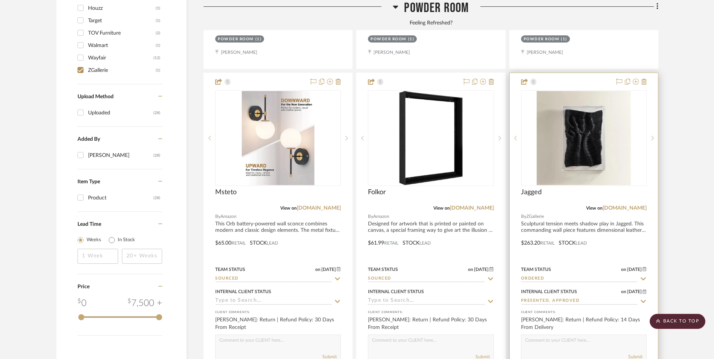
click at [0, 0] on img at bounding box center [0, 0] width 0 height 0
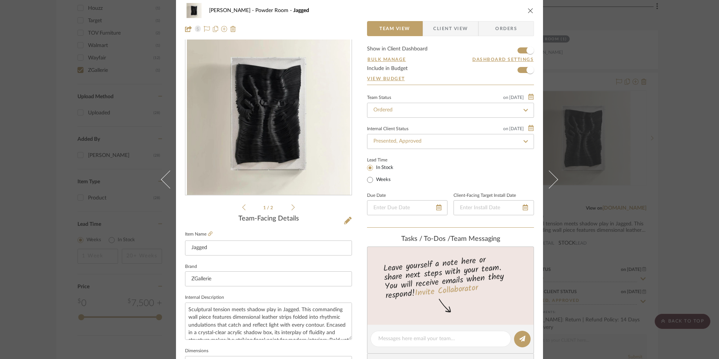
scroll to position [150, 0]
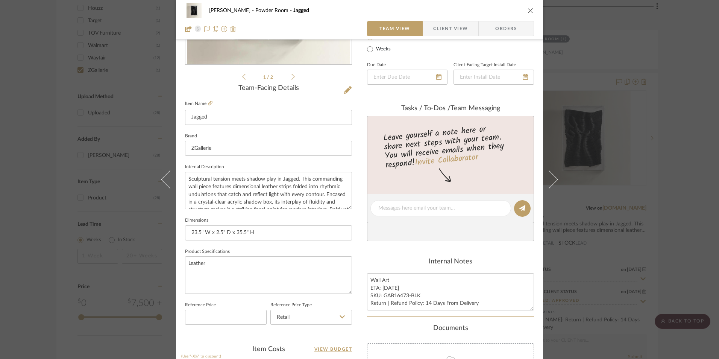
click at [682, 200] on div "[PERSON_NAME] Powder Room Jagged Team View Client View Orders 1 / 2 Team-Facing…" at bounding box center [359, 179] width 719 height 359
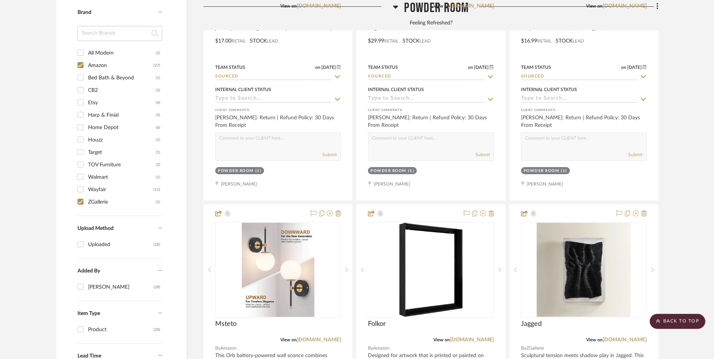
scroll to position [749, 0]
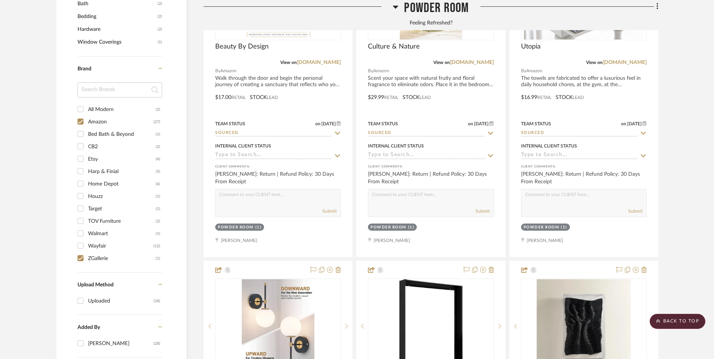
click at [81, 252] on input "ZGallerie (1)" at bounding box center [80, 258] width 12 height 12
checkbox input "false"
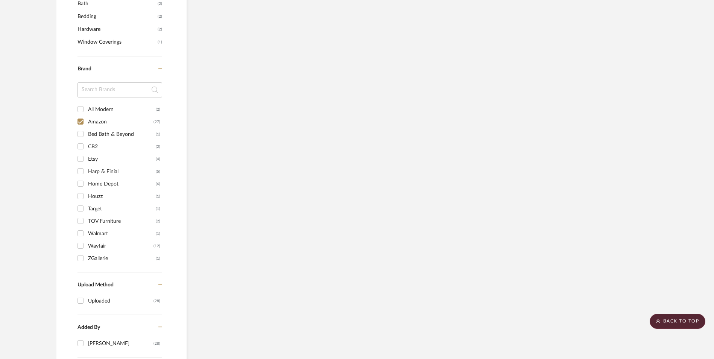
scroll to position [737, 0]
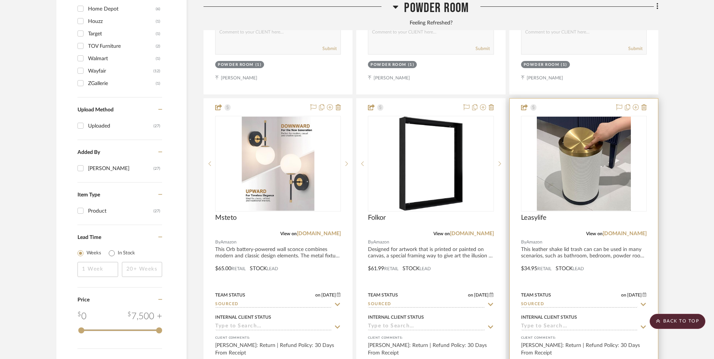
scroll to position [925, 0]
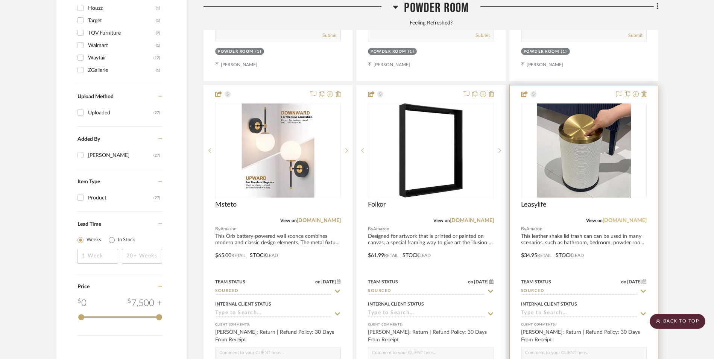
click at [632, 218] on link "[DOMAIN_NAME]" at bounding box center [624, 220] width 44 height 5
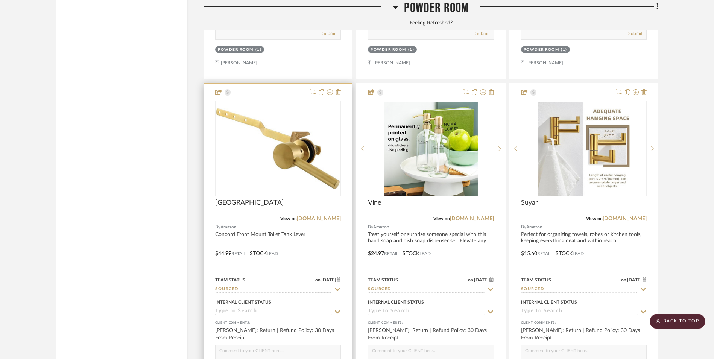
scroll to position [1263, 0]
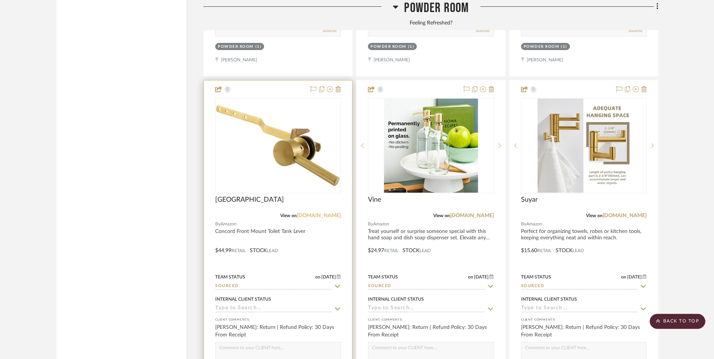
click at [330, 213] on link "[DOMAIN_NAME]" at bounding box center [319, 215] width 44 height 5
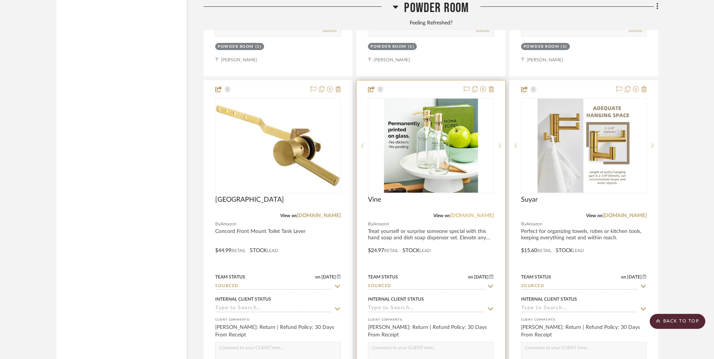
click at [486, 213] on link "[DOMAIN_NAME]" at bounding box center [472, 215] width 44 height 5
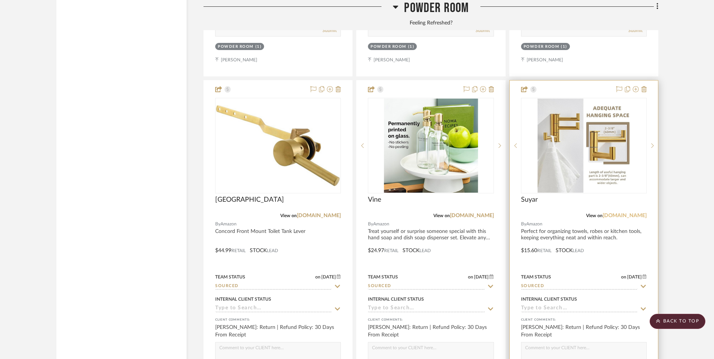
click at [632, 213] on link "[DOMAIN_NAME]" at bounding box center [624, 215] width 44 height 5
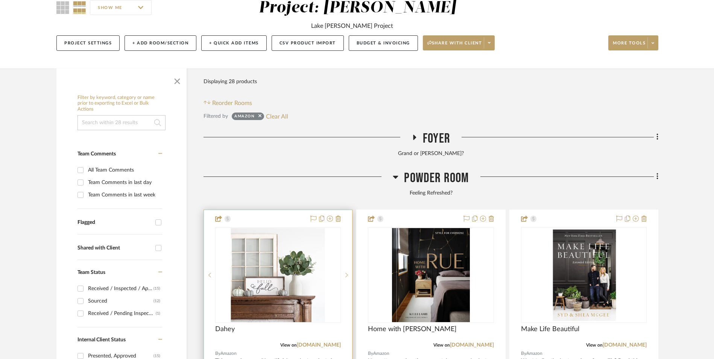
scroll to position [143, 0]
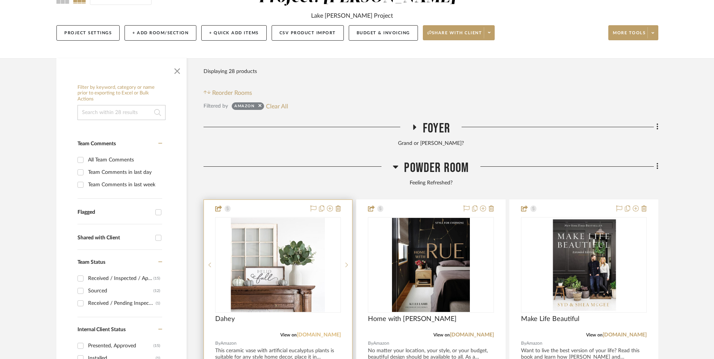
drag, startPoint x: 325, startPoint y: 273, endPoint x: 330, endPoint y: 272, distance: 5.3
click at [325, 332] on link "[DOMAIN_NAME]" at bounding box center [319, 334] width 44 height 5
click at [273, 223] on img "0" at bounding box center [278, 265] width 94 height 94
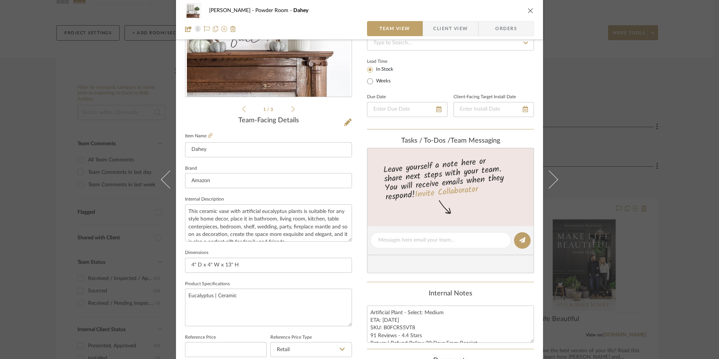
scroll to position [263, 0]
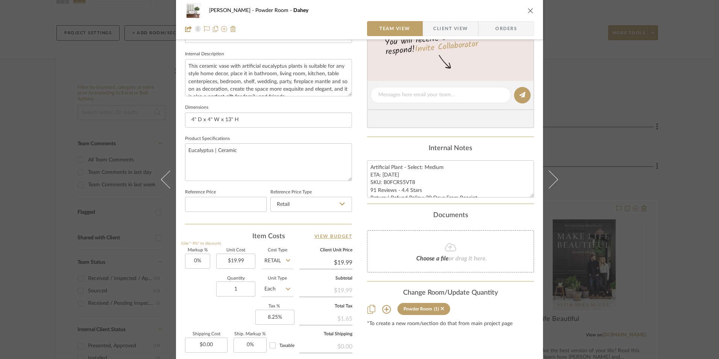
click at [599, 262] on div "[PERSON_NAME] Powder Room Dahey Team View Client View Orders 1 / 3 Team-Facing …" at bounding box center [359, 179] width 719 height 359
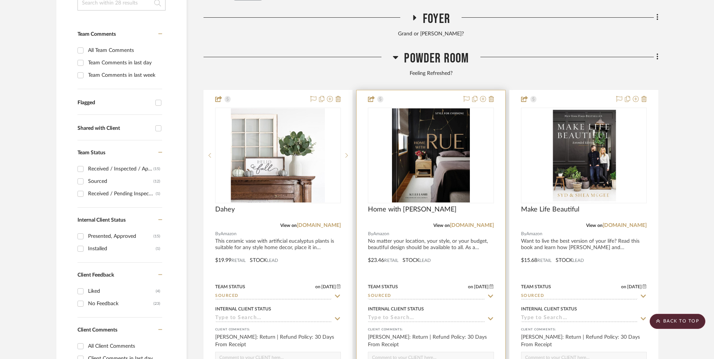
scroll to position [294, 0]
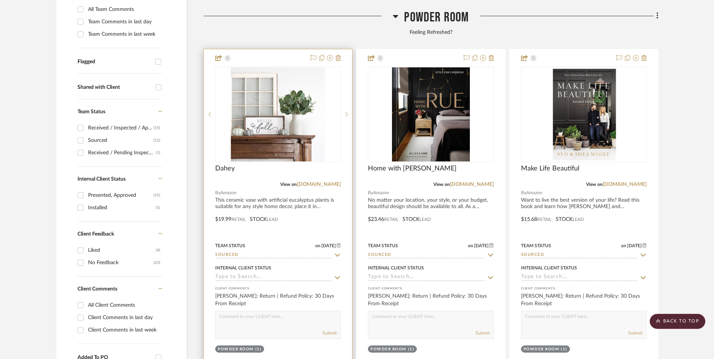
click at [260, 274] on input at bounding box center [273, 277] width 117 height 7
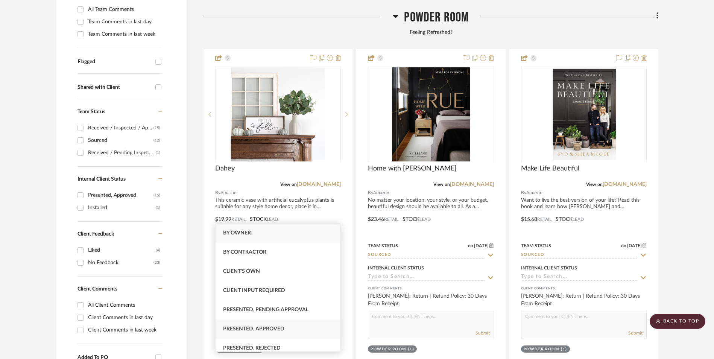
click at [272, 329] on span "Presented, Approved" at bounding box center [253, 328] width 61 height 5
type input "[DATE]"
type input "Presented, Approved"
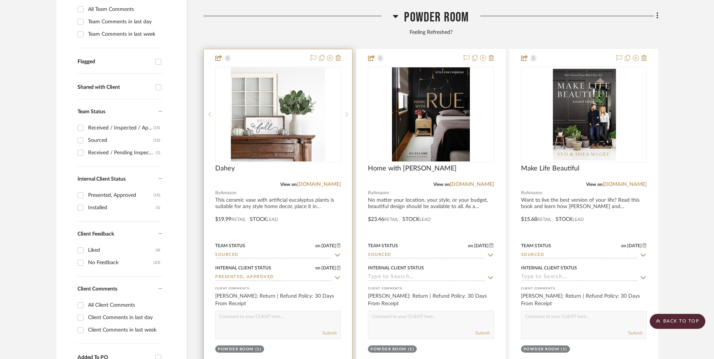
click at [250, 241] on div "Team Status on [DATE] [DATE] Sourced" at bounding box center [278, 250] width 126 height 18
click at [249, 252] on input "Sourced" at bounding box center [273, 255] width 117 height 7
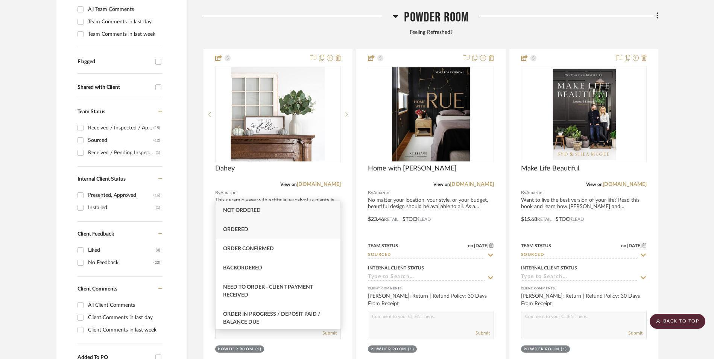
type input "ord"
click at [259, 232] on div "Ordered" at bounding box center [277, 229] width 125 height 19
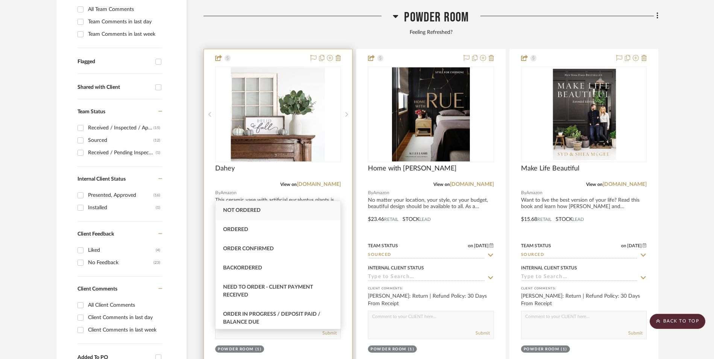
type input "[DATE]"
type input "Ordered"
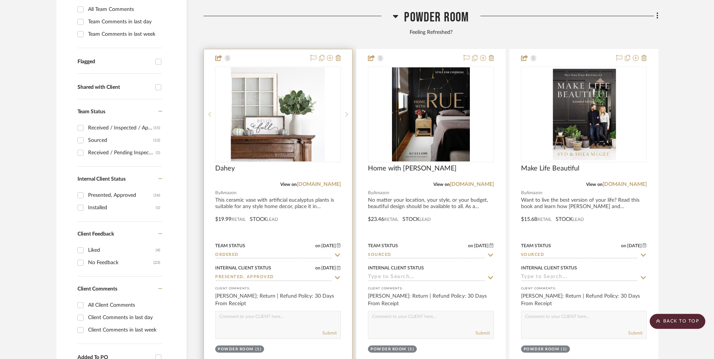
click at [273, 82] on img "0" at bounding box center [278, 114] width 94 height 94
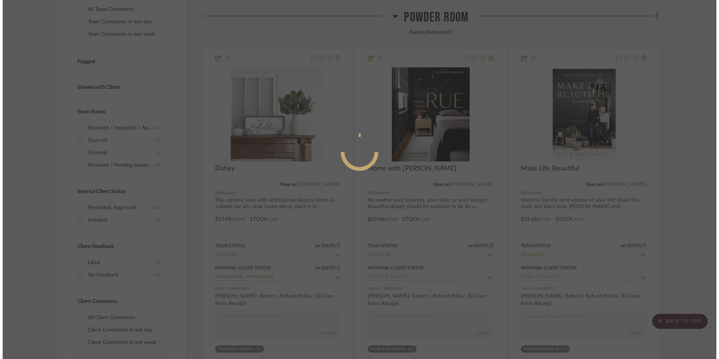
scroll to position [0, 0]
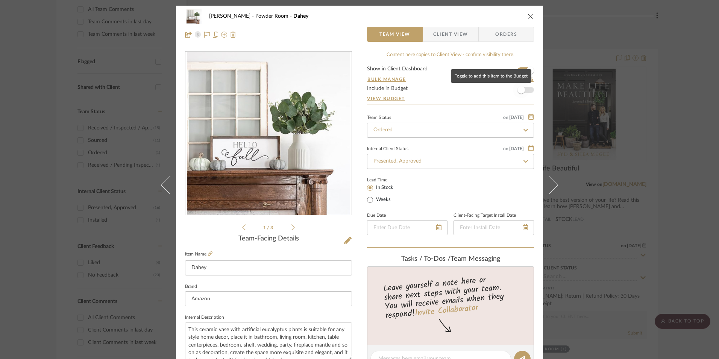
click at [523, 91] on span "button" at bounding box center [521, 90] width 17 height 17
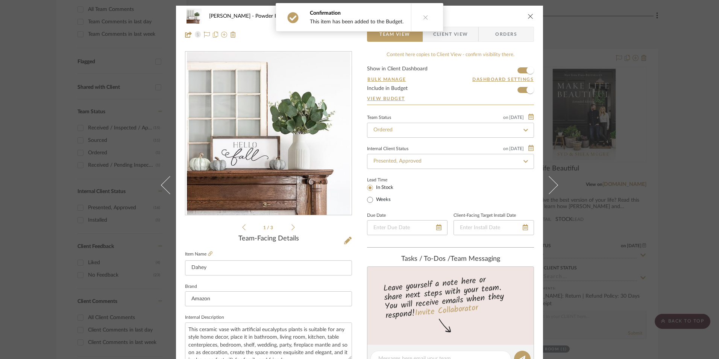
click at [528, 14] on icon "close" at bounding box center [531, 16] width 6 height 6
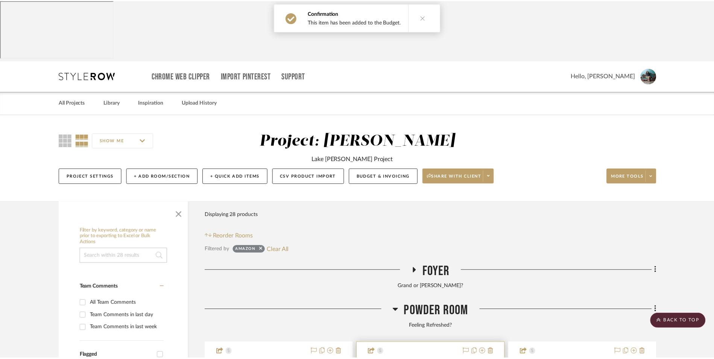
scroll to position [294, 0]
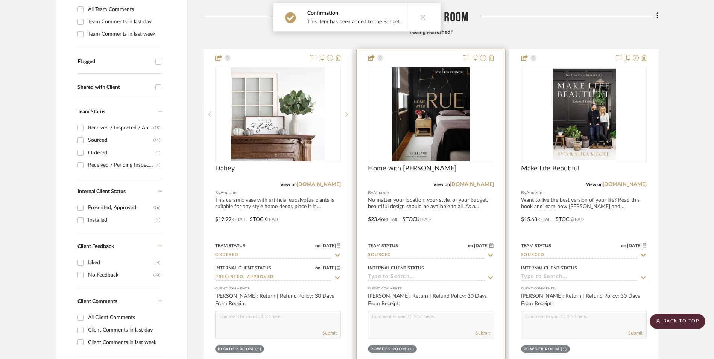
click at [411, 252] on input "Sourced" at bounding box center [426, 255] width 117 height 7
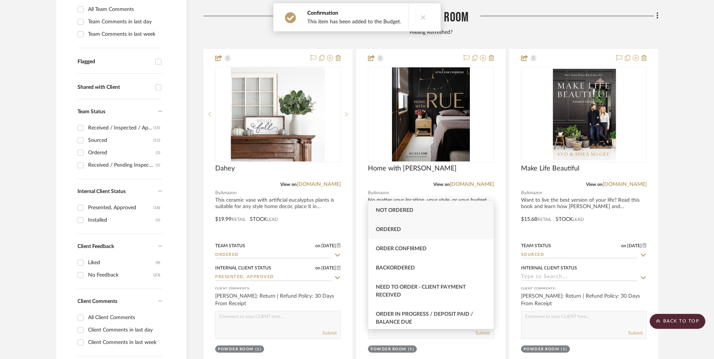
type input "ord"
click at [411, 232] on div "Ordered" at bounding box center [430, 229] width 125 height 19
type input "[DATE]"
type input "Ordered"
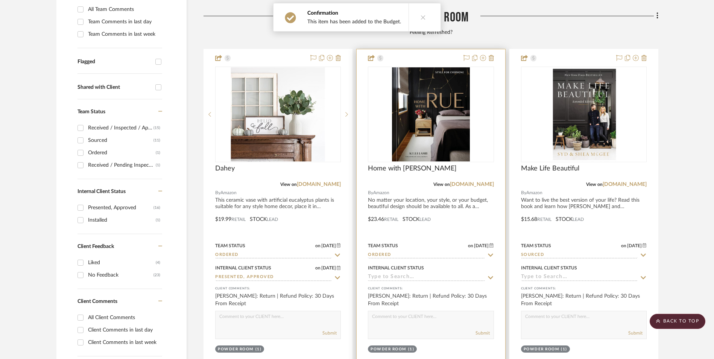
click at [393, 274] on input at bounding box center [426, 277] width 117 height 7
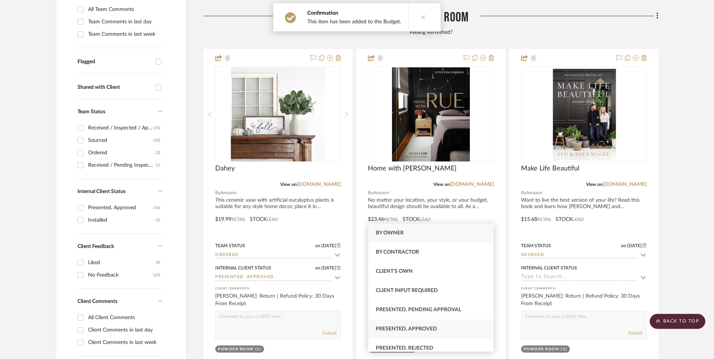
click at [421, 327] on span "Presented, Approved" at bounding box center [406, 328] width 61 height 5
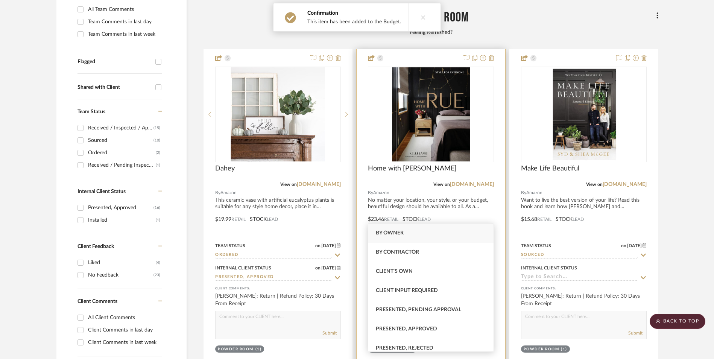
type input "[DATE]"
type input "Presented, Approved"
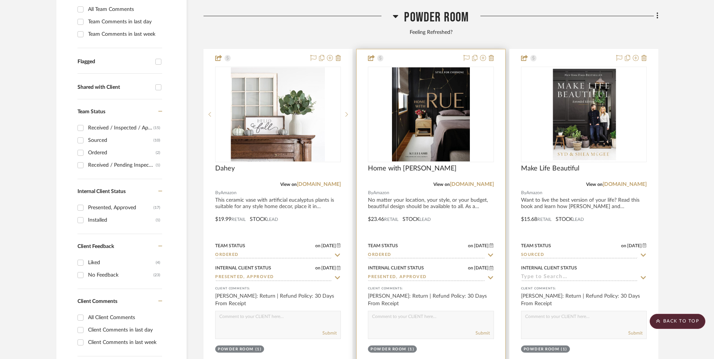
click at [416, 96] on img "0" at bounding box center [431, 114] width 78 height 94
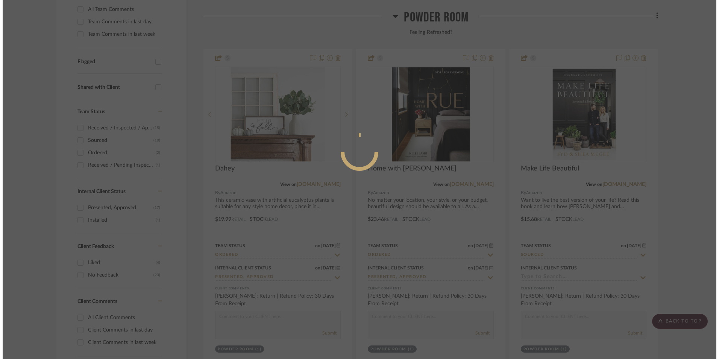
scroll to position [0, 0]
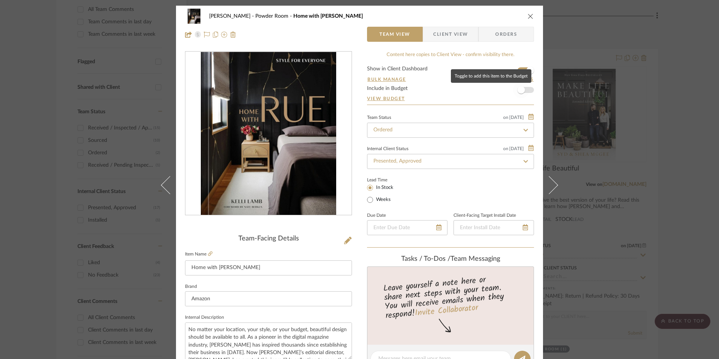
click at [524, 91] on span "button" at bounding box center [521, 90] width 17 height 17
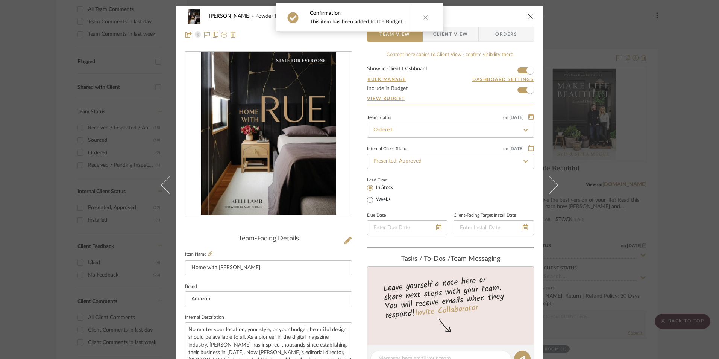
click at [528, 16] on icon "close" at bounding box center [531, 16] width 6 height 6
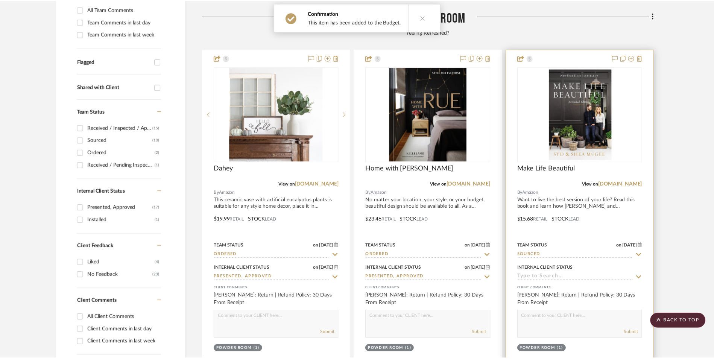
scroll to position [294, 0]
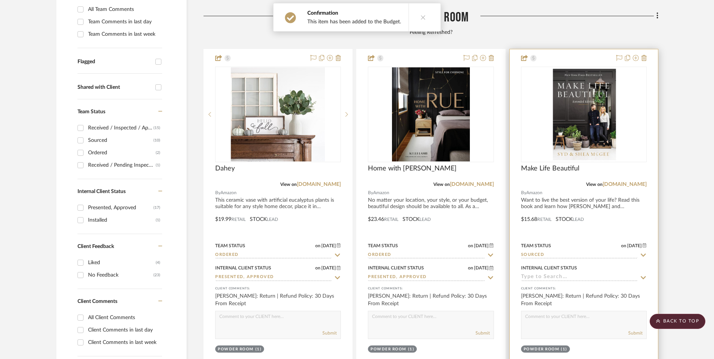
click at [552, 252] on input "Sourced" at bounding box center [579, 255] width 117 height 7
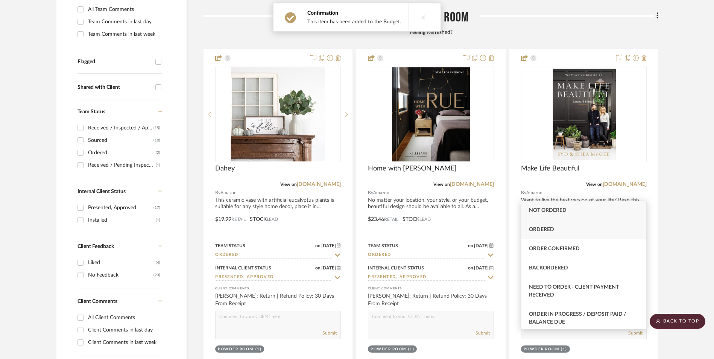
type input "orde"
click at [553, 232] on span "Ordered" at bounding box center [541, 229] width 25 height 5
type input "[DATE]"
type input "Ordered"
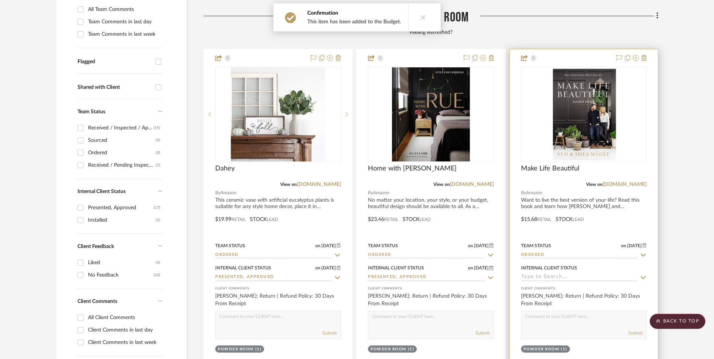
click at [557, 274] on input at bounding box center [579, 277] width 117 height 7
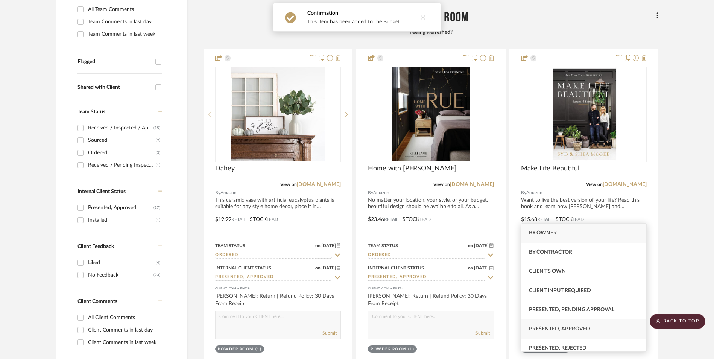
click at [579, 328] on span "Presented, Approved" at bounding box center [559, 328] width 61 height 5
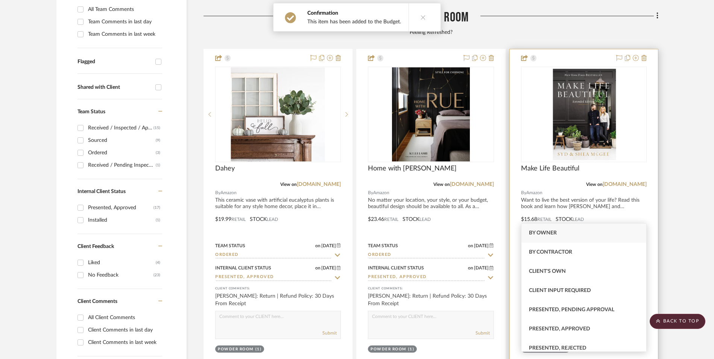
type input "[DATE]"
type input "Presented, Approved"
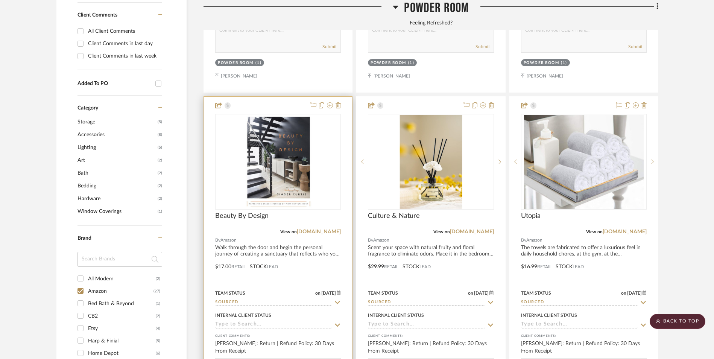
scroll to position [632, 0]
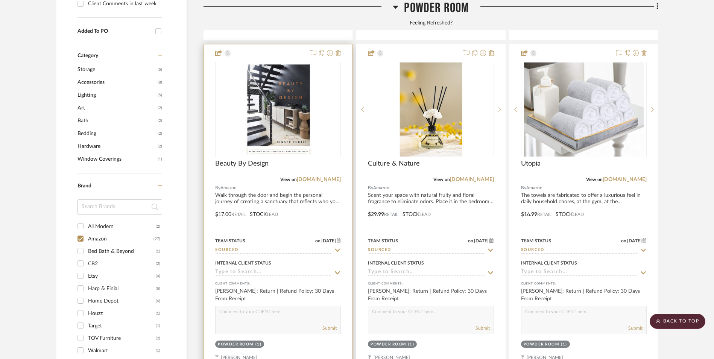
click at [252, 247] on input "Sourced" at bounding box center [273, 250] width 117 height 7
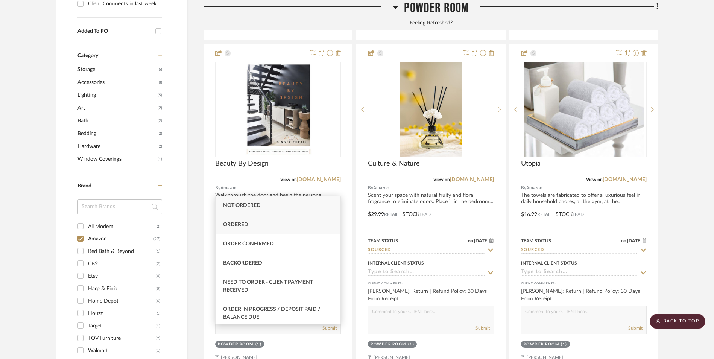
type input "orde"
click at [259, 224] on div "Ordered" at bounding box center [277, 224] width 125 height 19
type input "[DATE]"
type input "Ordered"
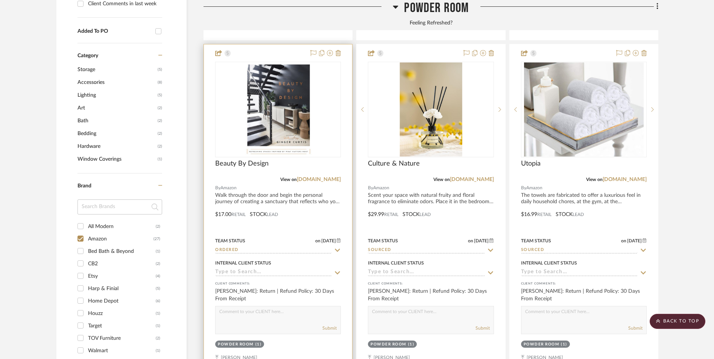
click at [248, 269] on input at bounding box center [273, 272] width 117 height 7
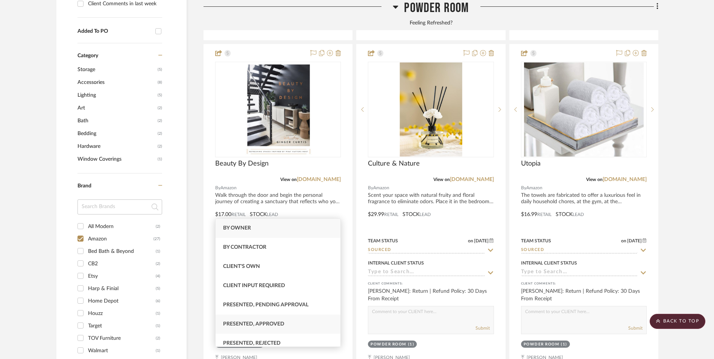
click at [278, 325] on span "Presented, Approved" at bounding box center [253, 323] width 61 height 5
type input "[DATE]"
type input "Presented, Approved"
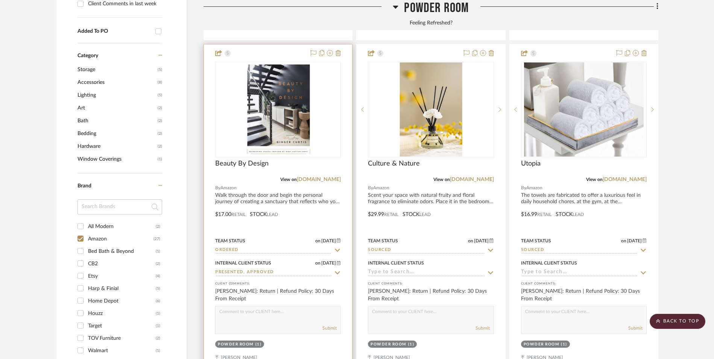
click at [287, 72] on img "0" at bounding box center [277, 109] width 69 height 94
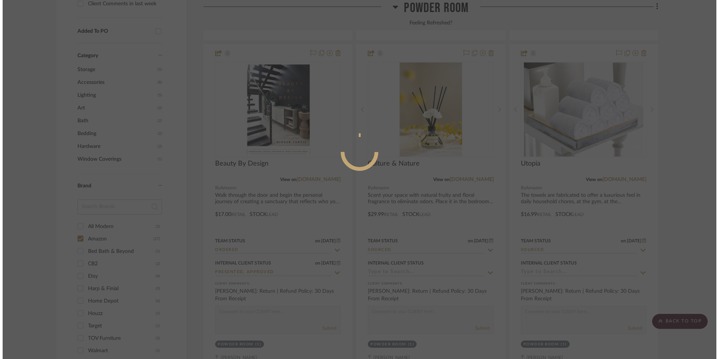
scroll to position [0, 0]
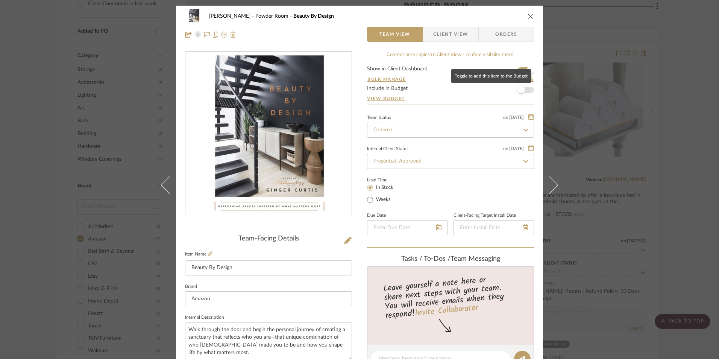
drag, startPoint x: 523, startPoint y: 91, endPoint x: 534, endPoint y: 50, distance: 42.7
click at [523, 91] on span "button" at bounding box center [521, 90] width 17 height 17
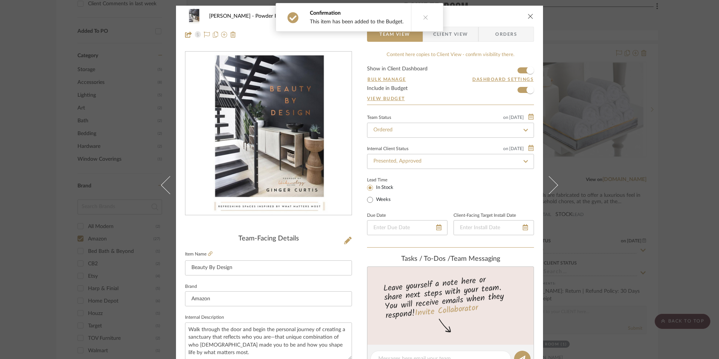
click at [529, 17] on icon "close" at bounding box center [531, 16] width 6 height 6
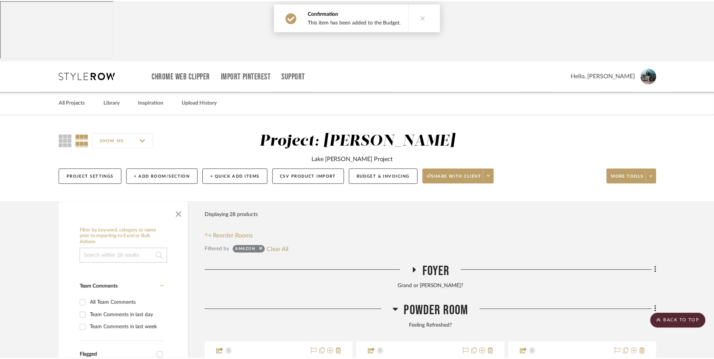
scroll to position [632, 0]
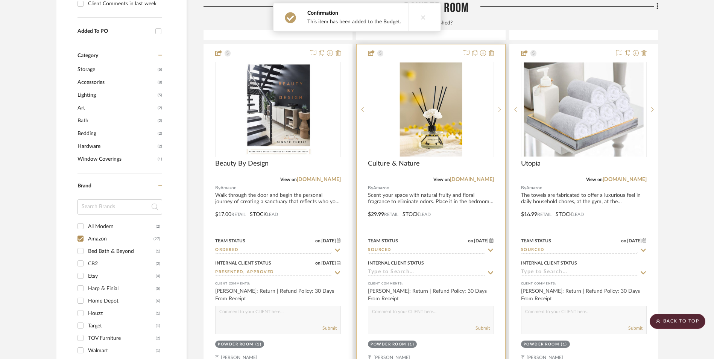
click at [425, 247] on input "Sourced" at bounding box center [426, 250] width 117 height 7
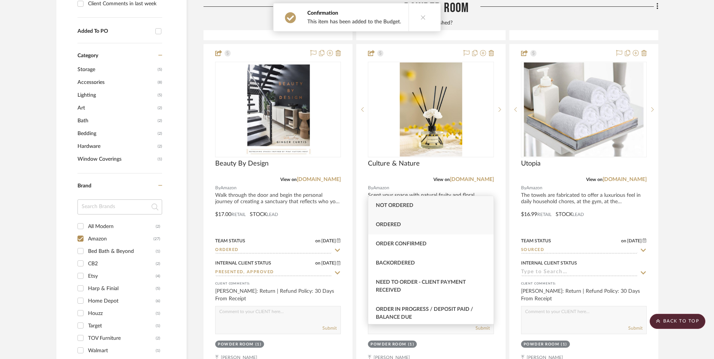
type input "order"
click at [420, 229] on div "Ordered" at bounding box center [430, 224] width 125 height 19
type input "[DATE]"
type input "Ordered"
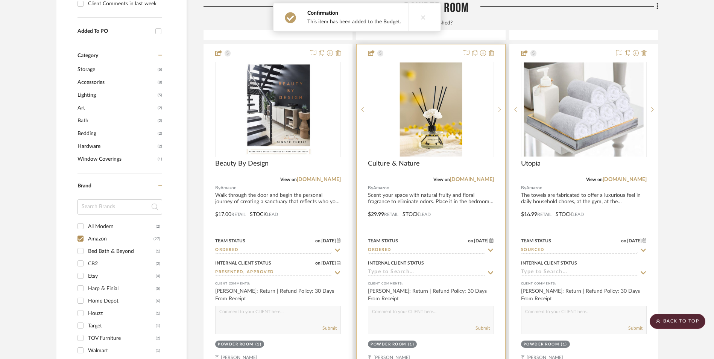
click at [407, 269] on input at bounding box center [426, 272] width 117 height 7
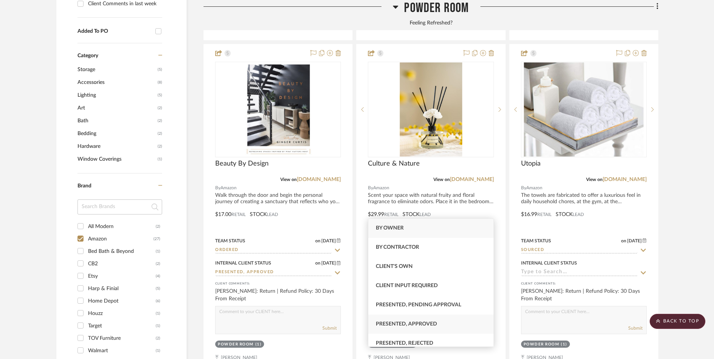
click at [423, 325] on span "Presented, Approved" at bounding box center [406, 323] width 61 height 5
type input "[DATE]"
type input "Presented, Approved"
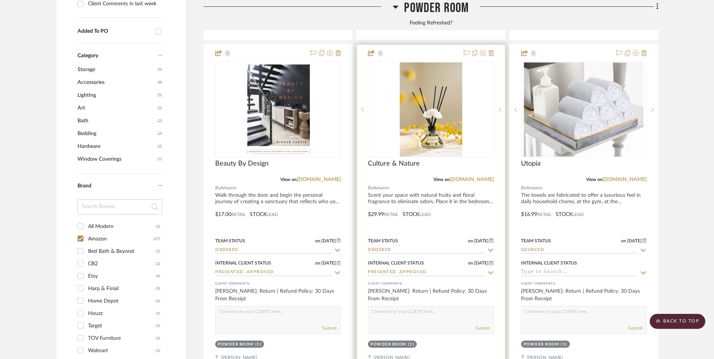
click at [432, 76] on img "0" at bounding box center [430, 109] width 62 height 94
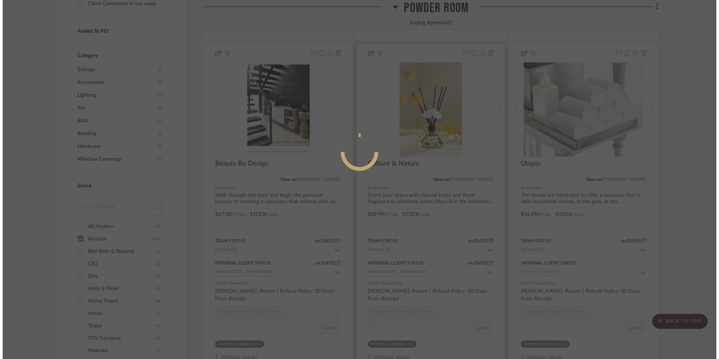
scroll to position [0, 0]
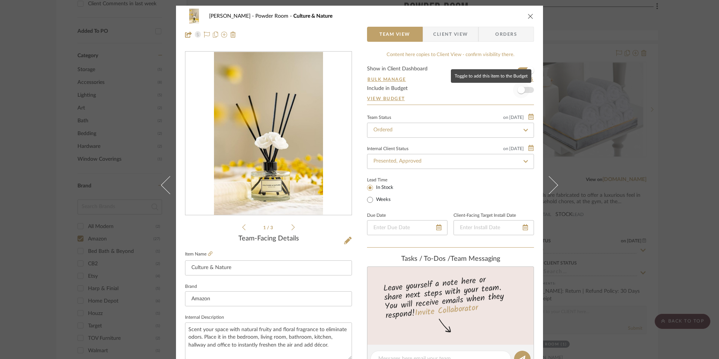
click at [517, 92] on span "button" at bounding box center [521, 90] width 8 height 8
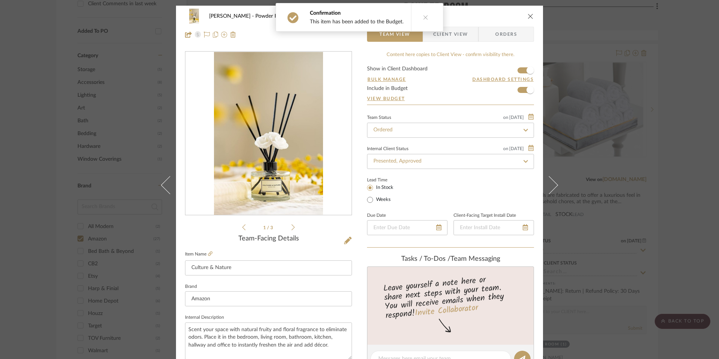
click at [528, 14] on icon "close" at bounding box center [531, 16] width 6 height 6
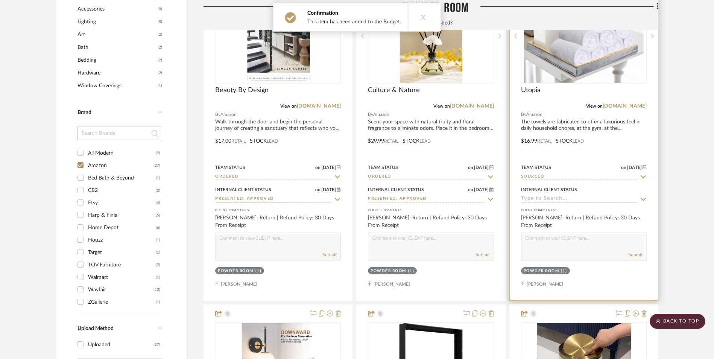
scroll to position [707, 0]
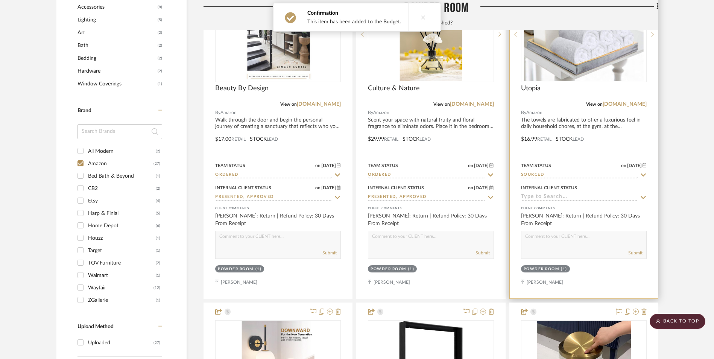
click at [544, 171] on input "Sourced" at bounding box center [579, 174] width 117 height 7
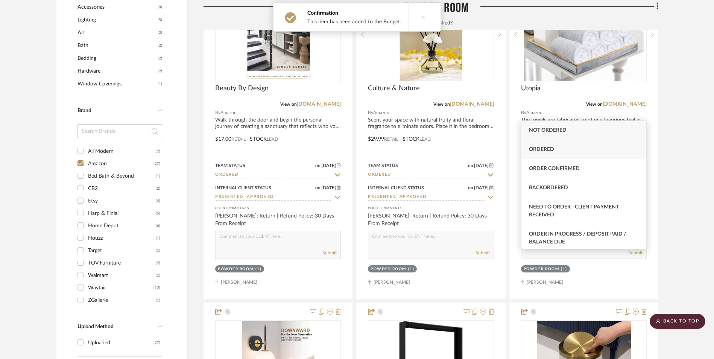
type input "ord"
click at [567, 150] on div "Ordered" at bounding box center [583, 149] width 125 height 19
type input "[DATE]"
type input "Ordered"
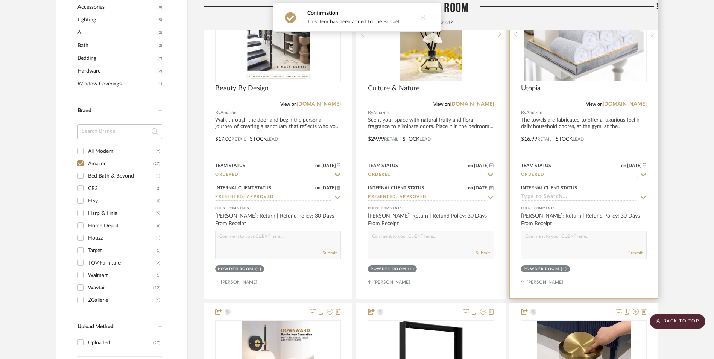
click at [560, 194] on input at bounding box center [579, 197] width 117 height 7
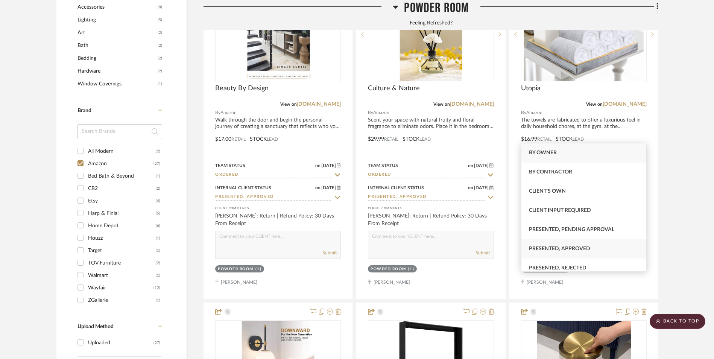
click at [567, 246] on span "Presented, Approved" at bounding box center [559, 248] width 61 height 5
type input "[DATE]"
type input "Presented, Approved"
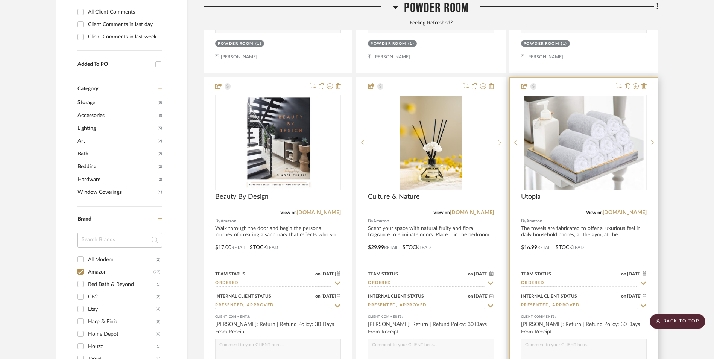
scroll to position [595, 0]
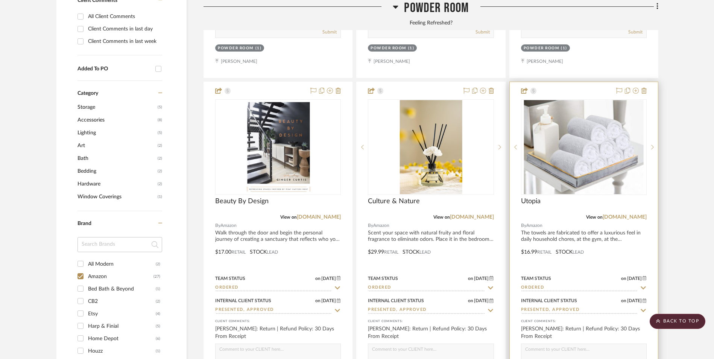
click at [581, 100] on img "0" at bounding box center [584, 147] width 120 height 94
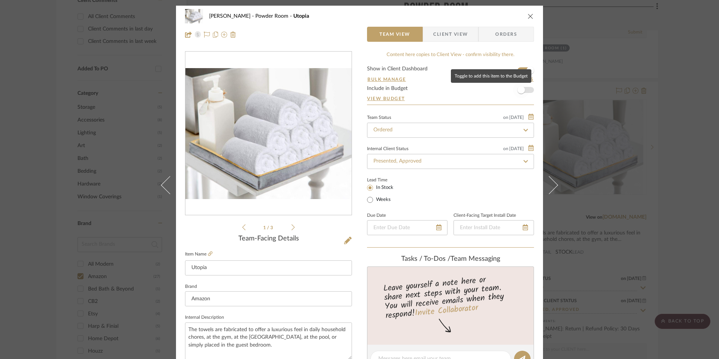
click at [523, 91] on span "button" at bounding box center [521, 90] width 17 height 17
click at [528, 18] on icon "close" at bounding box center [531, 16] width 6 height 6
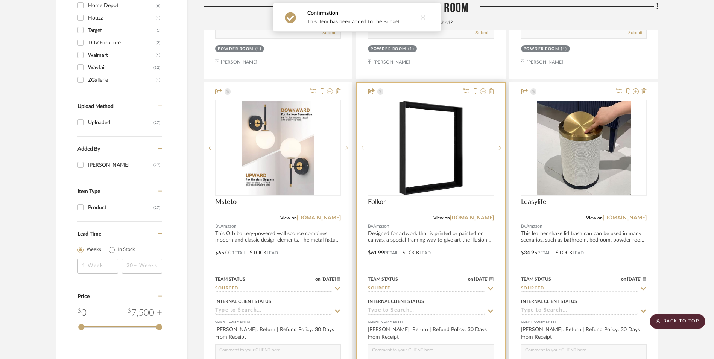
scroll to position [971, 0]
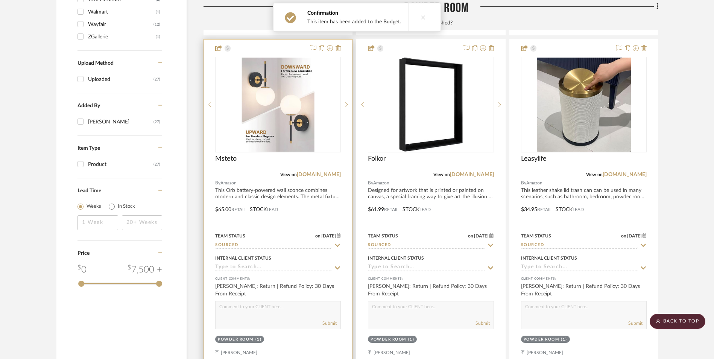
click at [268, 242] on input "Sourced" at bounding box center [273, 245] width 117 height 7
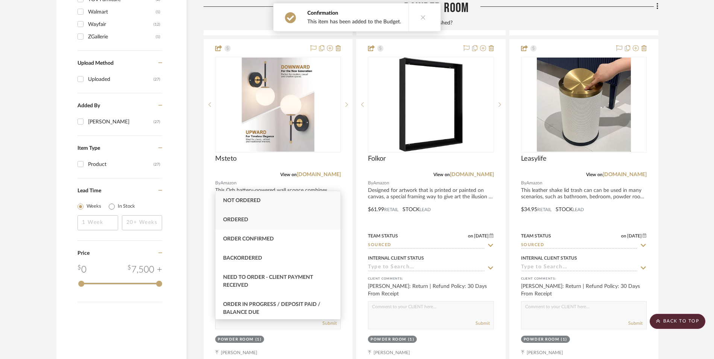
type input "ord"
click at [262, 216] on div "Ordered" at bounding box center [277, 219] width 125 height 19
type input "[DATE]"
type input "Ordered"
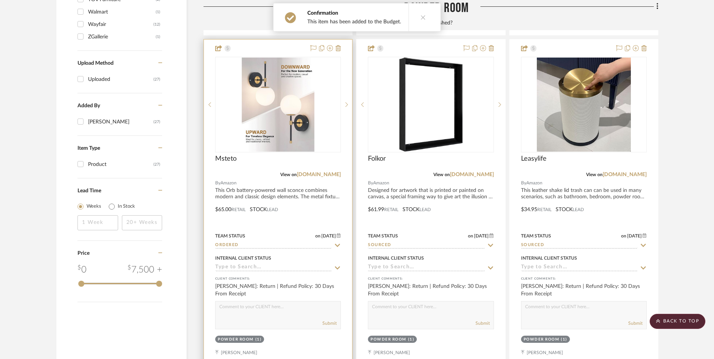
click at [247, 264] on input at bounding box center [273, 267] width 117 height 7
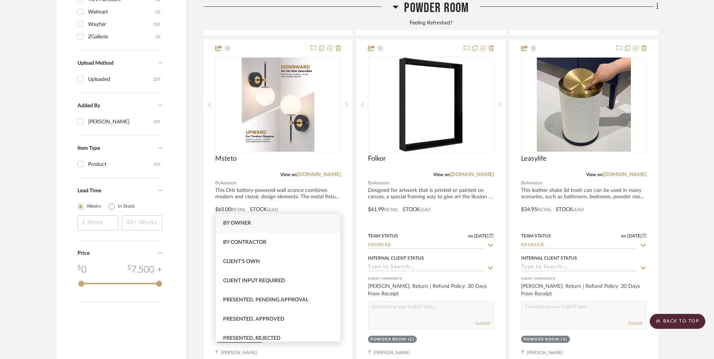
click at [272, 316] on div "Presented, Approved" at bounding box center [277, 319] width 125 height 19
type input "[DATE]"
type input "Presented, Approved"
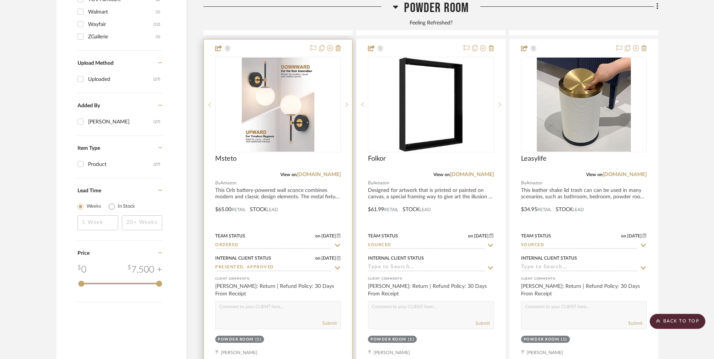
click at [271, 80] on img "0" at bounding box center [278, 105] width 72 height 94
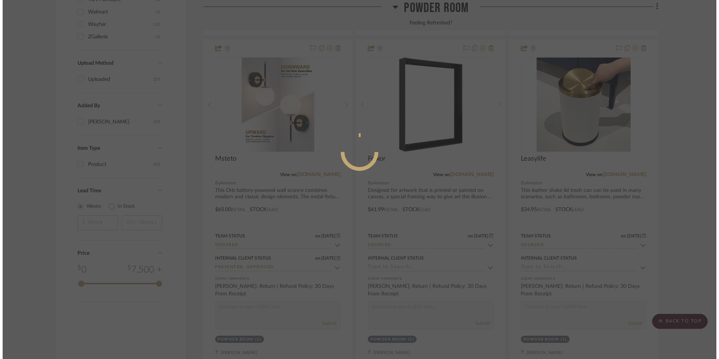
scroll to position [0, 0]
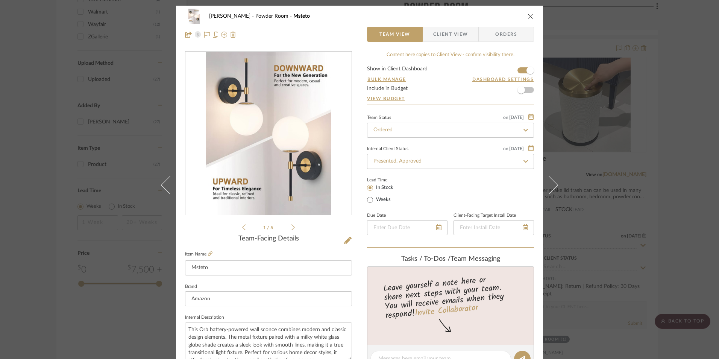
click at [527, 90] on form "Show in Client Dashboard Bulk Manage Dashboard Settings Include in Budget View …" at bounding box center [450, 85] width 167 height 38
click at [517, 91] on span "button" at bounding box center [521, 90] width 8 height 8
click at [528, 17] on icon "close" at bounding box center [531, 16] width 6 height 6
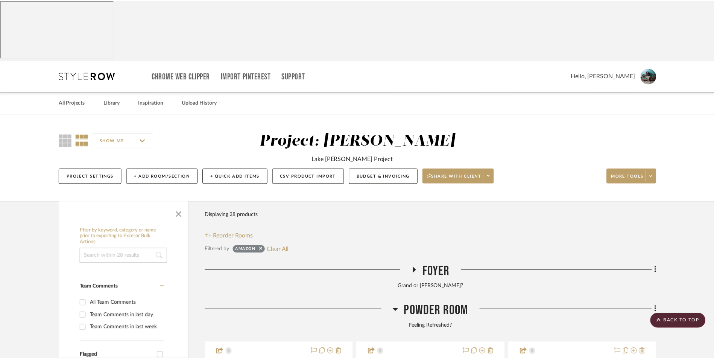
scroll to position [971, 0]
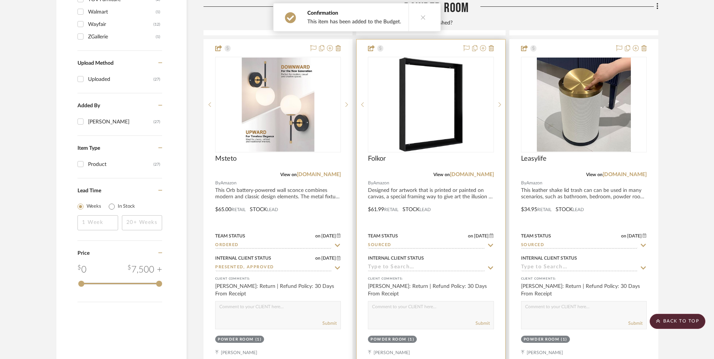
click at [412, 242] on input "Sourced" at bounding box center [426, 245] width 117 height 7
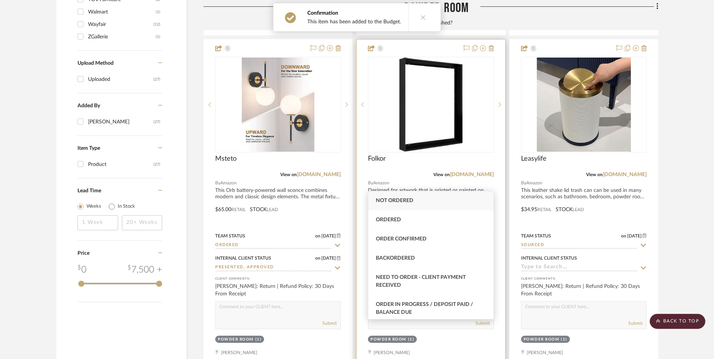
type input "ord"
click at [408, 224] on div "Ordered" at bounding box center [430, 219] width 125 height 19
type input "[DATE]"
type input "Ordered"
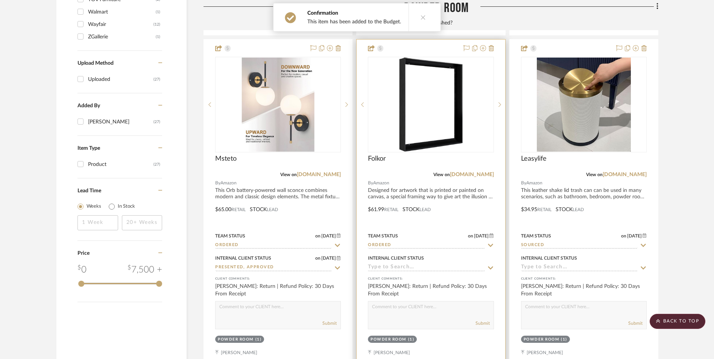
click at [391, 264] on input at bounding box center [426, 267] width 117 height 7
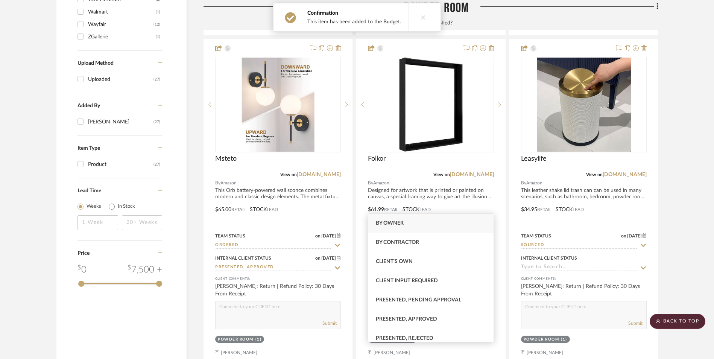
click at [414, 317] on span "Presented, Approved" at bounding box center [406, 318] width 61 height 5
type input "[DATE]"
type input "Presented, Approved"
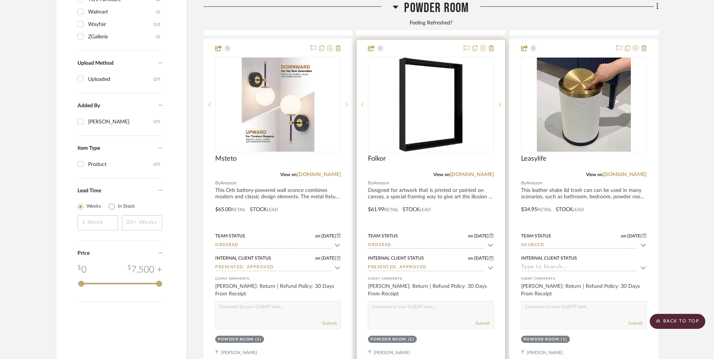
click at [425, 91] on div at bounding box center [431, 105] width 126 height 96
click at [419, 58] on img "0" at bounding box center [431, 105] width 64 height 94
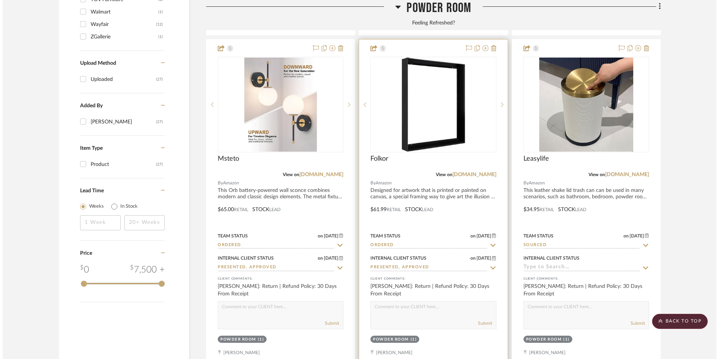
scroll to position [0, 0]
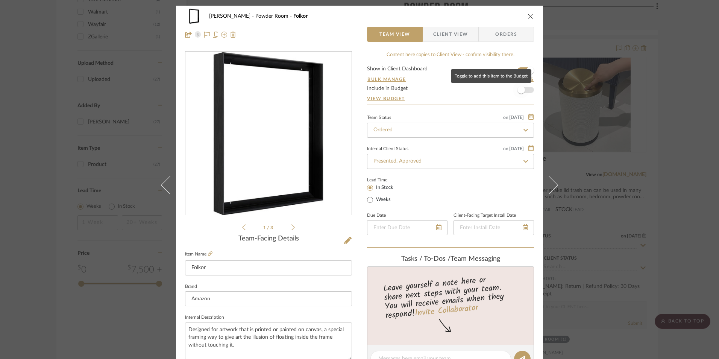
click at [520, 93] on span "button" at bounding box center [521, 90] width 8 height 8
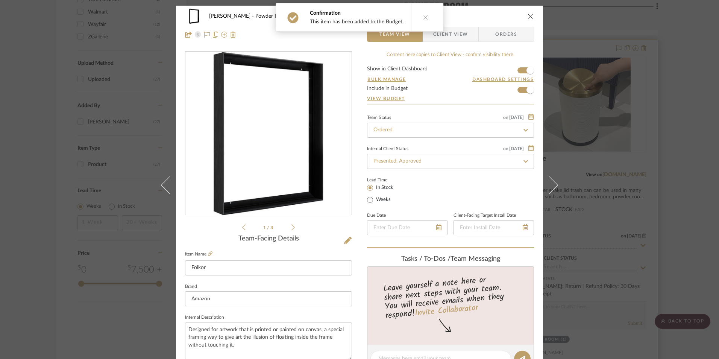
drag, startPoint x: 528, startPoint y: 17, endPoint x: 556, endPoint y: 68, distance: 58.1
click at [528, 17] on icon "close" at bounding box center [531, 16] width 6 height 6
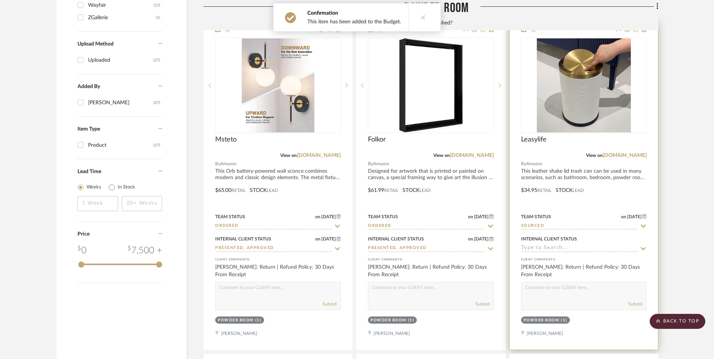
scroll to position [1046, 0]
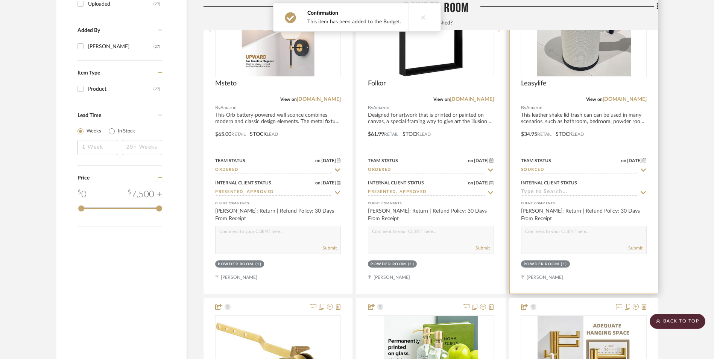
click at [546, 167] on input "Sourced" at bounding box center [579, 170] width 117 height 7
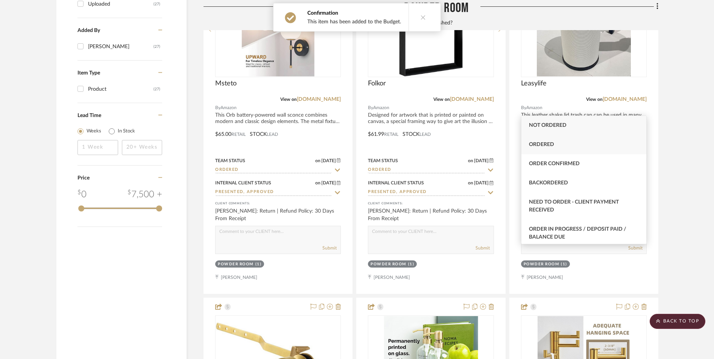
type input "orde"
click at [551, 148] on div "Ordered" at bounding box center [583, 144] width 125 height 19
type input "[DATE]"
type input "Ordered"
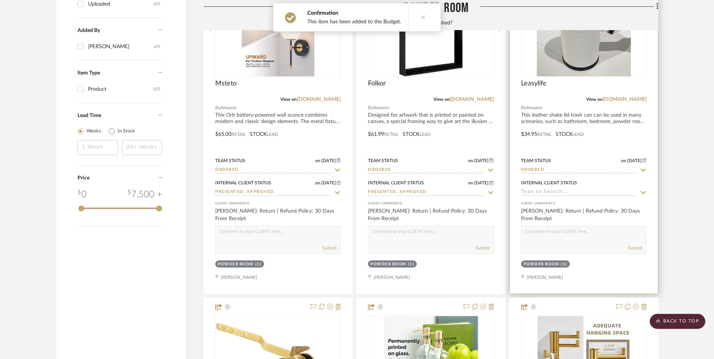
click at [551, 189] on input at bounding box center [579, 192] width 117 height 7
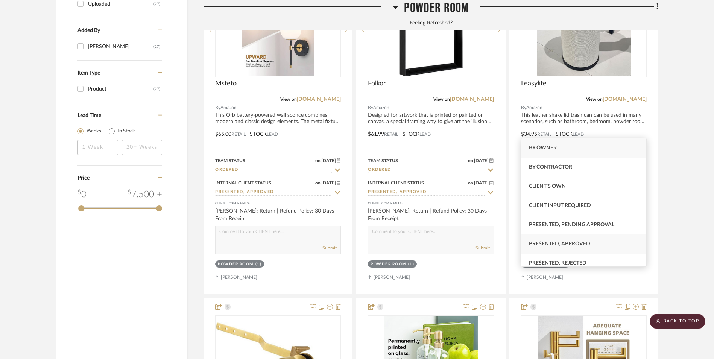
click at [571, 245] on span "Presented, Approved" at bounding box center [559, 243] width 61 height 5
type input "[DATE]"
type input "Presented, Approved"
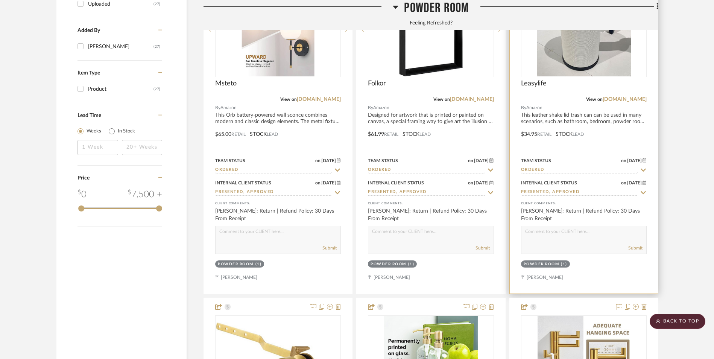
click at [568, 43] on div at bounding box center [584, 128] width 148 height 329
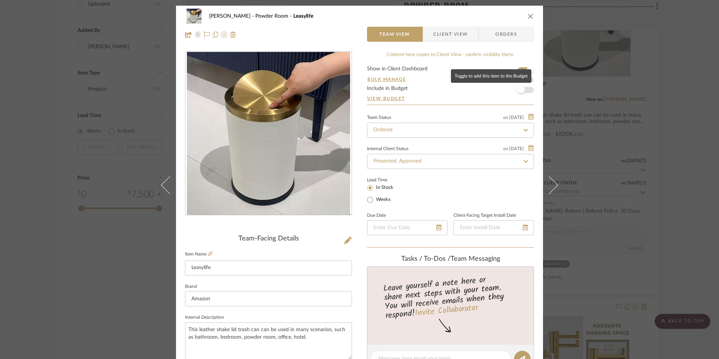
click at [519, 90] on span "button" at bounding box center [521, 90] width 8 height 8
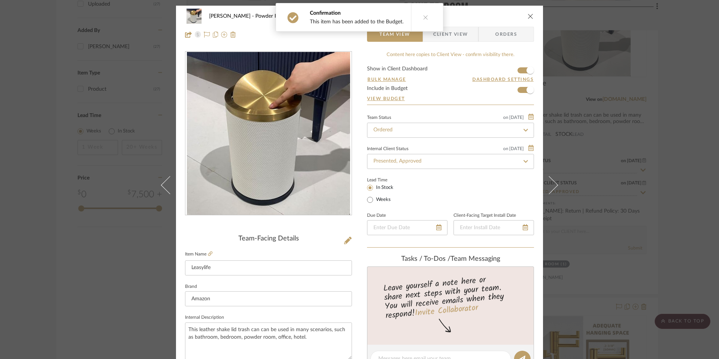
click at [528, 16] on icon "close" at bounding box center [531, 16] width 6 height 6
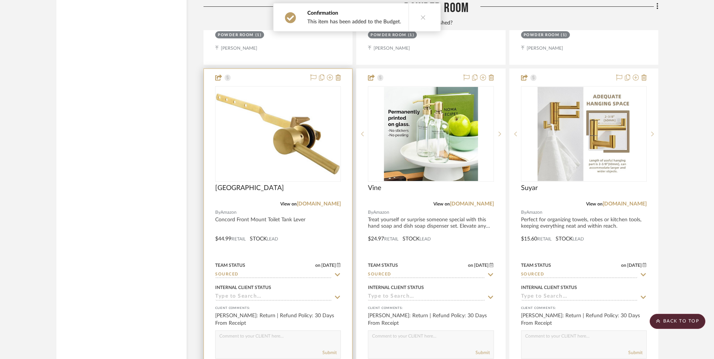
scroll to position [1309, 0]
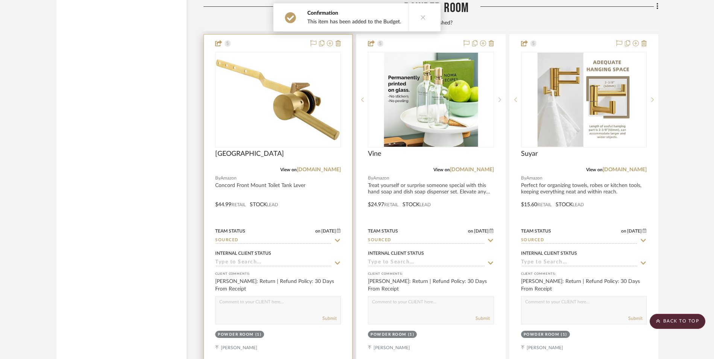
click at [241, 237] on input "Sourced" at bounding box center [273, 240] width 117 height 7
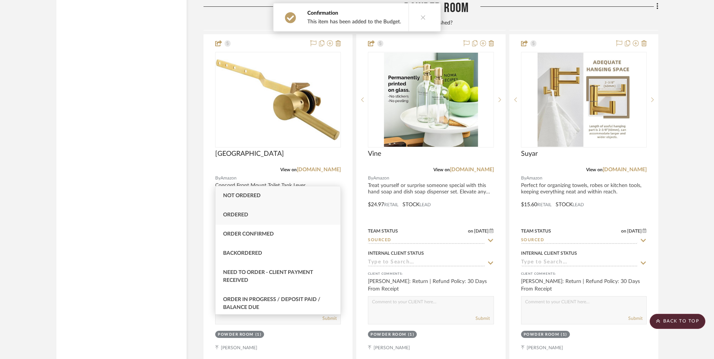
type input "orde"
click at [246, 215] on span "Ordered" at bounding box center [235, 214] width 25 height 5
type input "[DATE]"
type input "Ordered"
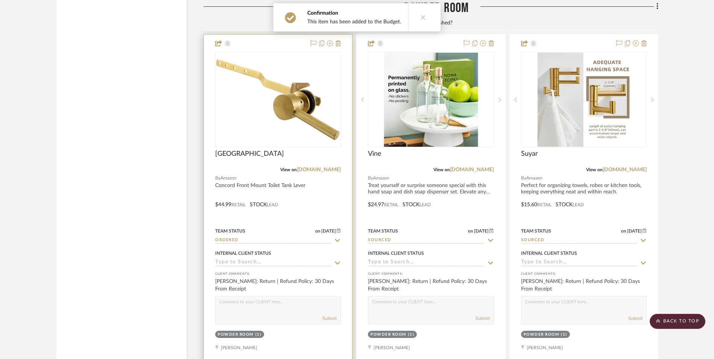
click at [248, 259] on input at bounding box center [273, 262] width 117 height 7
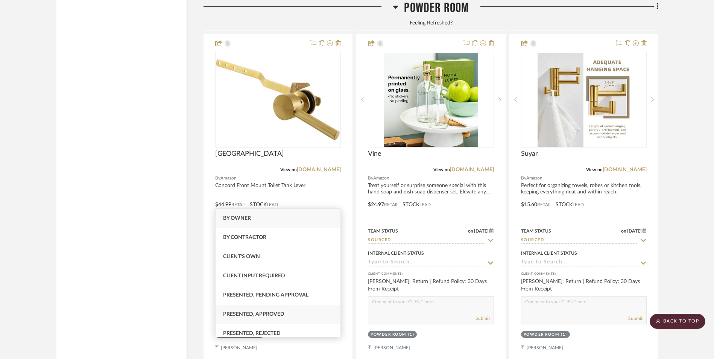
click at [263, 315] on span "Presented, Approved" at bounding box center [253, 313] width 61 height 5
type input "[DATE]"
type input "Presented, Approved"
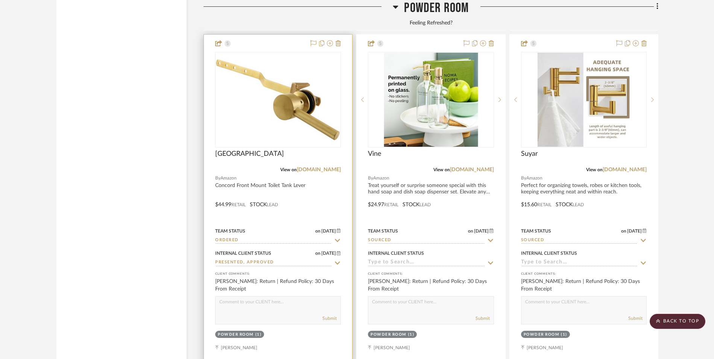
click at [267, 75] on img "0" at bounding box center [278, 99] width 124 height 81
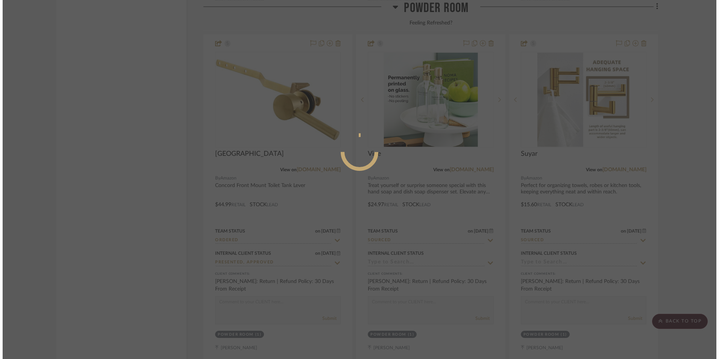
scroll to position [0, 0]
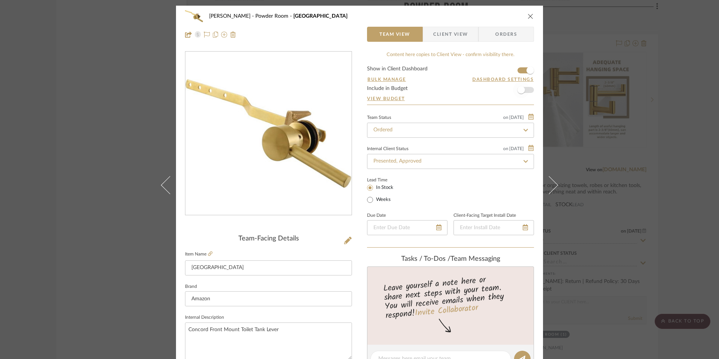
click at [521, 92] on span "button" at bounding box center [521, 90] width 8 height 8
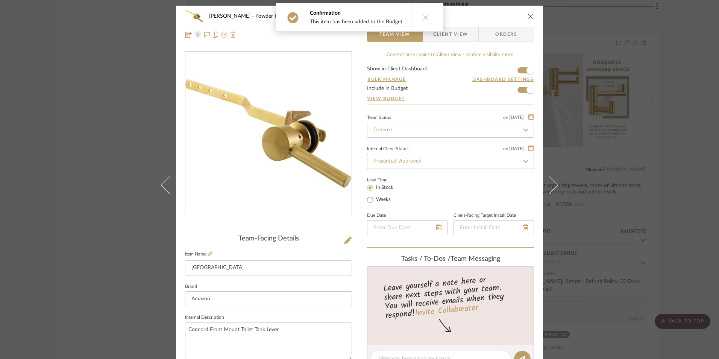
click at [528, 16] on icon "close" at bounding box center [531, 16] width 6 height 6
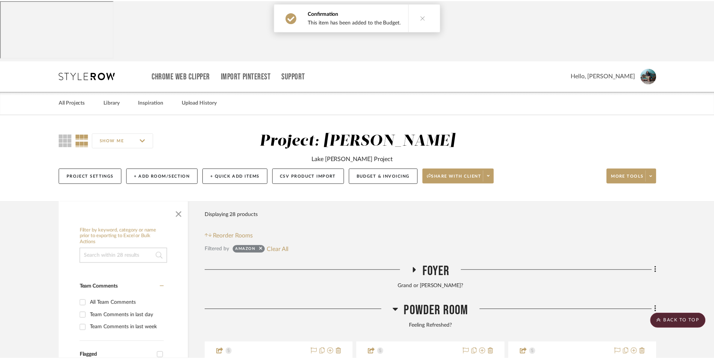
scroll to position [1309, 0]
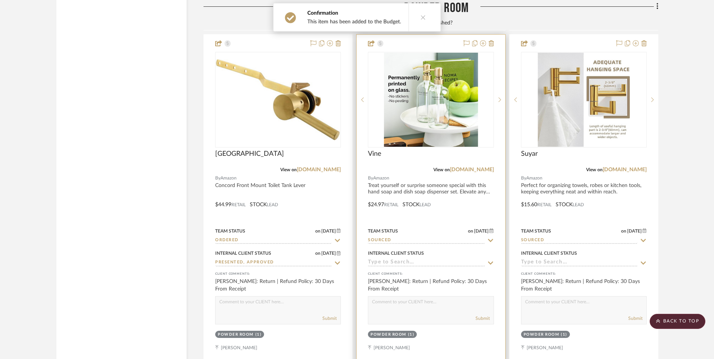
click at [445, 67] on img "0" at bounding box center [431, 100] width 94 height 94
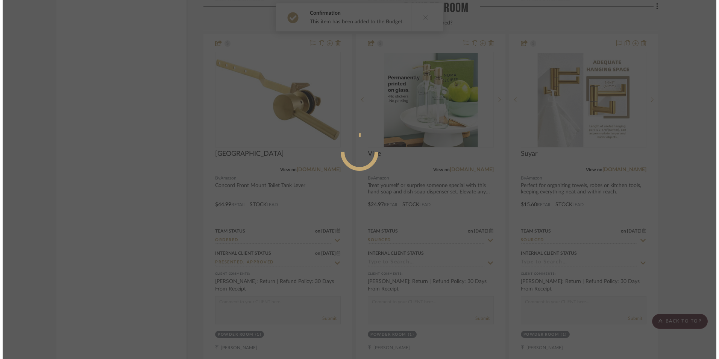
scroll to position [0, 0]
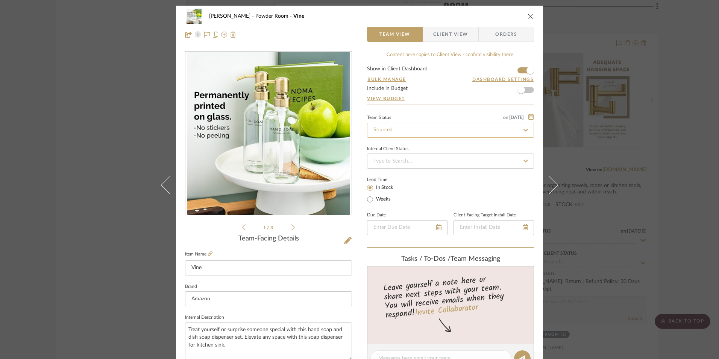
click at [428, 129] on input "Sourced" at bounding box center [450, 130] width 167 height 15
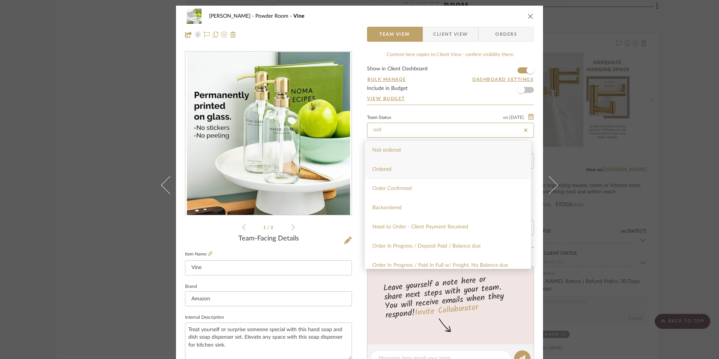
type input "ord"
click at [414, 168] on div "Ordered" at bounding box center [448, 169] width 166 height 19
type input "[DATE]"
type input "Ordered"
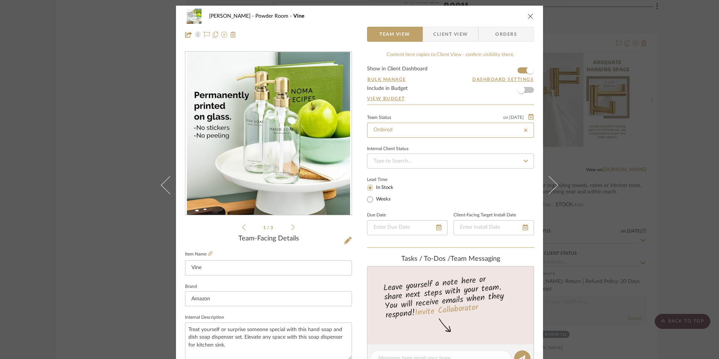
type input "[DATE]"
type input "Ordered"
click at [418, 164] on input at bounding box center [450, 160] width 167 height 15
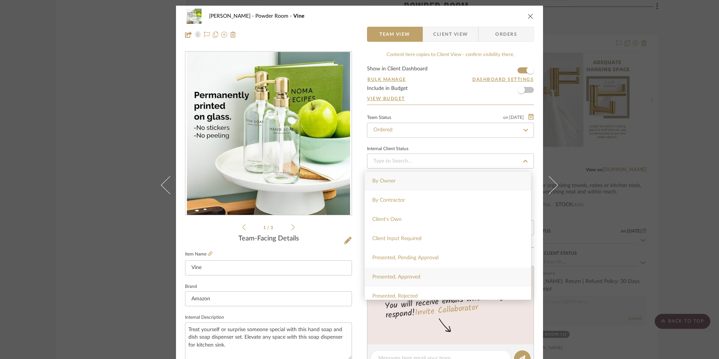
click at [418, 277] on span "Presented, Approved" at bounding box center [396, 276] width 48 height 5
type input "[DATE]"
type input "Presented, Approved"
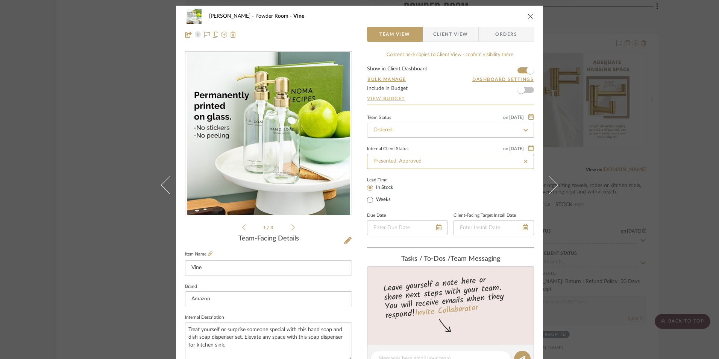
type input "[DATE]"
type input "Presented, Approved"
click at [523, 93] on span "button" at bounding box center [521, 90] width 17 height 17
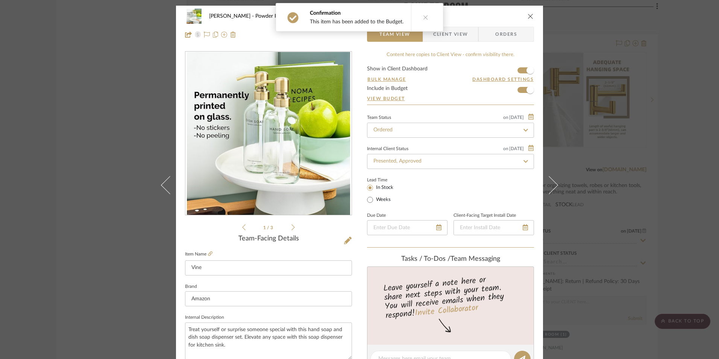
click at [528, 16] on icon "close" at bounding box center [531, 16] width 6 height 6
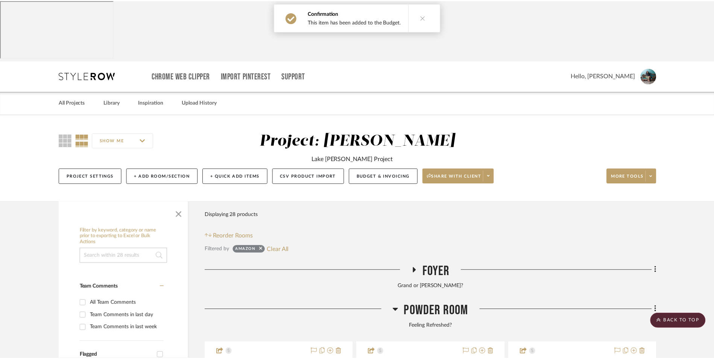
scroll to position [1309, 0]
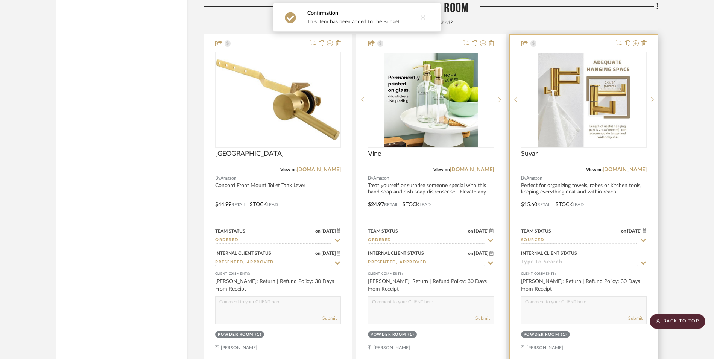
click at [551, 237] on input "Sourced" at bounding box center [579, 240] width 117 height 7
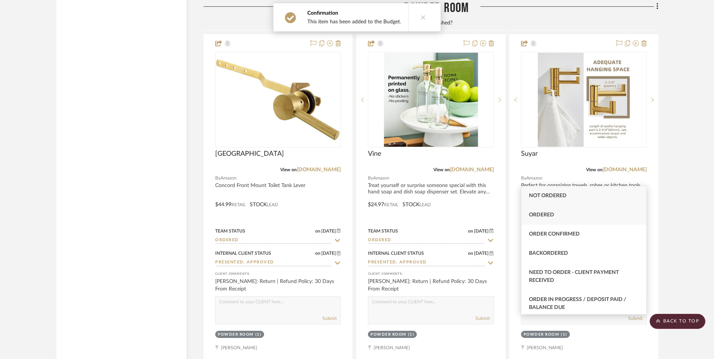
type input "order"
click at [554, 215] on div "Ordered" at bounding box center [583, 214] width 125 height 19
type input "[DATE]"
type input "Ordered"
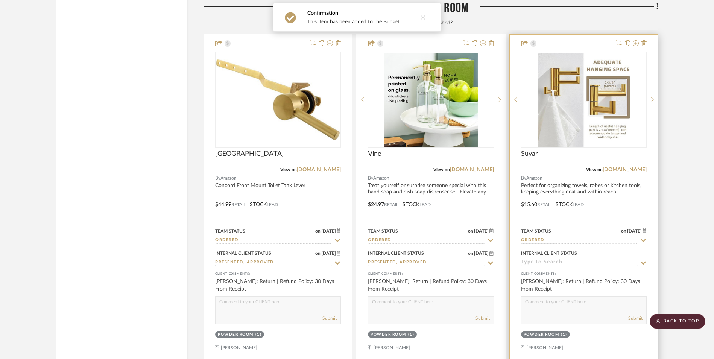
click at [568, 259] on input at bounding box center [579, 262] width 117 height 7
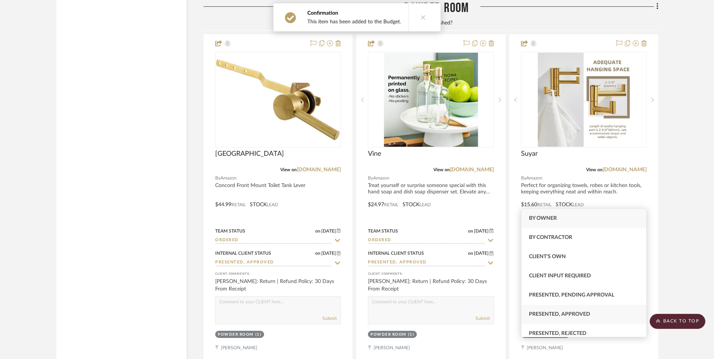
click at [581, 312] on span "Presented, Approved" at bounding box center [559, 313] width 61 height 5
type input "[DATE]"
type input "Presented, Approved"
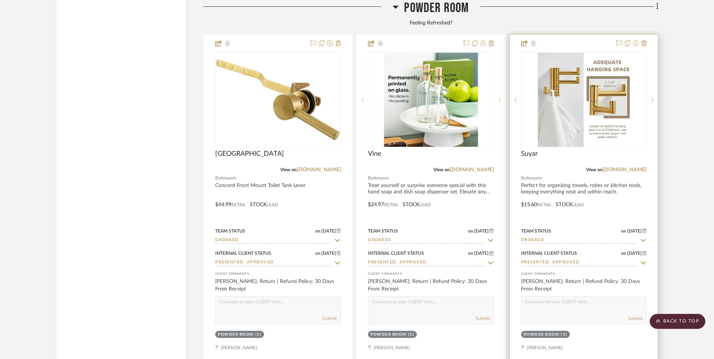
click at [596, 76] on img "0" at bounding box center [583, 100] width 92 height 94
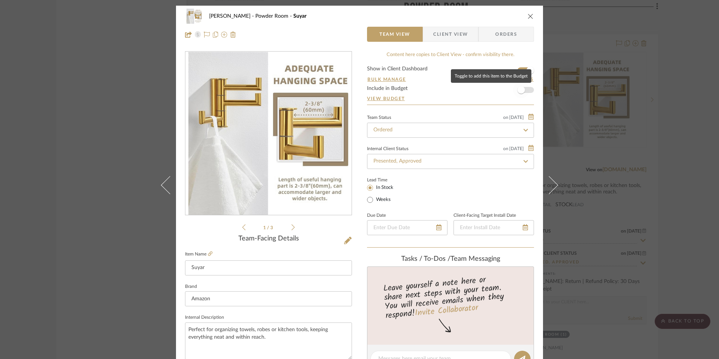
click at [518, 92] on span "button" at bounding box center [521, 90] width 8 height 8
click at [530, 16] on icon "close" at bounding box center [531, 16] width 6 height 6
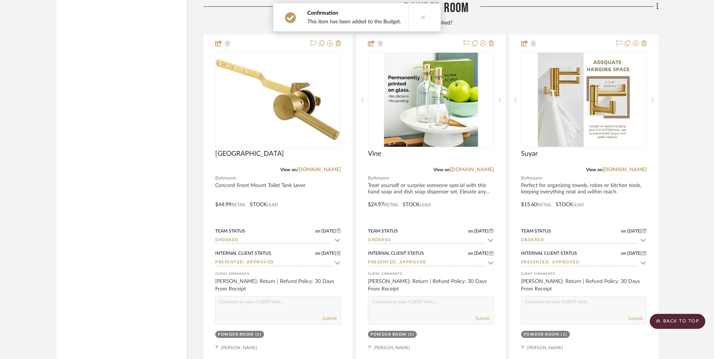
drag, startPoint x: 671, startPoint y: 98, endPoint x: 675, endPoint y: 130, distance: 31.9
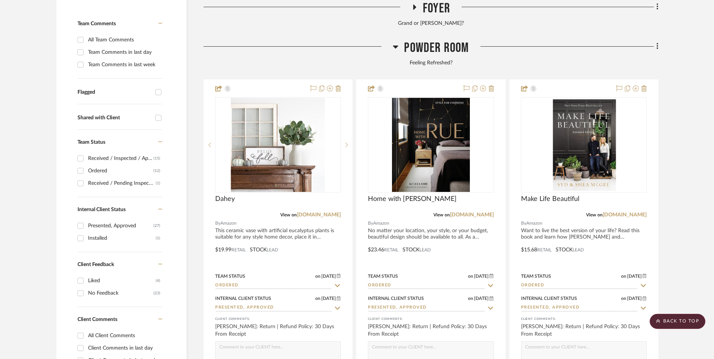
scroll to position [226, 0]
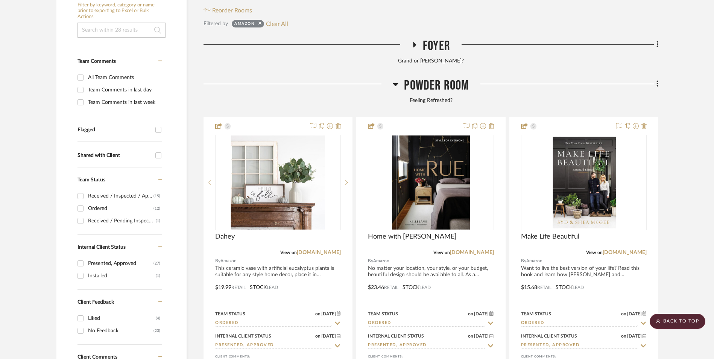
click at [79, 190] on input "Received / Inspected / Approved (15)" at bounding box center [80, 196] width 12 height 12
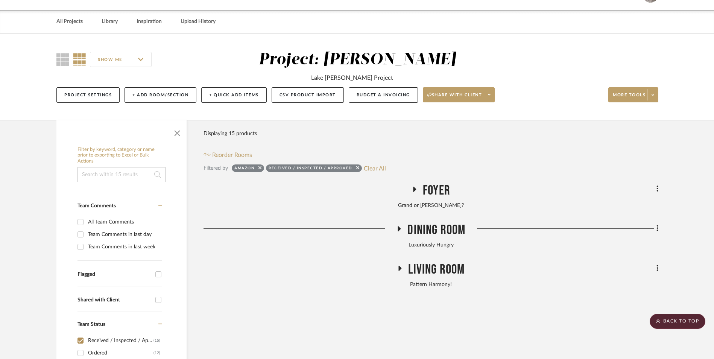
scroll to position [75, 0]
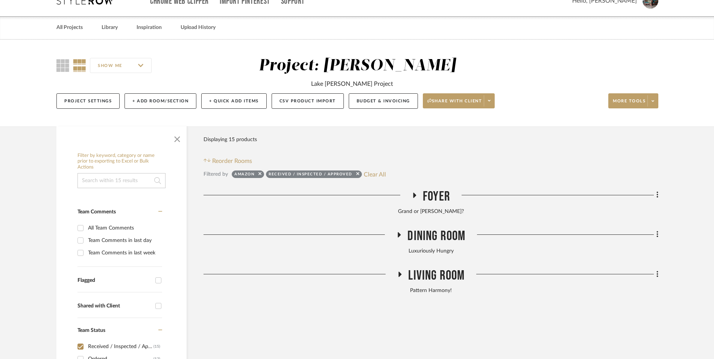
click at [414, 193] on icon at bounding box center [414, 195] width 3 height 5
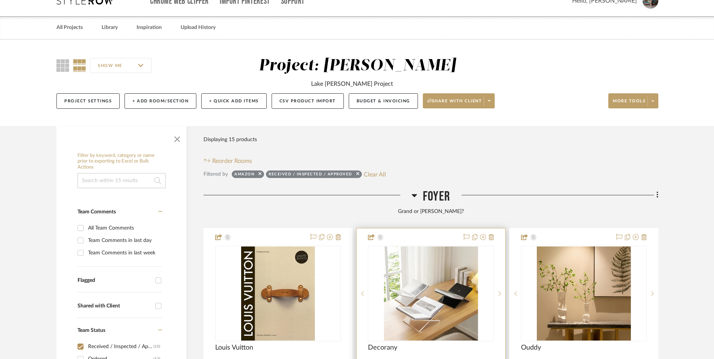
scroll to position [226, 0]
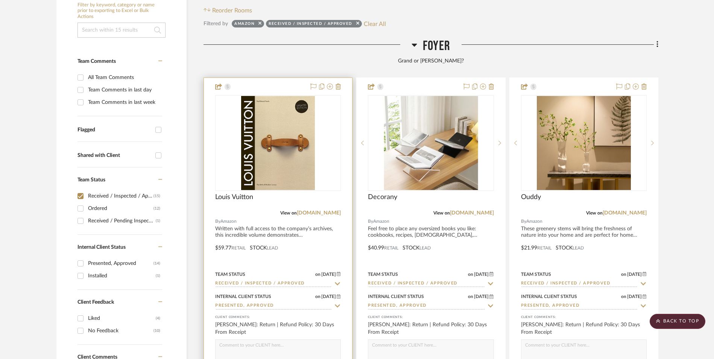
click at [0, 0] on img at bounding box center [0, 0] width 0 height 0
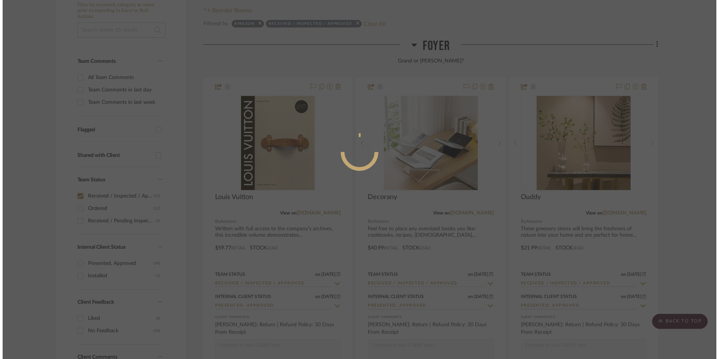
scroll to position [0, 0]
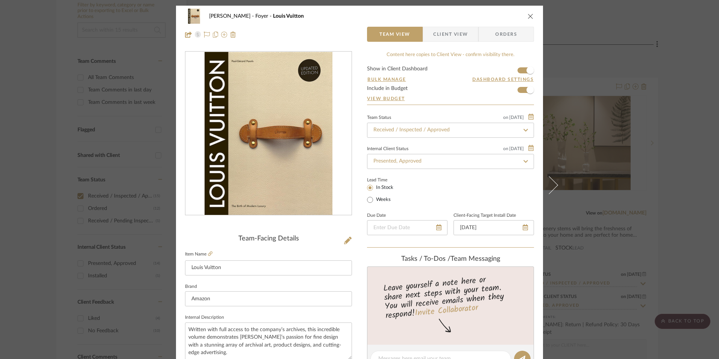
click at [461, 36] on span "Client View" at bounding box center [450, 34] width 35 height 15
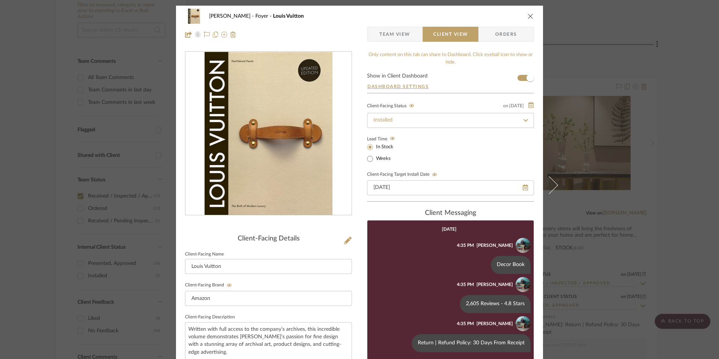
click at [529, 14] on icon "close" at bounding box center [531, 16] width 6 height 6
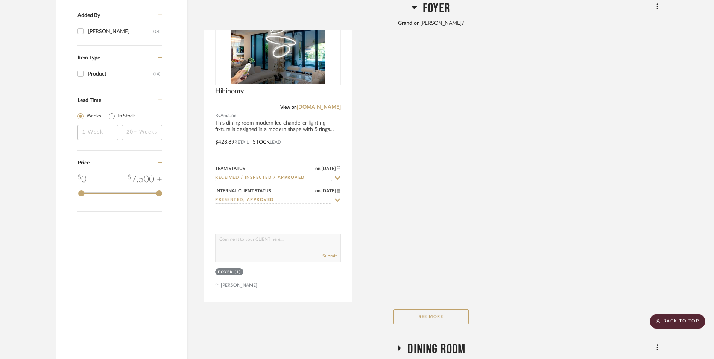
scroll to position [1015, 0]
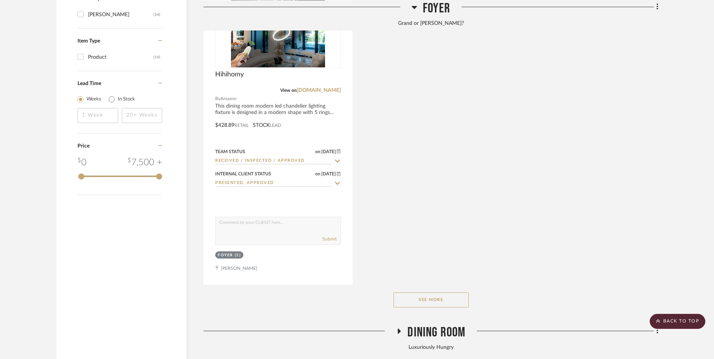
click at [434, 292] on button "See More" at bounding box center [430, 299] width 75 height 15
click at [437, 292] on button "See Less" at bounding box center [430, 299] width 75 height 15
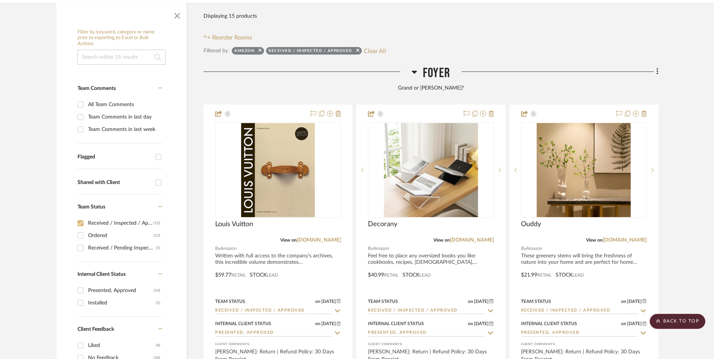
scroll to position [188, 0]
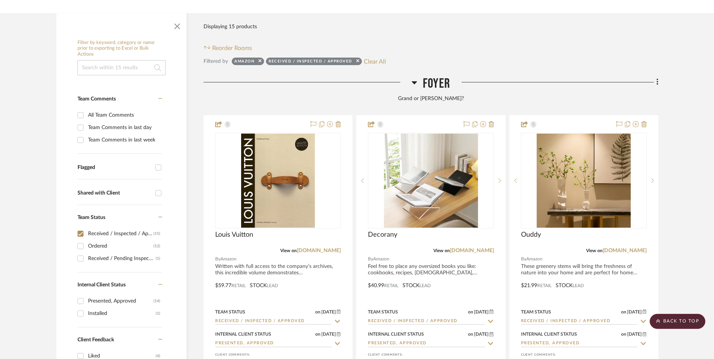
click at [83, 228] on input "Received / Inspected / Approved (15)" at bounding box center [80, 234] width 12 height 12
checkbox input "false"
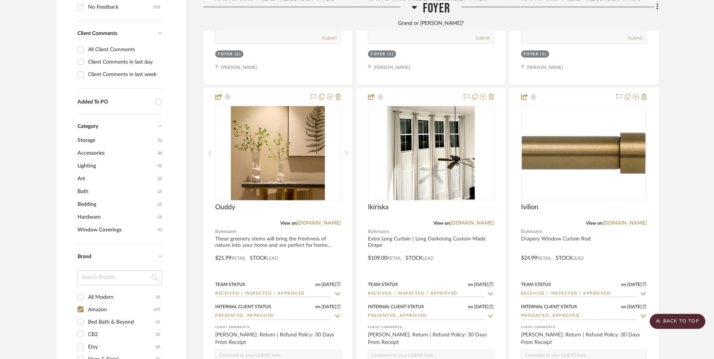
scroll to position [564, 0]
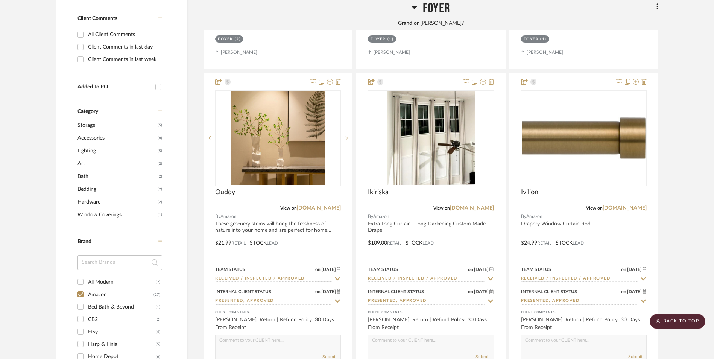
click at [80, 288] on input "Amazon (27)" at bounding box center [80, 294] width 12 height 12
checkbox input "false"
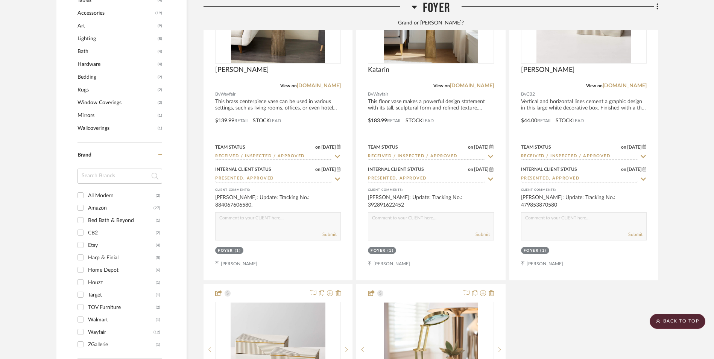
click at [80, 288] on input "Target (1)" at bounding box center [80, 294] width 12 height 12
checkbox input "true"
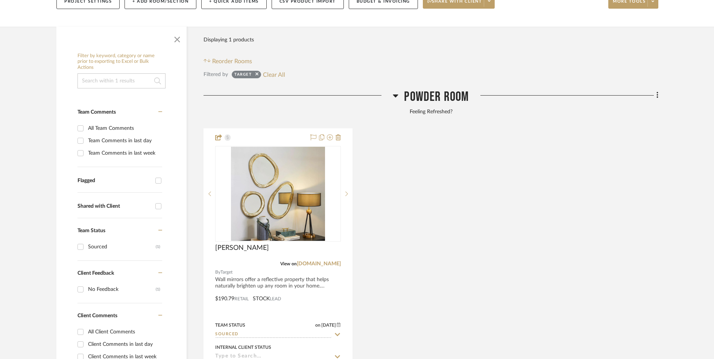
scroll to position [181, 0]
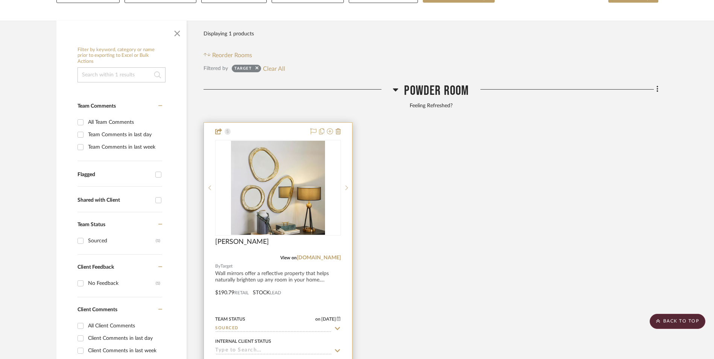
click at [255, 325] on input "Sourced" at bounding box center [273, 328] width 117 height 7
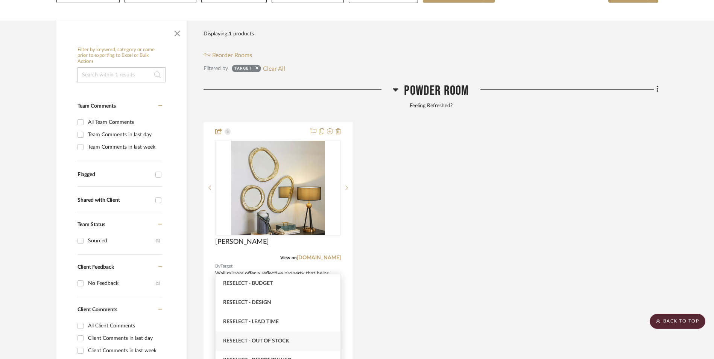
scroll to position [38, 0]
type input "rese"
click at [269, 324] on span "Reselect - Out of stock" at bounding box center [256, 322] width 66 height 5
type input "[DATE]"
type input "Reselect - Out of stock"
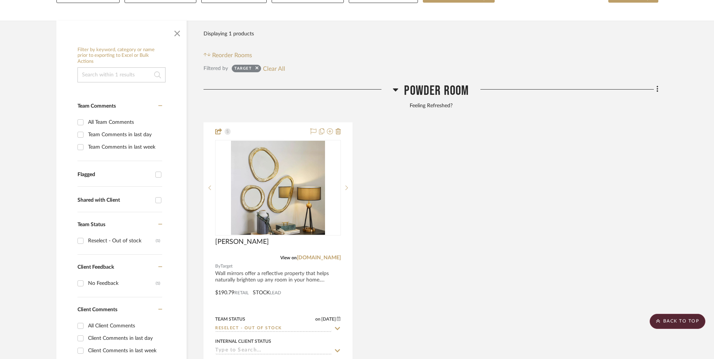
click at [401, 268] on div "[PERSON_NAME] View on [DOMAIN_NAME] By Target Wall mirrors offer a reflective p…" at bounding box center [430, 287] width 455 height 330
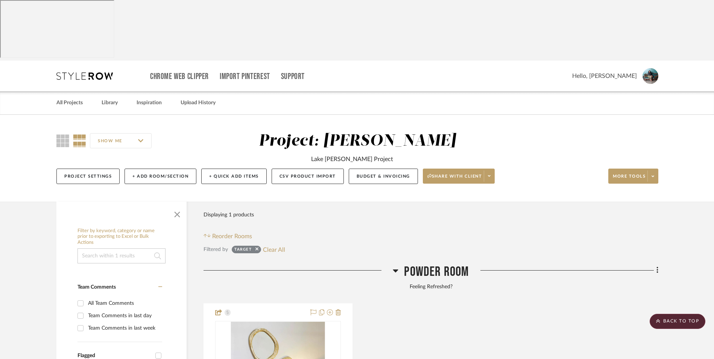
scroll to position [0, 0]
click at [150, 98] on link "Inspiration" at bounding box center [149, 103] width 25 height 10
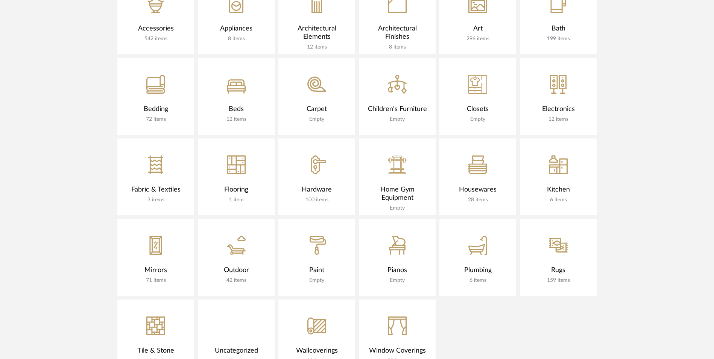
scroll to position [560, 0]
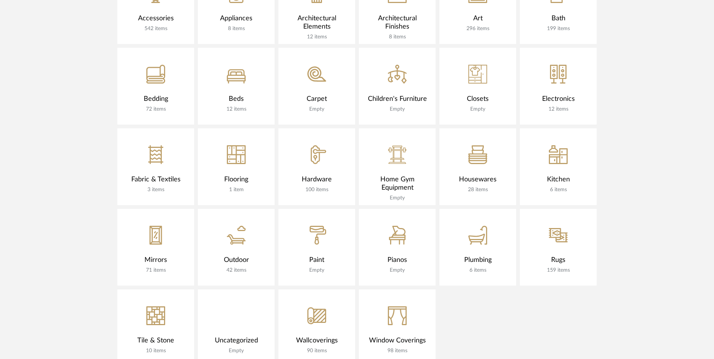
click at [166, 209] on div "CategoryIconMirrors Created with Sketch." at bounding box center [155, 230] width 77 height 43
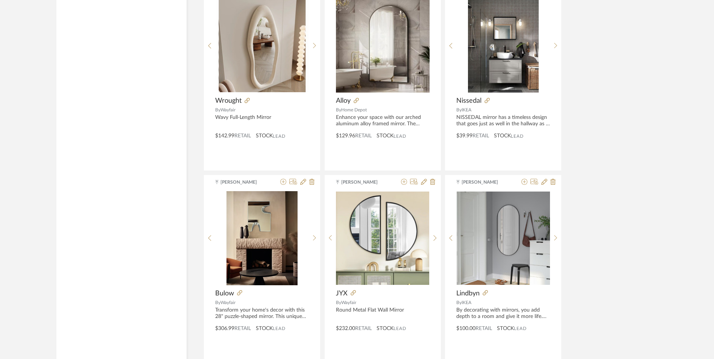
scroll to position [1818, 0]
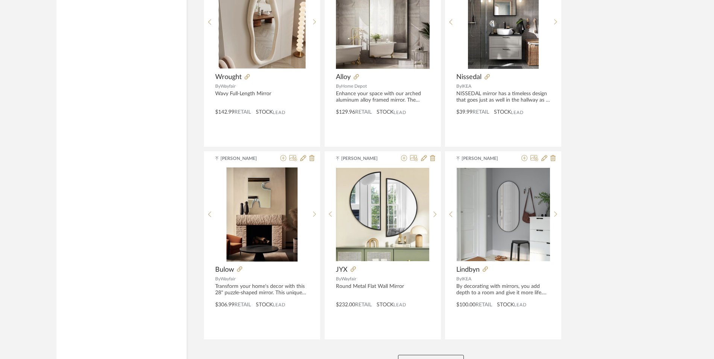
click at [458, 355] on button "View More" at bounding box center [431, 362] width 66 height 15
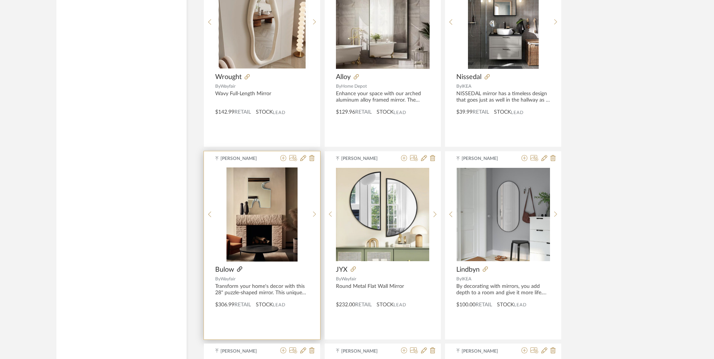
click at [238, 266] on icon at bounding box center [239, 268] width 5 height 5
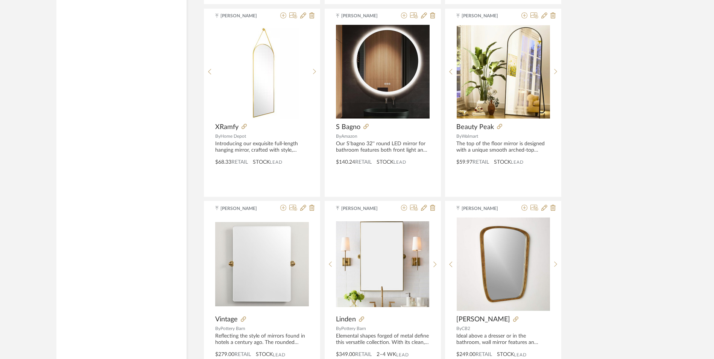
scroll to position [2382, 0]
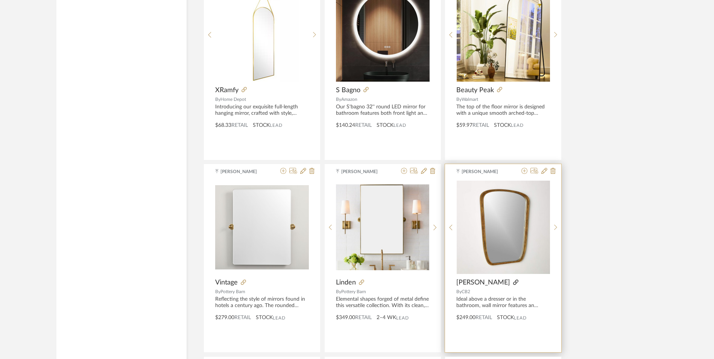
click at [513, 279] on icon at bounding box center [515, 281] width 5 height 5
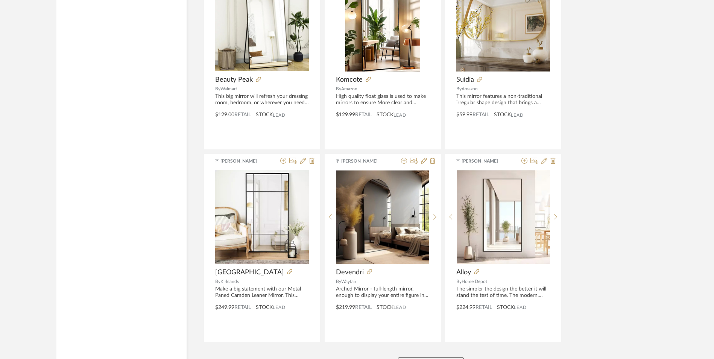
scroll to position [3742, 0]
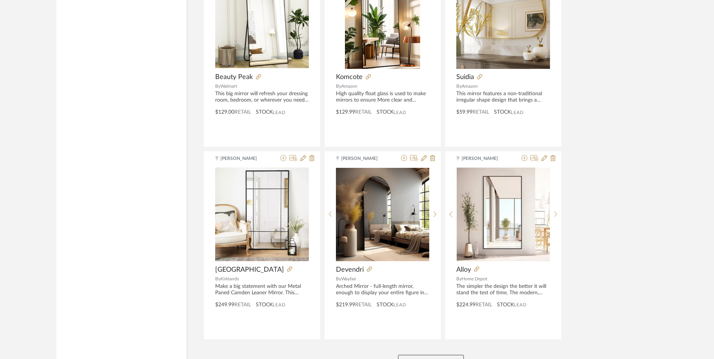
click at [438, 355] on button "View More" at bounding box center [431, 362] width 66 height 15
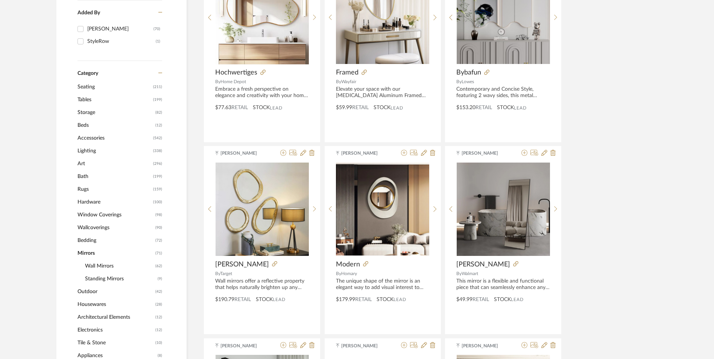
scroll to position [0, 0]
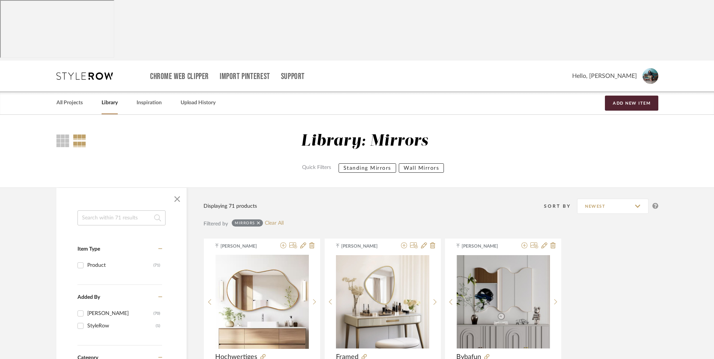
drag, startPoint x: 75, startPoint y: 44, endPoint x: 99, endPoint y: 49, distance: 23.9
click at [75, 98] on link "All Projects" at bounding box center [69, 103] width 26 height 10
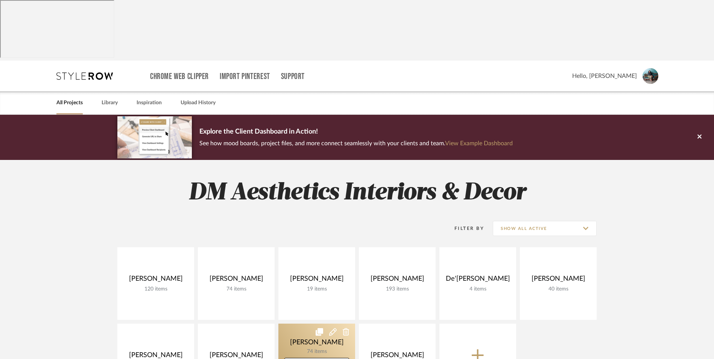
click at [314, 323] on link at bounding box center [316, 359] width 77 height 73
